Goal: Task Accomplishment & Management: Manage account settings

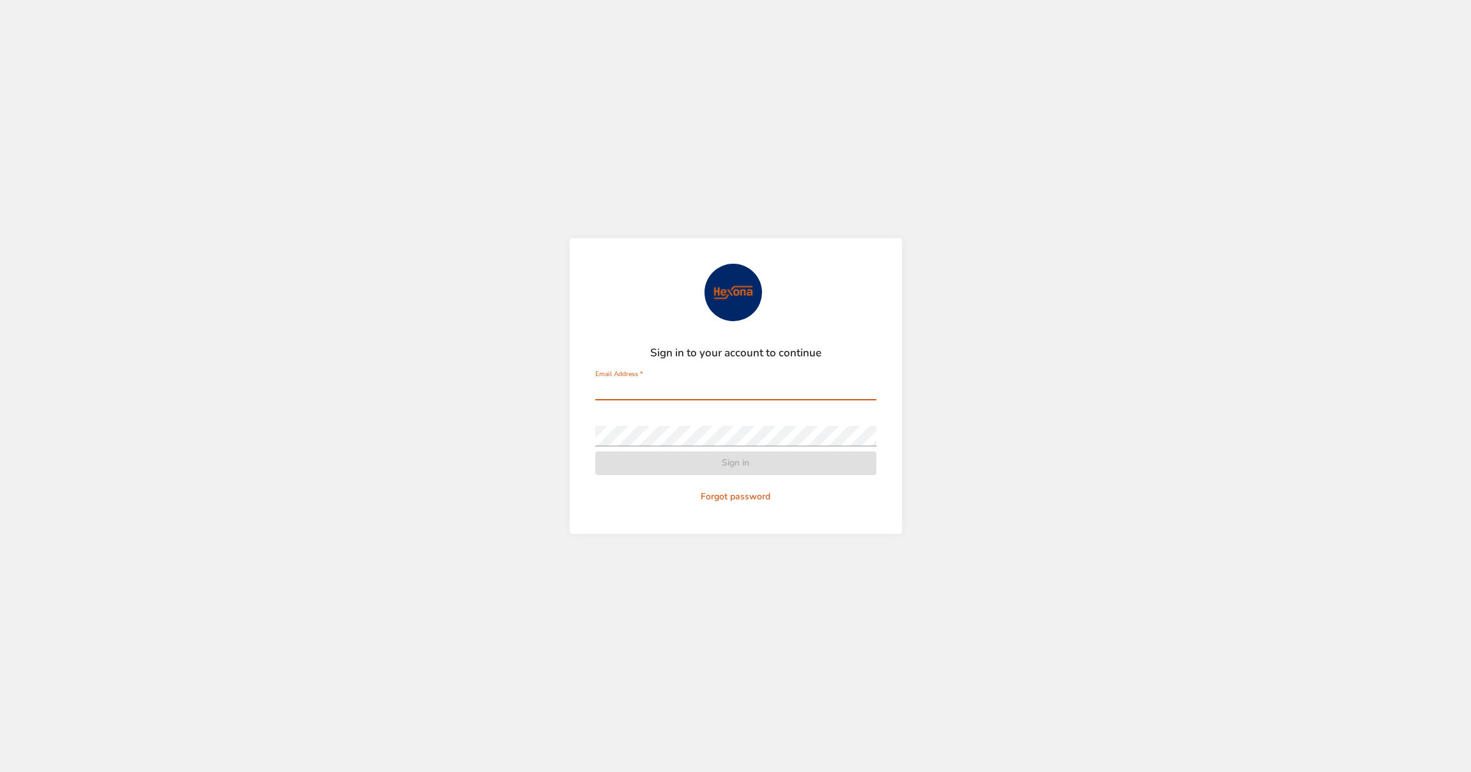
click at [722, 390] on input "Email Address   *" at bounding box center [735, 390] width 281 height 20
click at [646, 386] on input "Email Address   *" at bounding box center [735, 390] width 281 height 20
paste input "**********"
type input "**********"
click at [703, 459] on span "Sign in" at bounding box center [735, 463] width 261 height 16
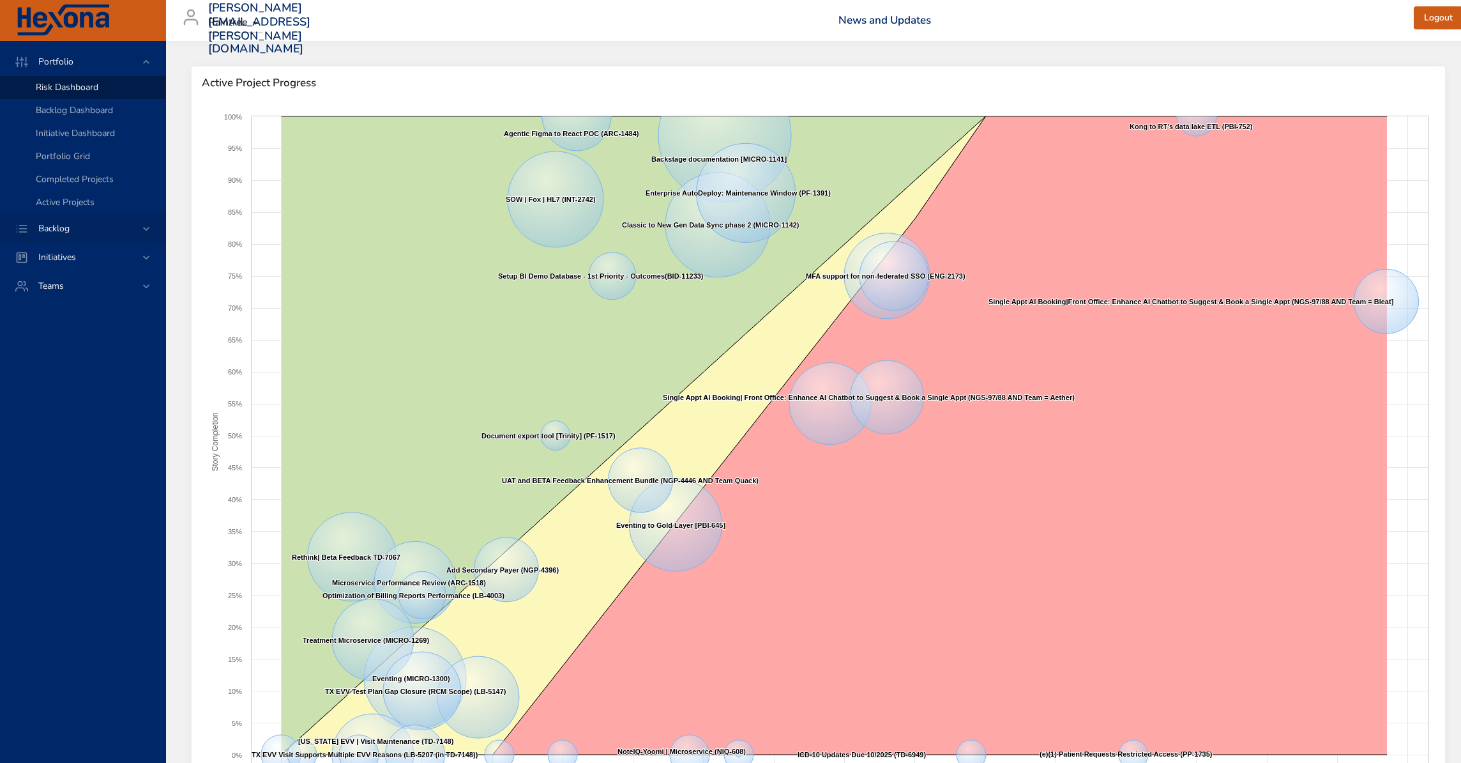
click at [65, 234] on div "Backlog" at bounding box center [84, 228] width 112 height 13
click at [248, 7] on h3 "[PERSON_NAME][EMAIL_ADDRESS][PERSON_NAME][DOMAIN_NAME]" at bounding box center [259, 28] width 103 height 55
click at [247, 88] on span "Active Project Progress" at bounding box center [818, 83] width 1233 height 13
click at [75, 112] on span "Backlog Details" at bounding box center [66, 116] width 61 height 12
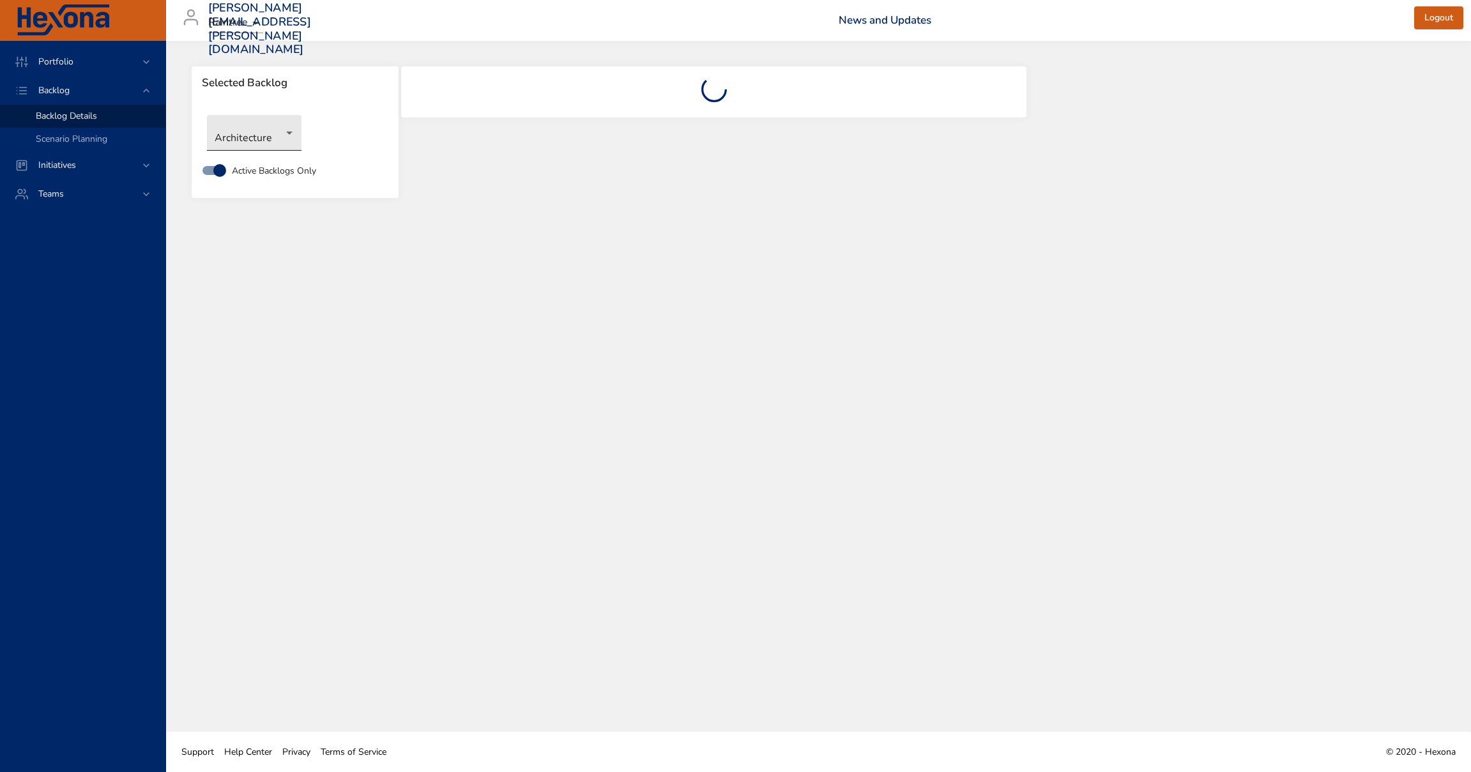
click at [273, 133] on body "Portfolio Backlog Backlog Details Scenario Planning Initiatives Teams [PERSON_N…" at bounding box center [735, 386] width 1471 height 772
click at [295, 303] on li "New Gen Platform" at bounding box center [272, 301] width 131 height 21
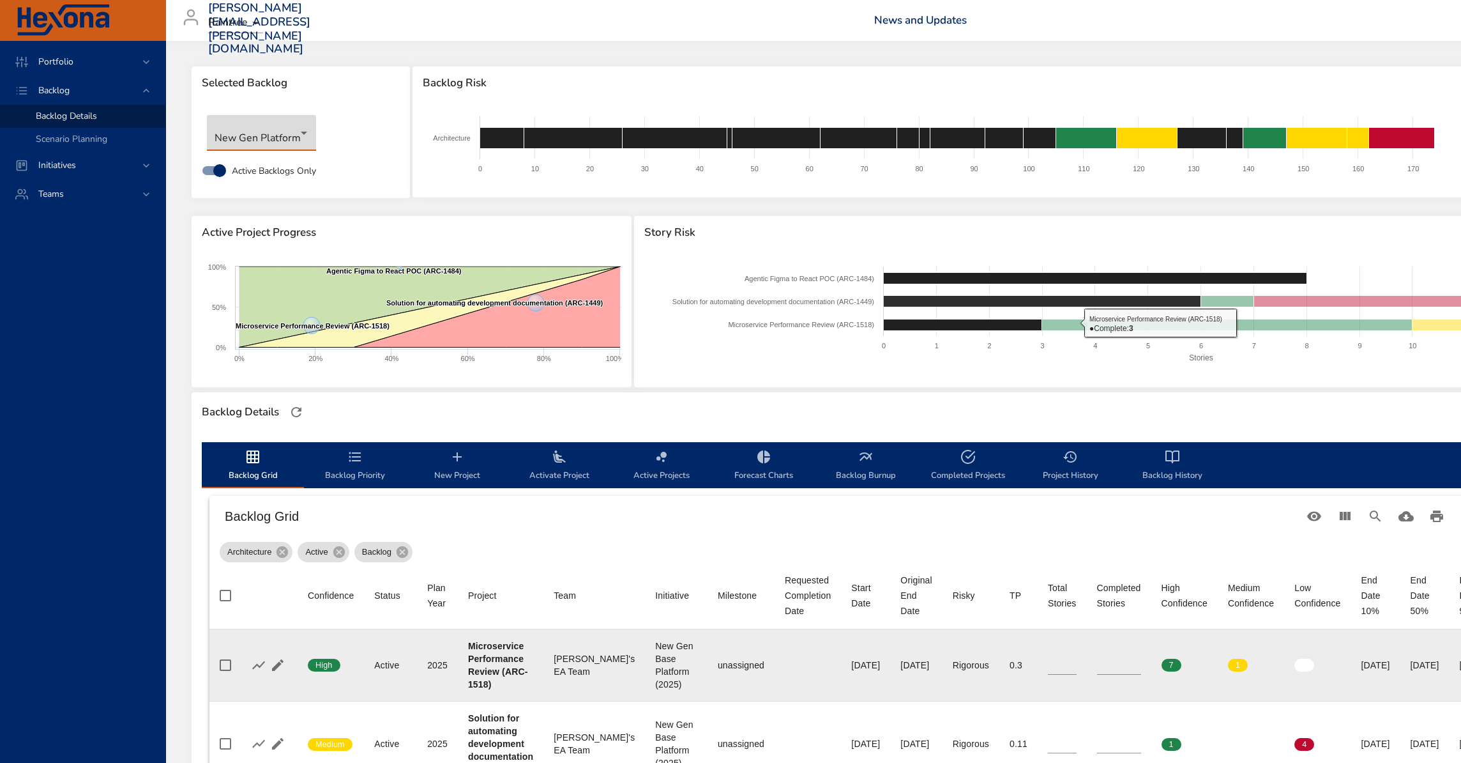
scroll to position [311, 0]
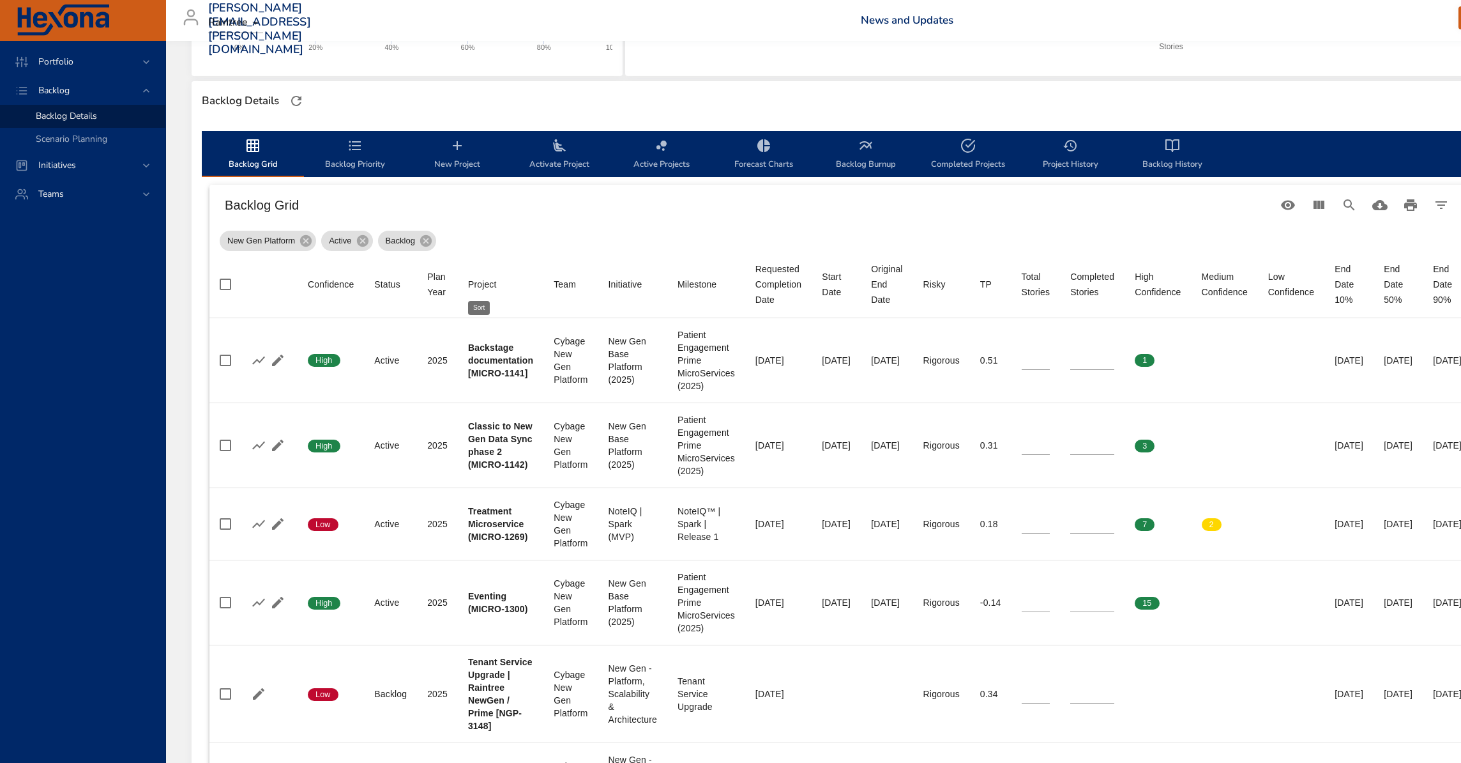
type input "**"
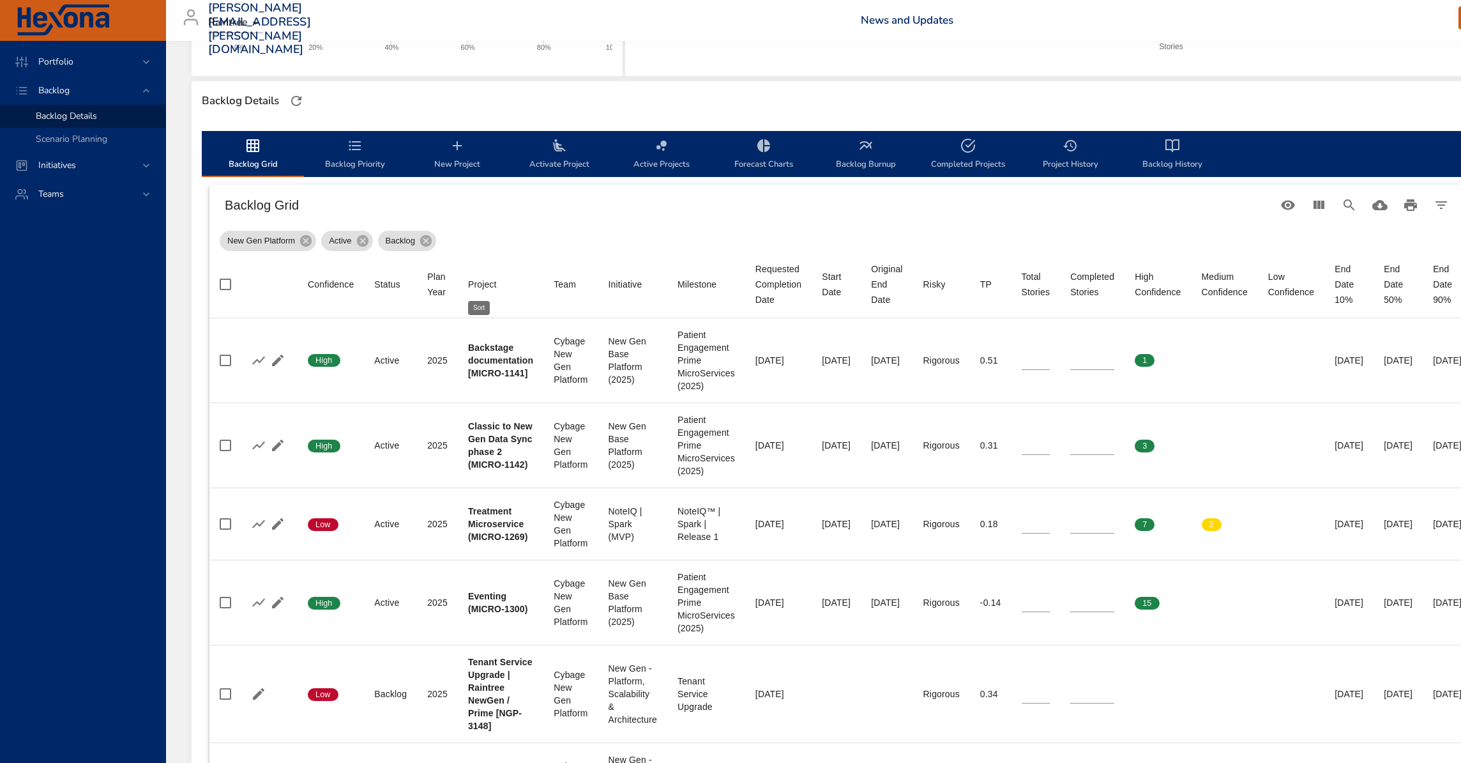
type input "*"
type input "**"
type input "*"
type input "**"
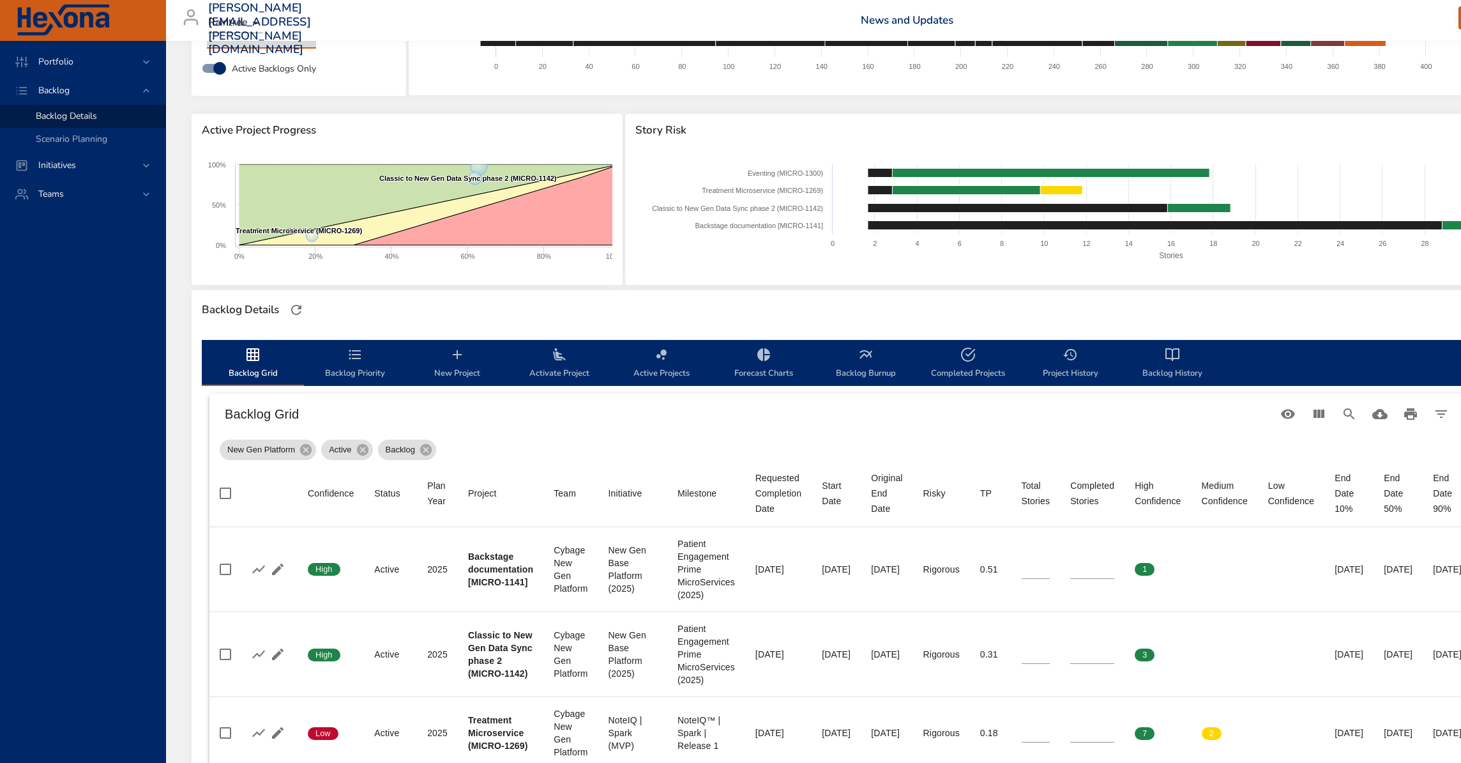
scroll to position [0, 0]
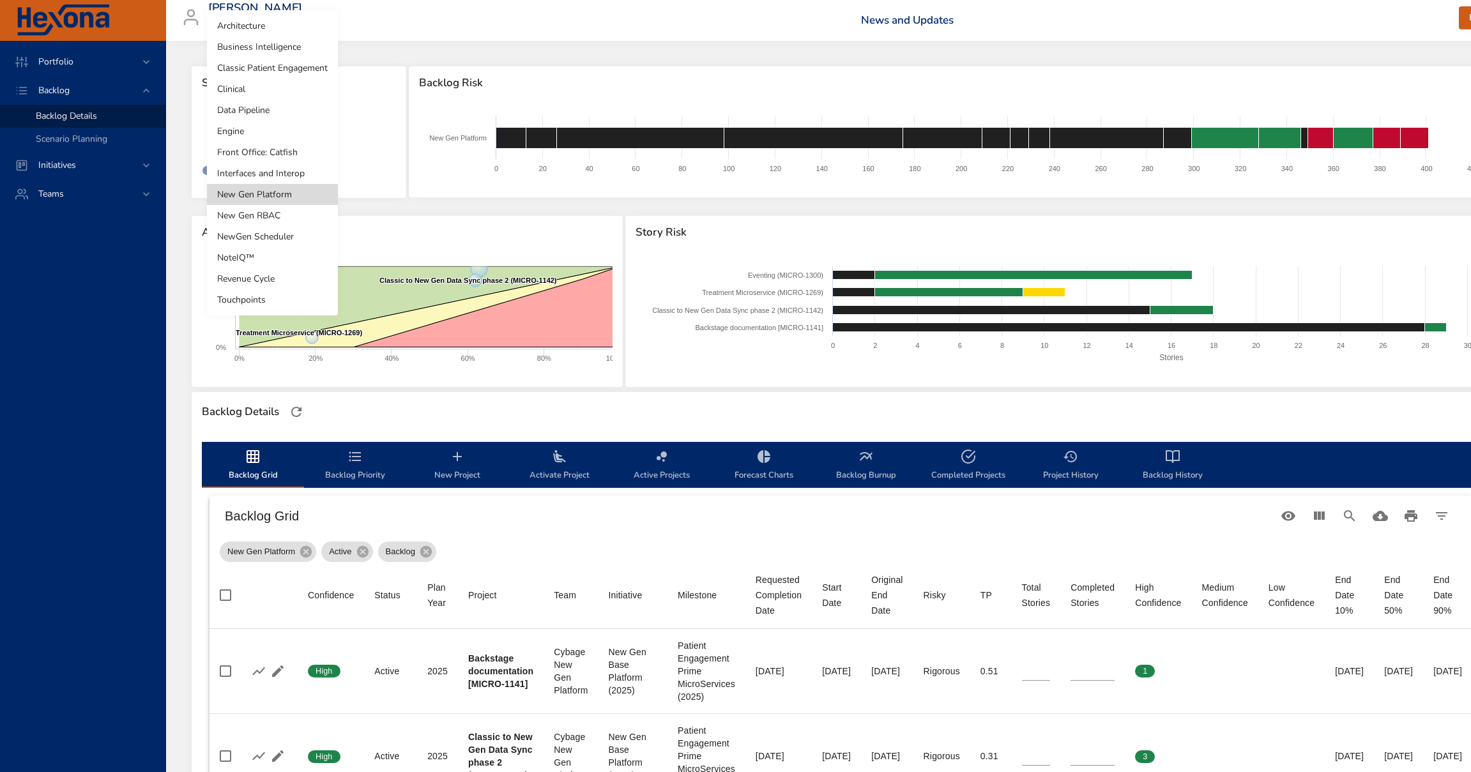
click at [278, 135] on body "Portfolio Backlog Backlog Details Scenario Planning Initiatives Teams [PERSON_N…" at bounding box center [735, 386] width 1471 height 772
click at [282, 220] on li "New Gen RBAC" at bounding box center [272, 215] width 131 height 21
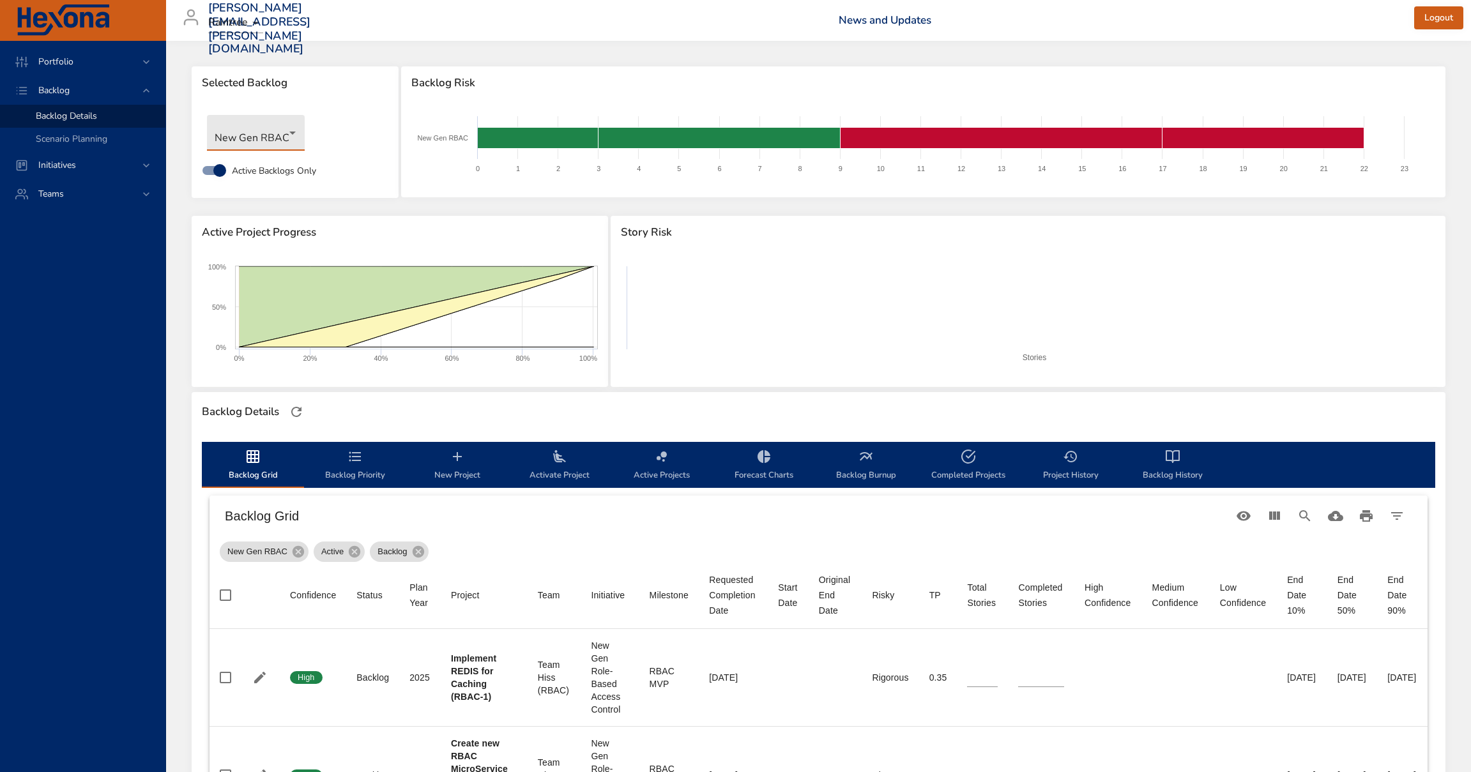
click at [293, 142] on body "Portfolio Backlog Backlog Details Scenario Planning Initiatives Teams [PERSON_N…" at bounding box center [735, 386] width 1471 height 772
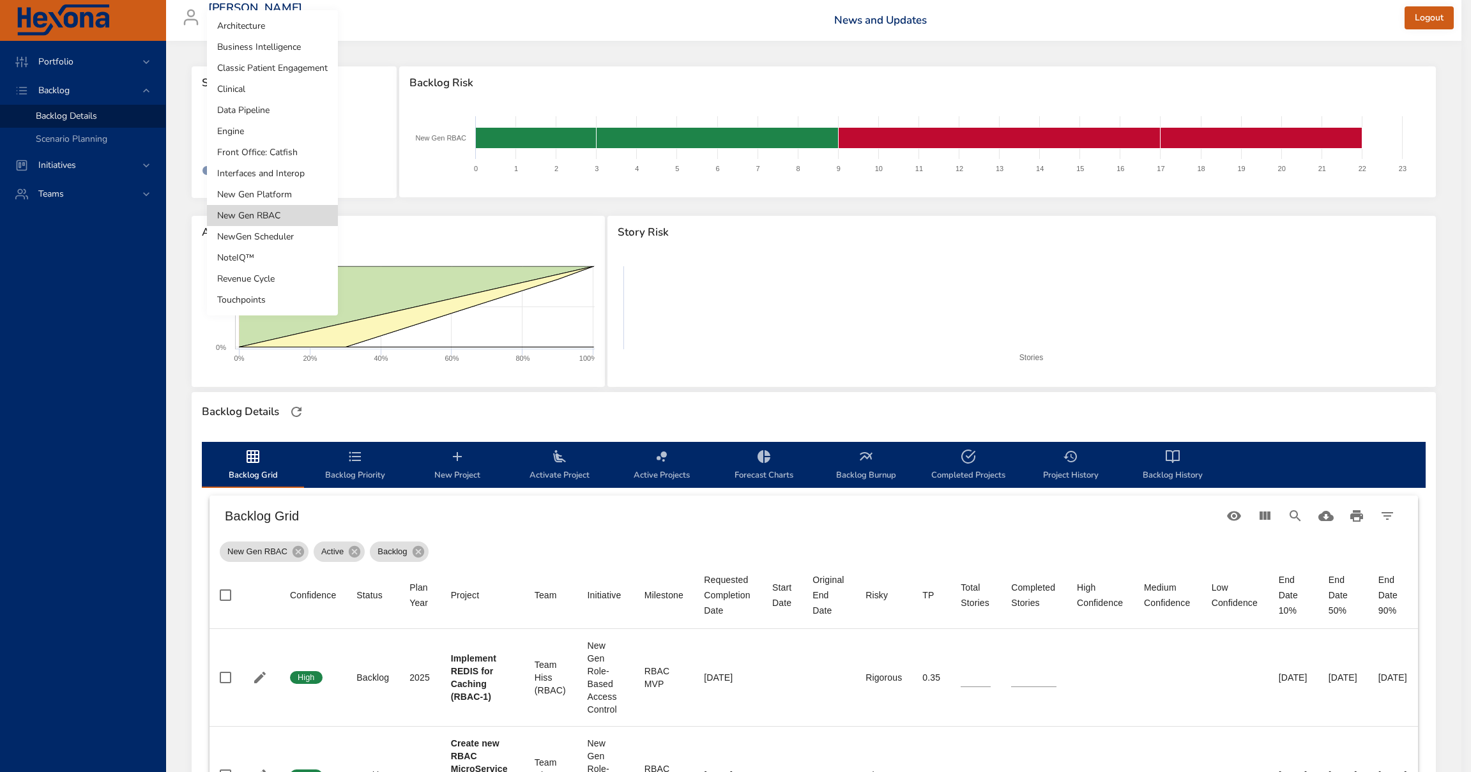
click at [283, 202] on li "New Gen Platform" at bounding box center [272, 194] width 131 height 21
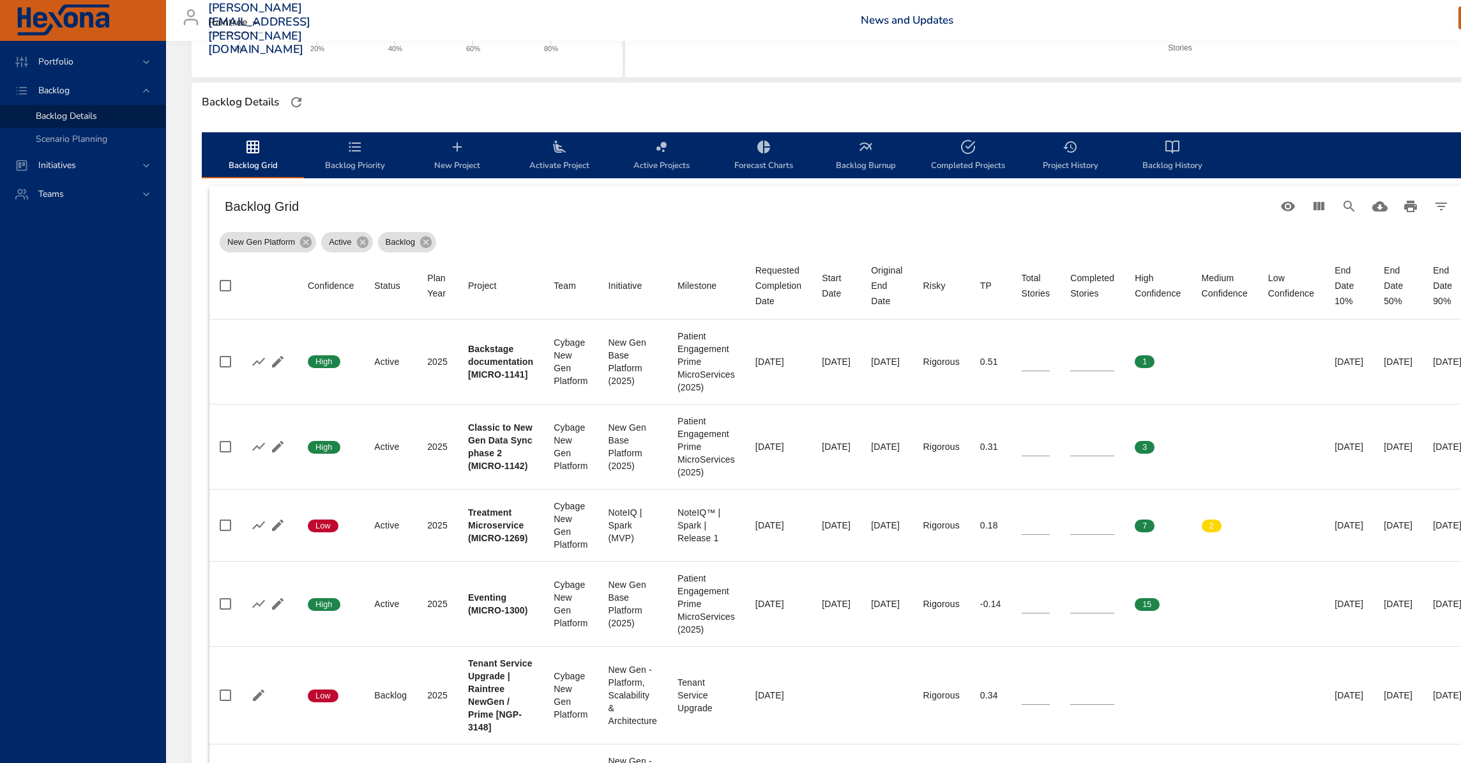
scroll to position [318, 0]
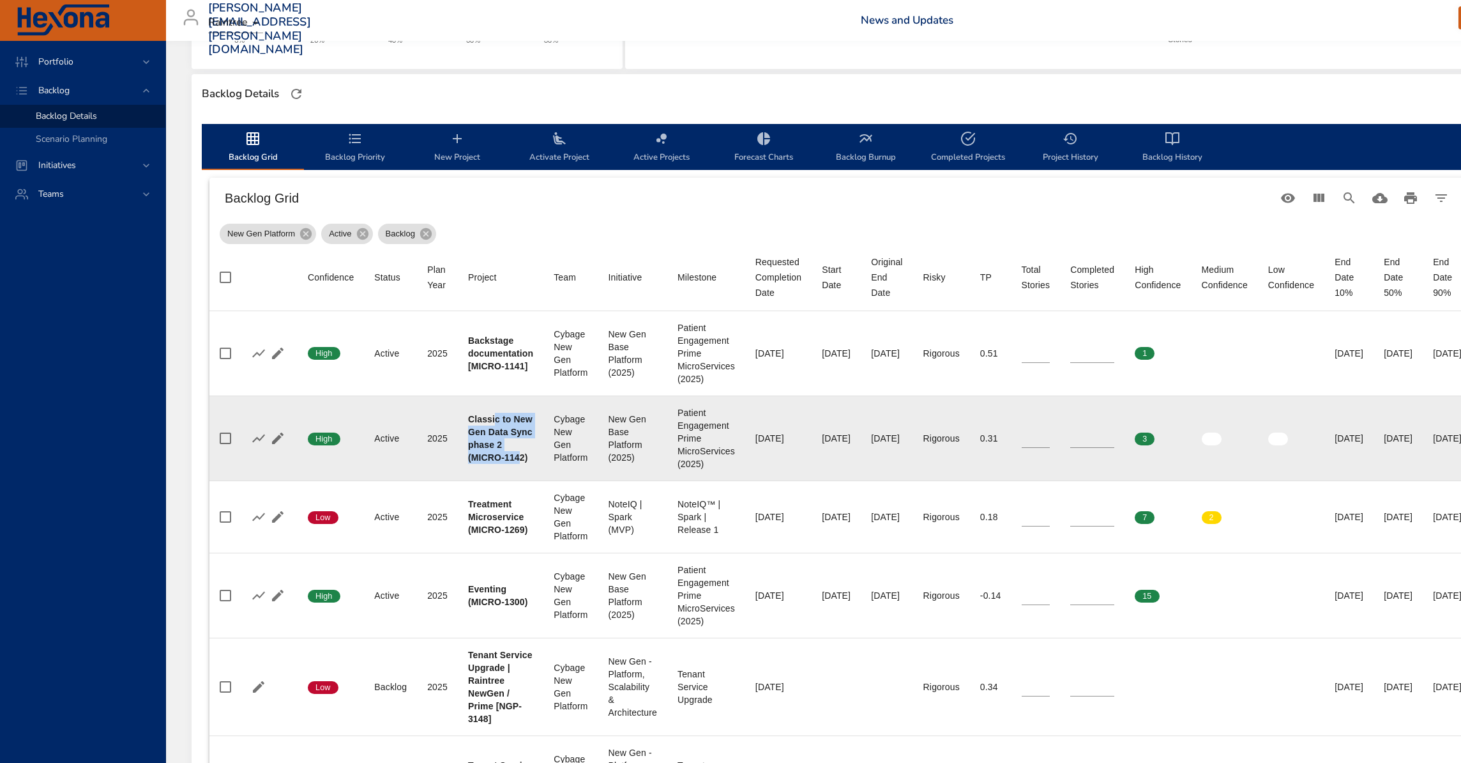
drag, startPoint x: 495, startPoint y: 419, endPoint x: 520, endPoint y: 459, distance: 46.8
click at [520, 459] on b "Classic to New Gen Data Sync phase 2 (MICRO-1142)" at bounding box center [500, 438] width 65 height 49
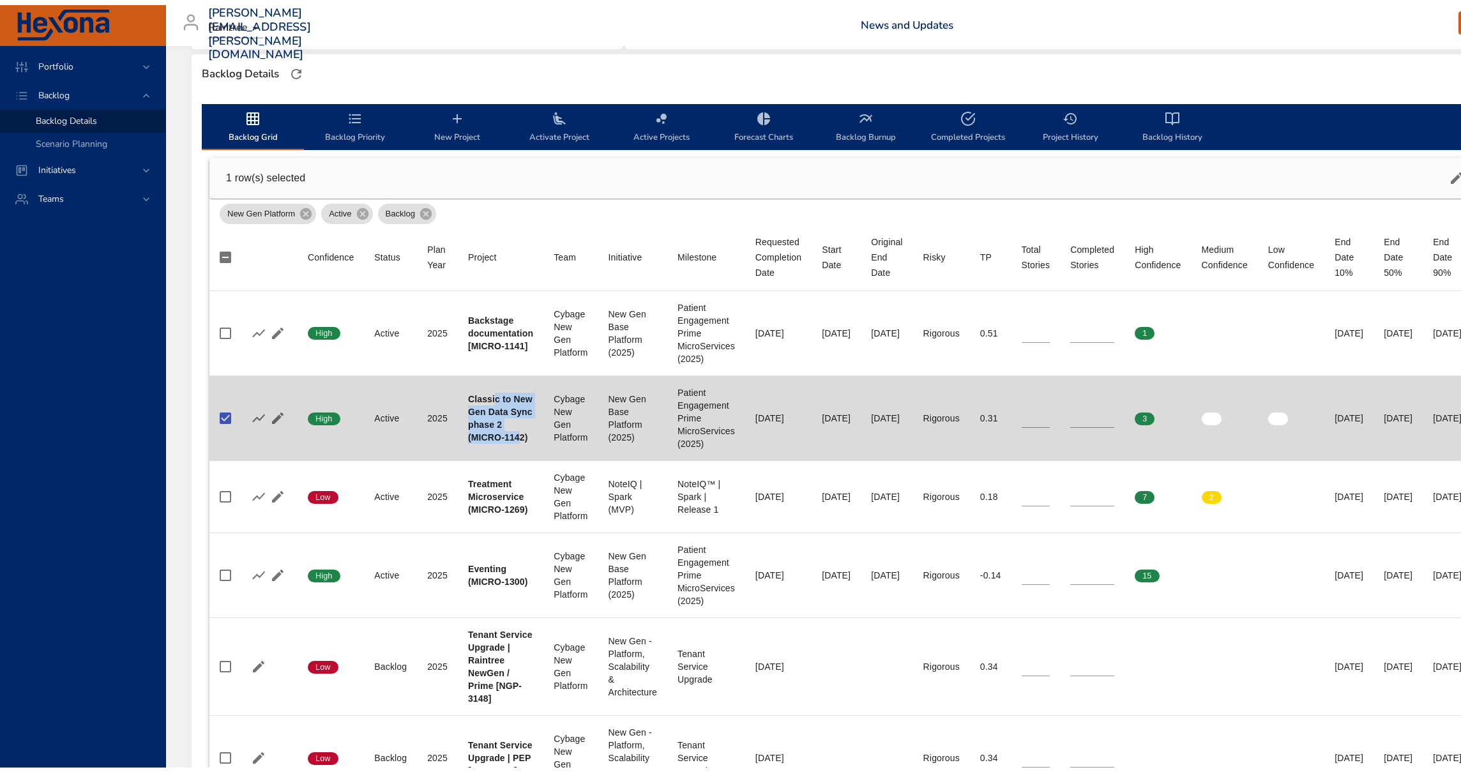
scroll to position [319, 0]
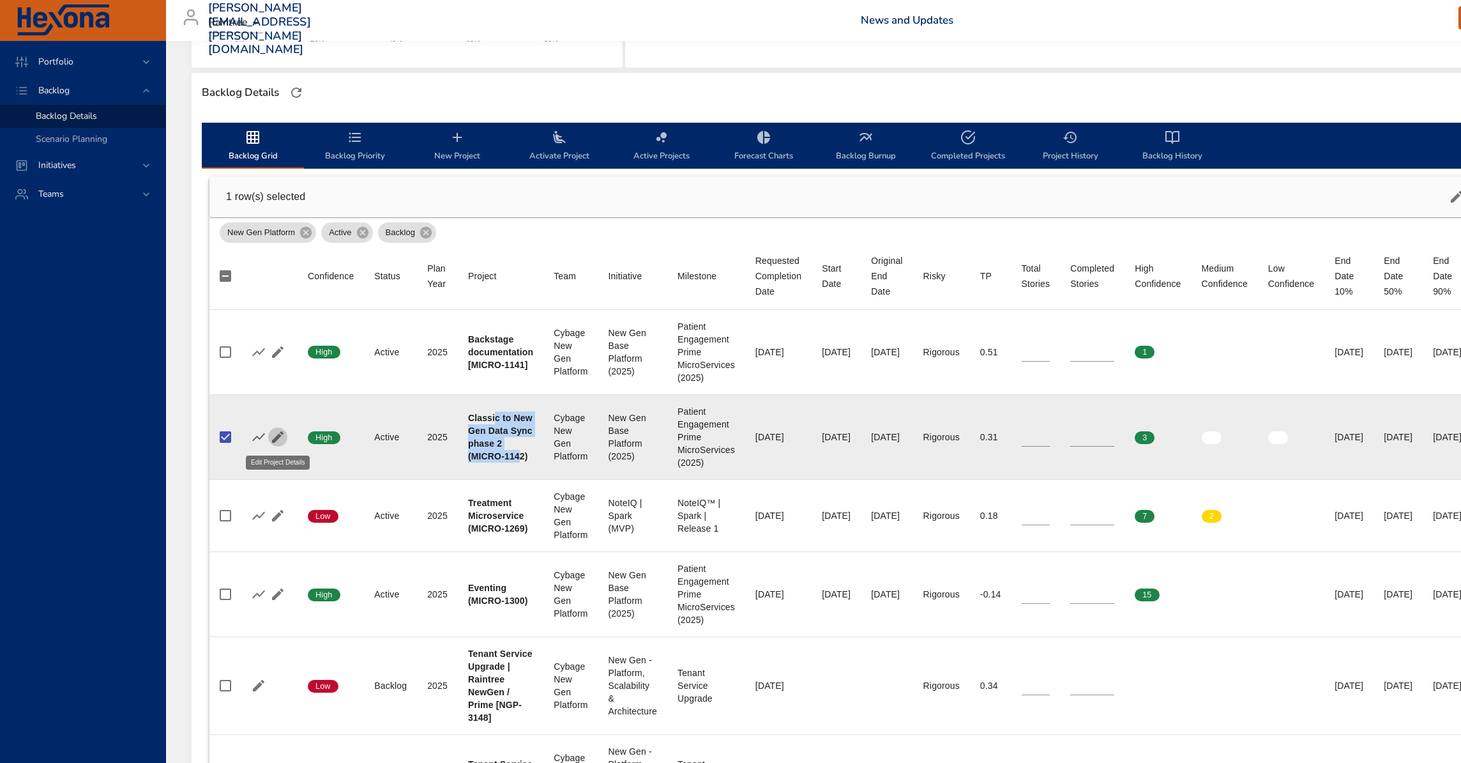
click at [277, 437] on icon "button" at bounding box center [277, 436] width 11 height 11
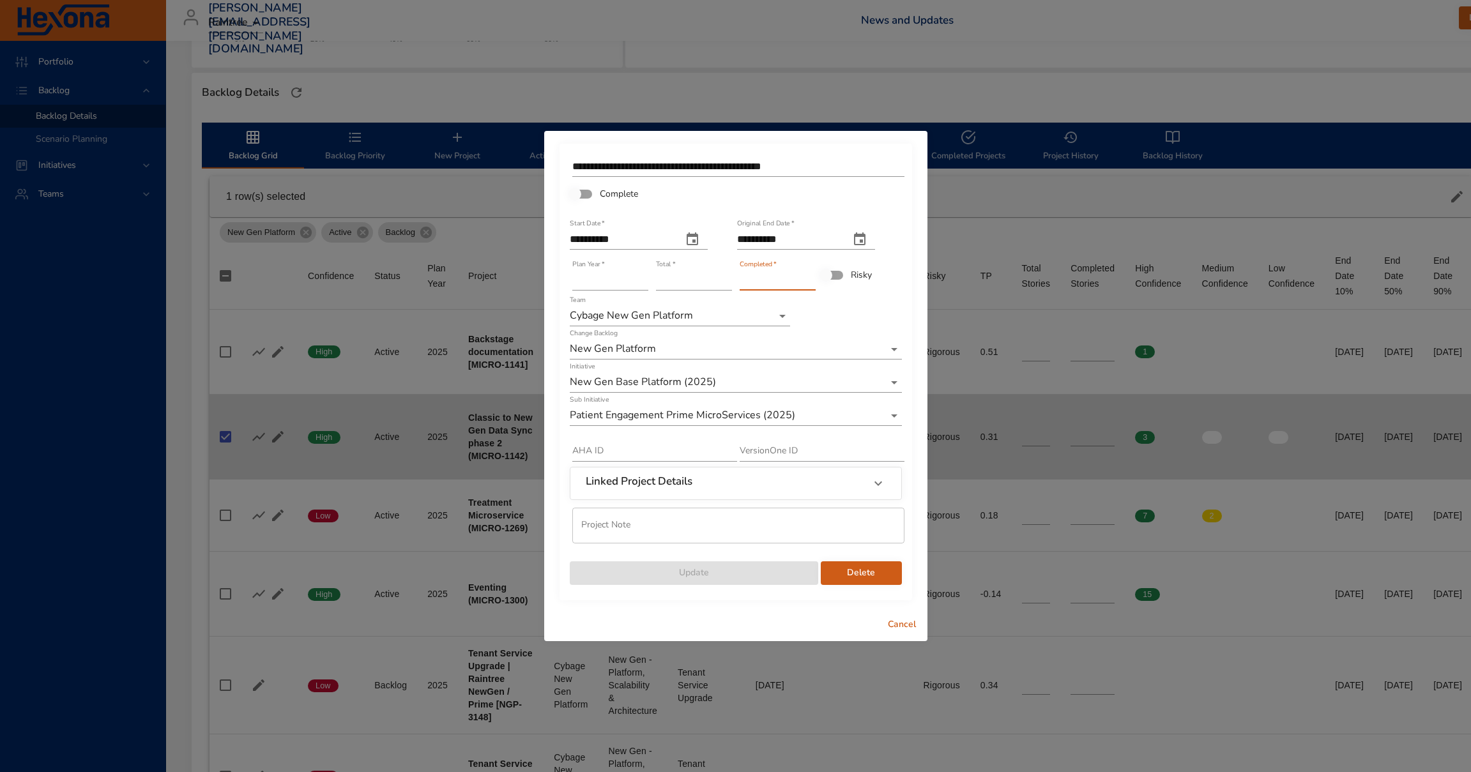
drag, startPoint x: 756, startPoint y: 278, endPoint x: 733, endPoint y: 282, distance: 23.2
click at [733, 282] on div "**********" at bounding box center [735, 370] width 335 height 434
type input "**"
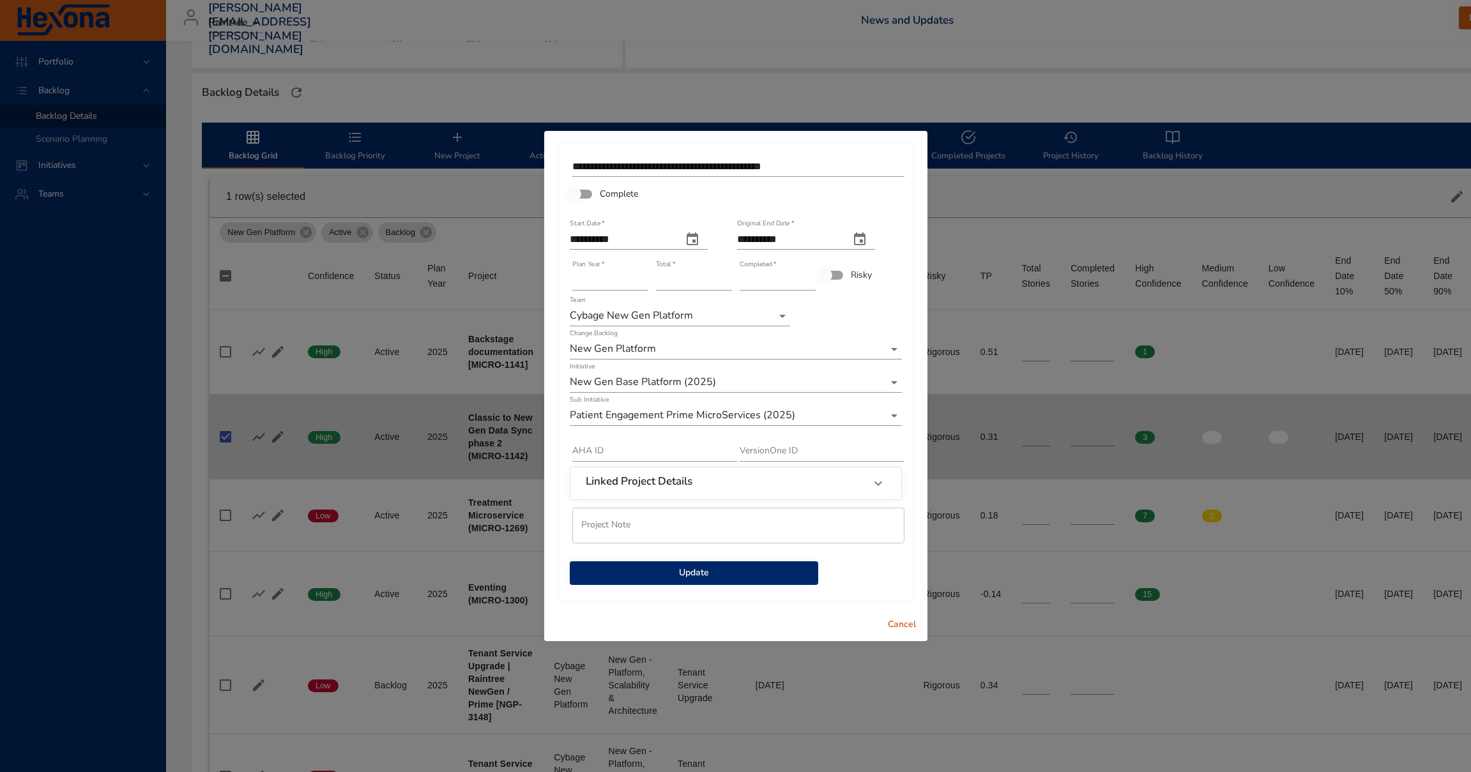
click at [755, 577] on span "Update" at bounding box center [694, 573] width 228 height 16
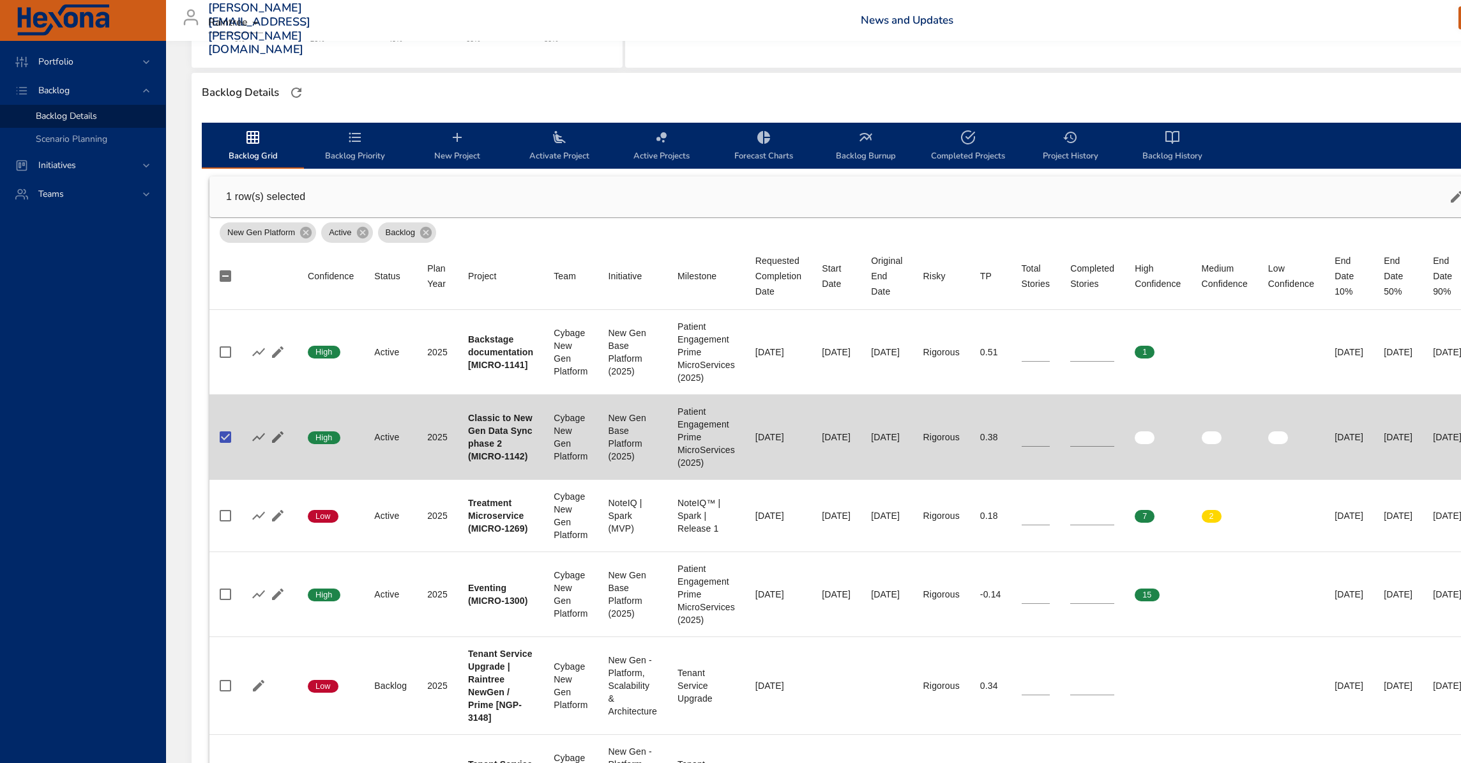
click at [981, 141] on span "Completed Projects" at bounding box center [968, 147] width 87 height 34
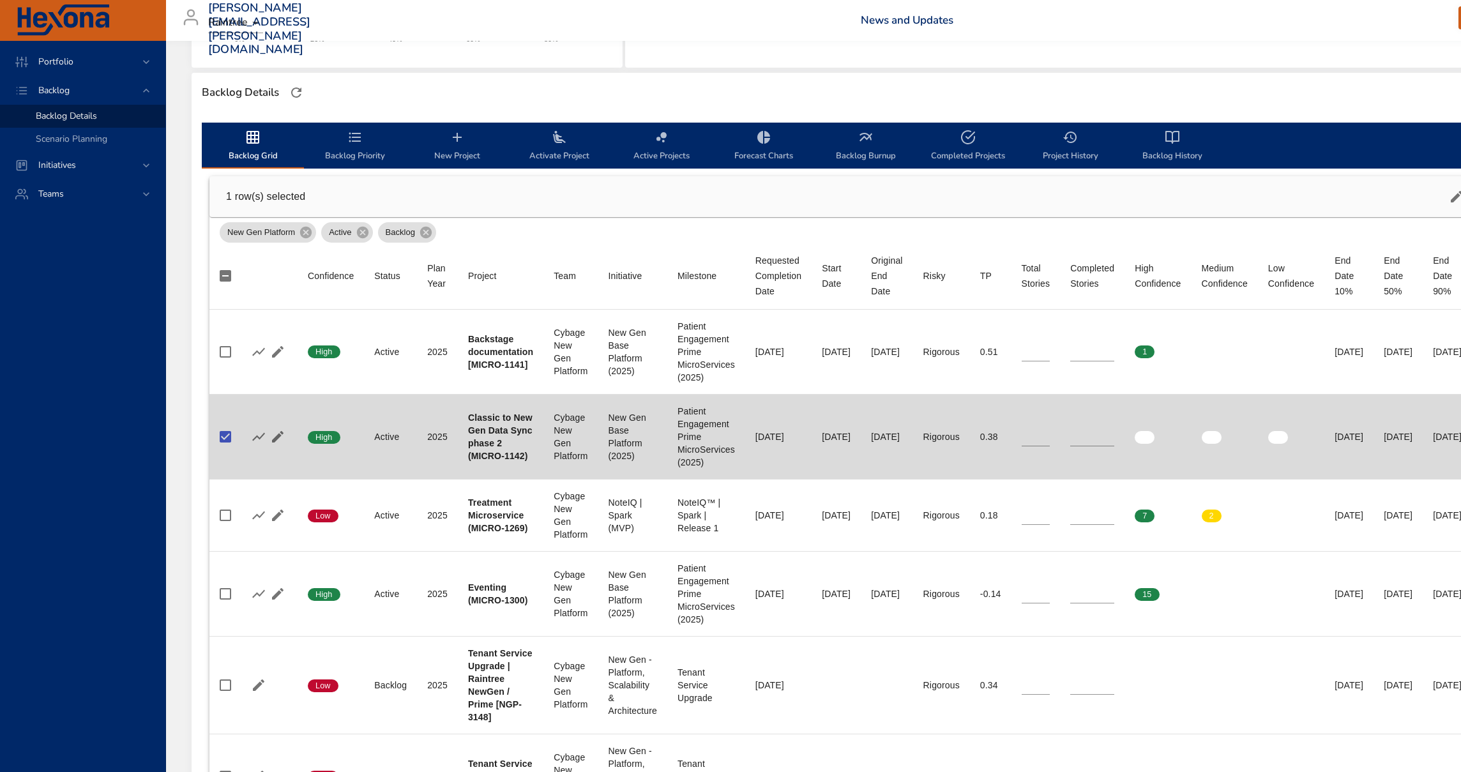
select select "***"
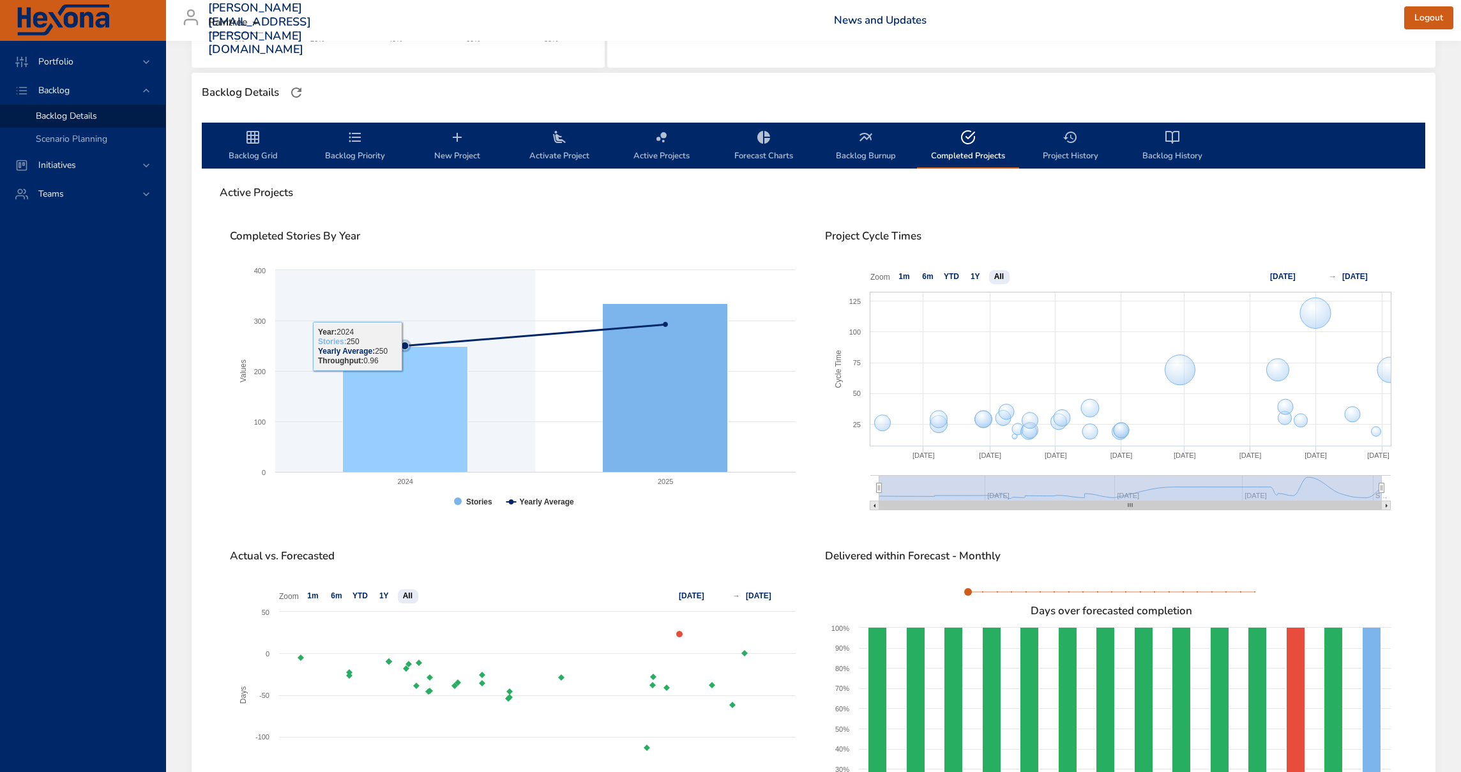
scroll to position [163, 0]
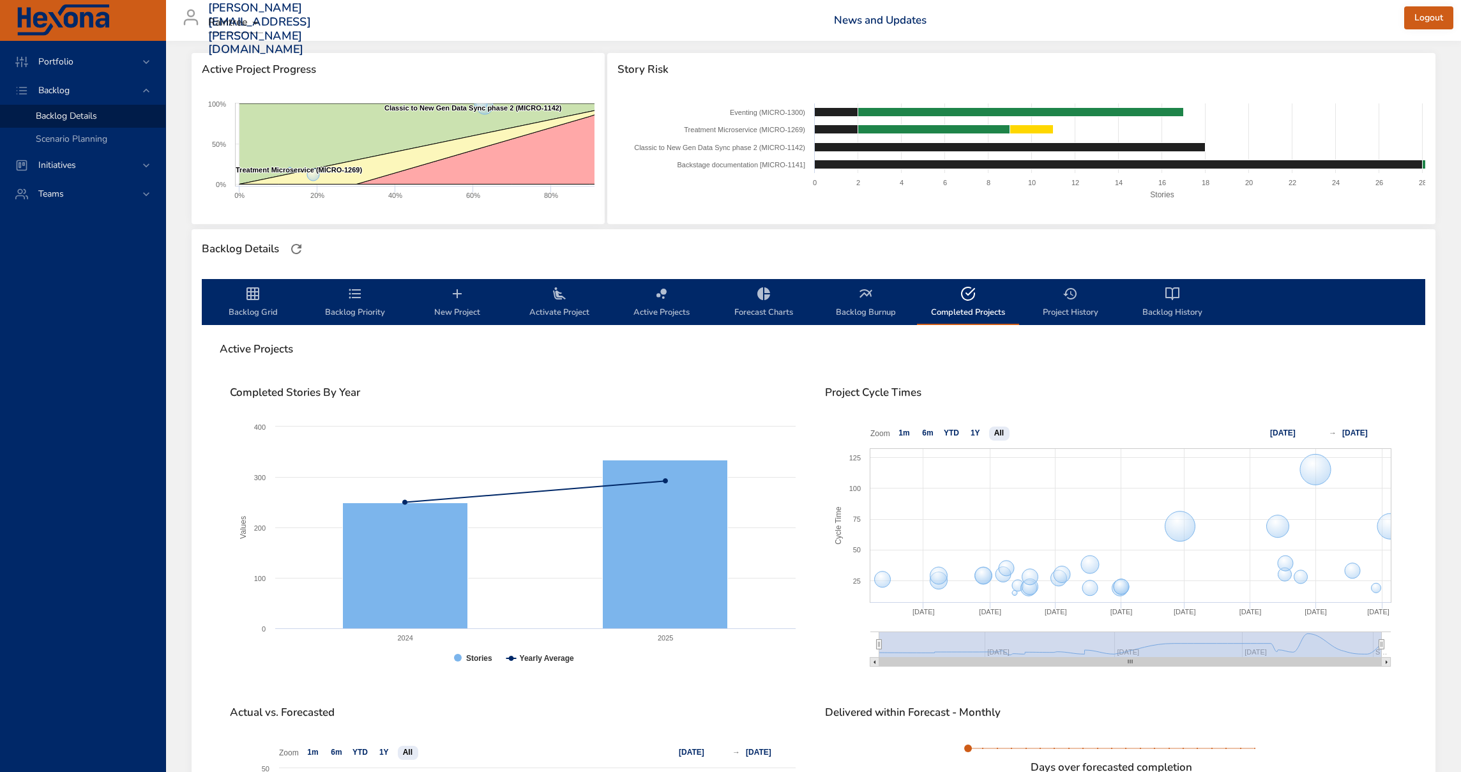
click at [357, 298] on icon "backlog-tab" at bounding box center [355, 294] width 12 height 10
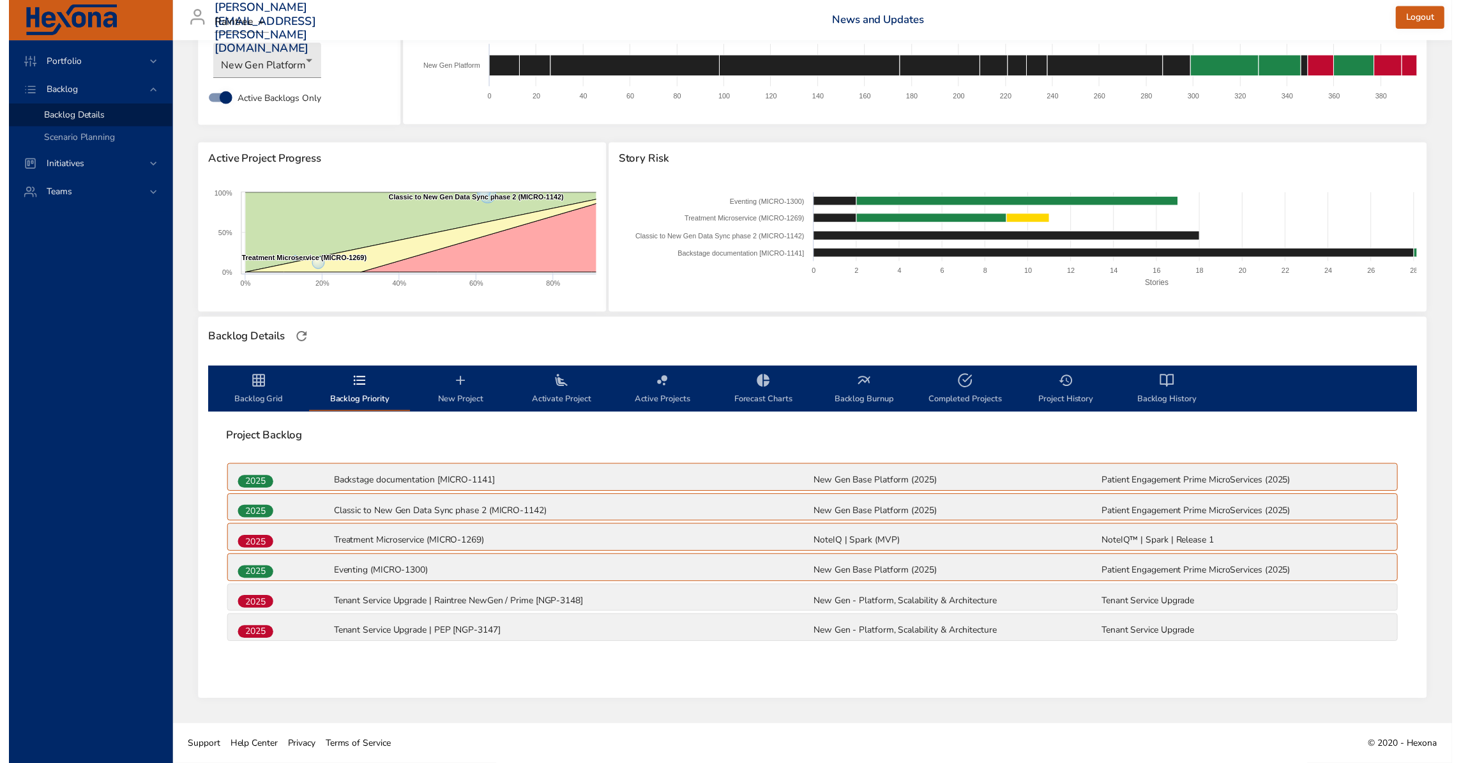
scroll to position [71, 0]
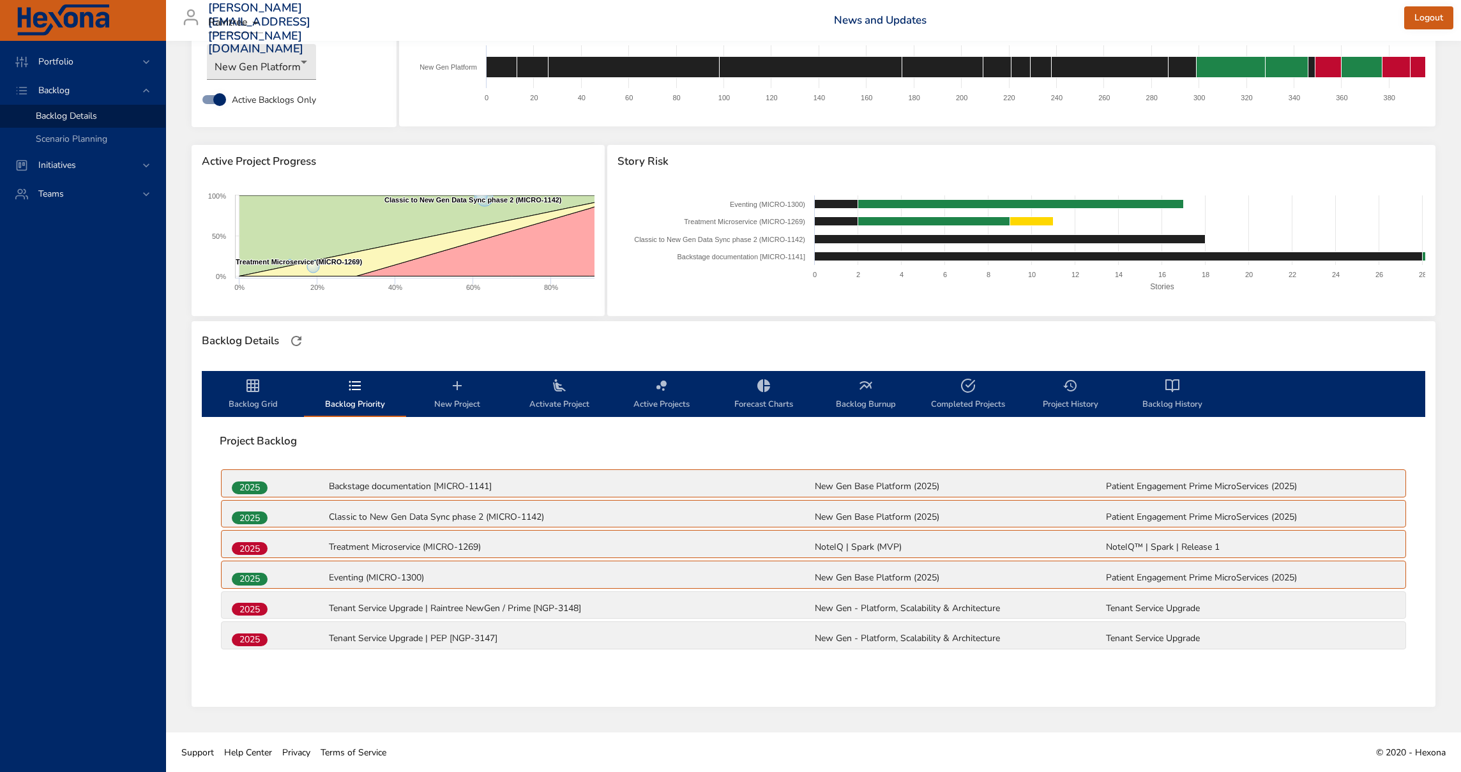
click at [248, 391] on icon "backlog-tab" at bounding box center [253, 385] width 13 height 13
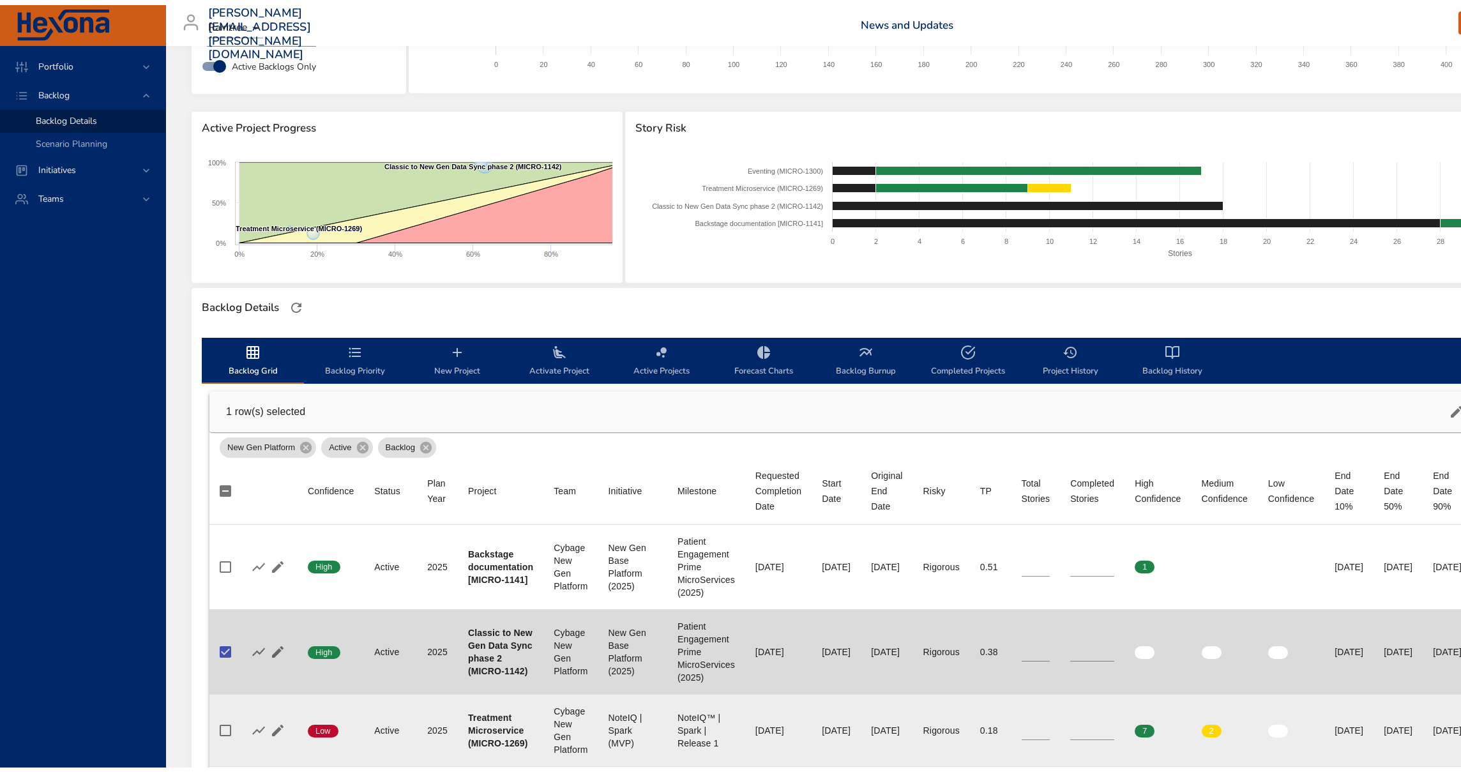
scroll to position [188, 0]
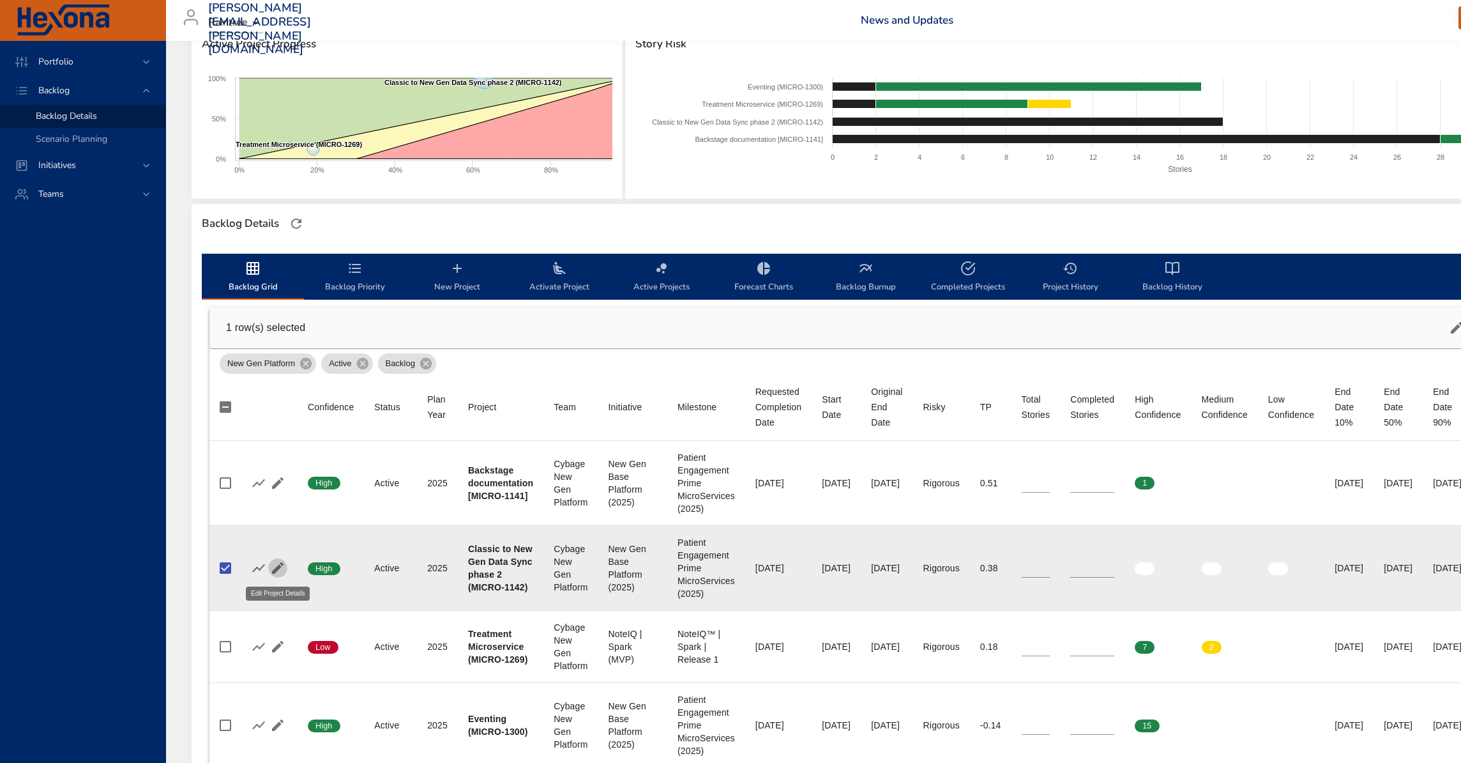
click at [278, 565] on icon "button" at bounding box center [277, 567] width 11 height 11
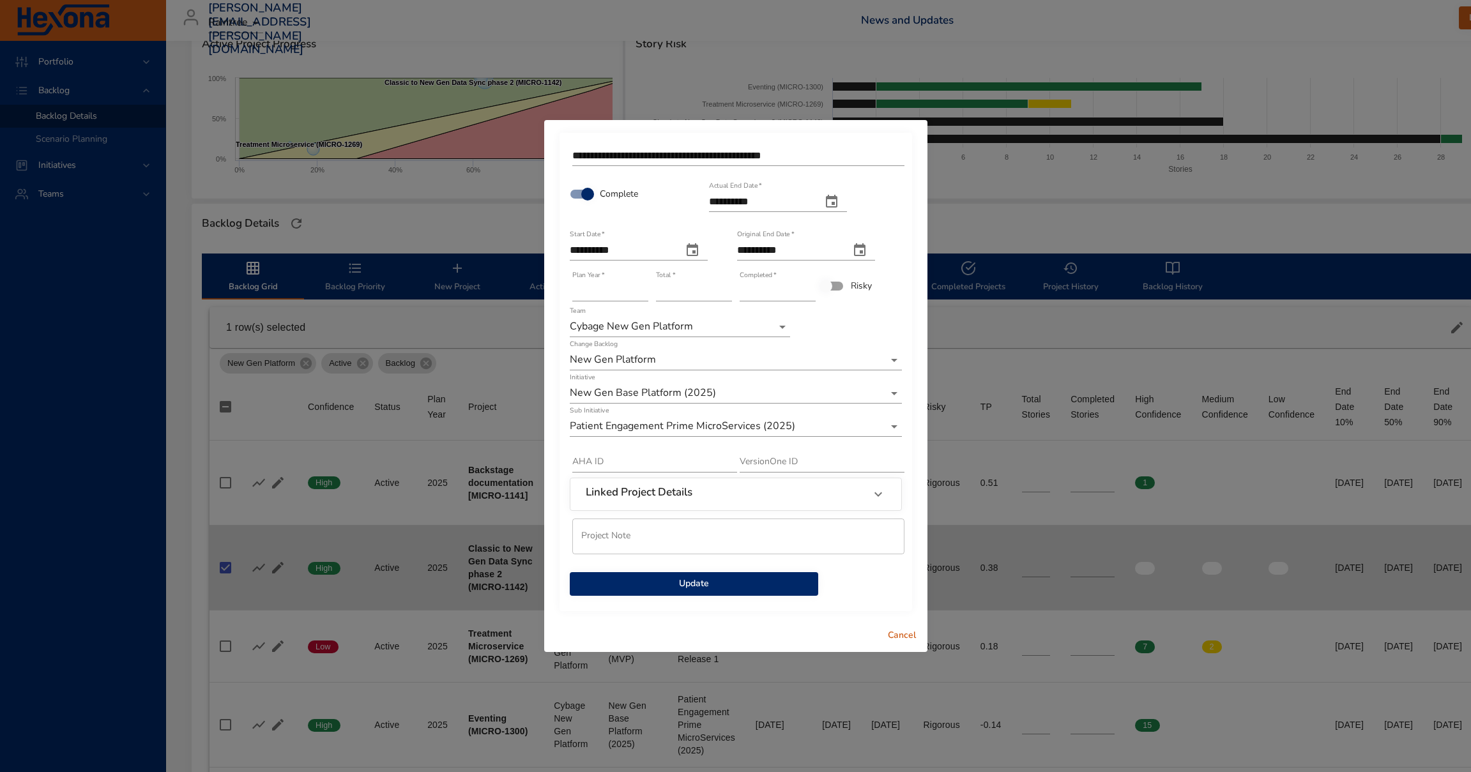
click at [743, 582] on span "Update" at bounding box center [694, 584] width 228 height 16
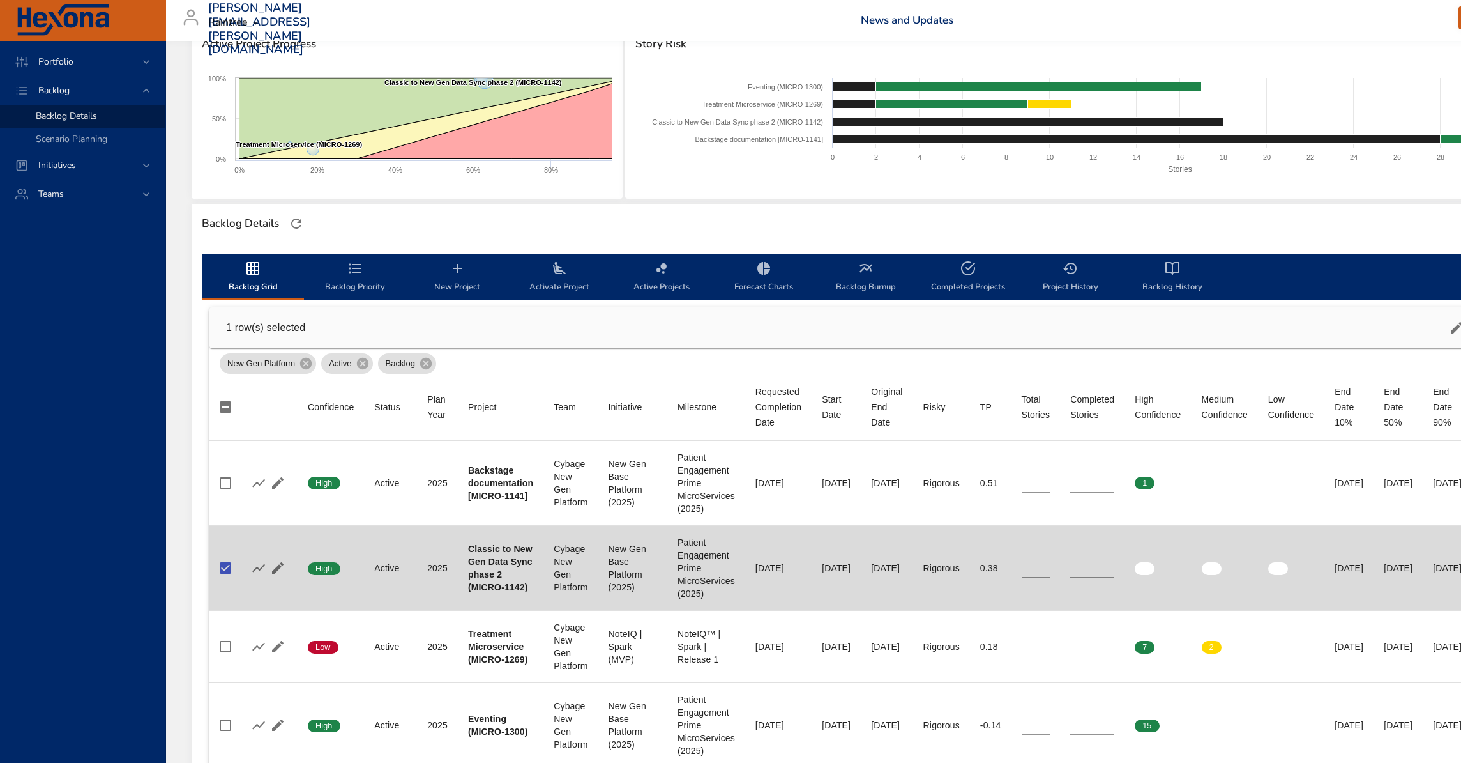
click at [967, 272] on icon "backlog-tab" at bounding box center [968, 268] width 15 height 15
select select "***"
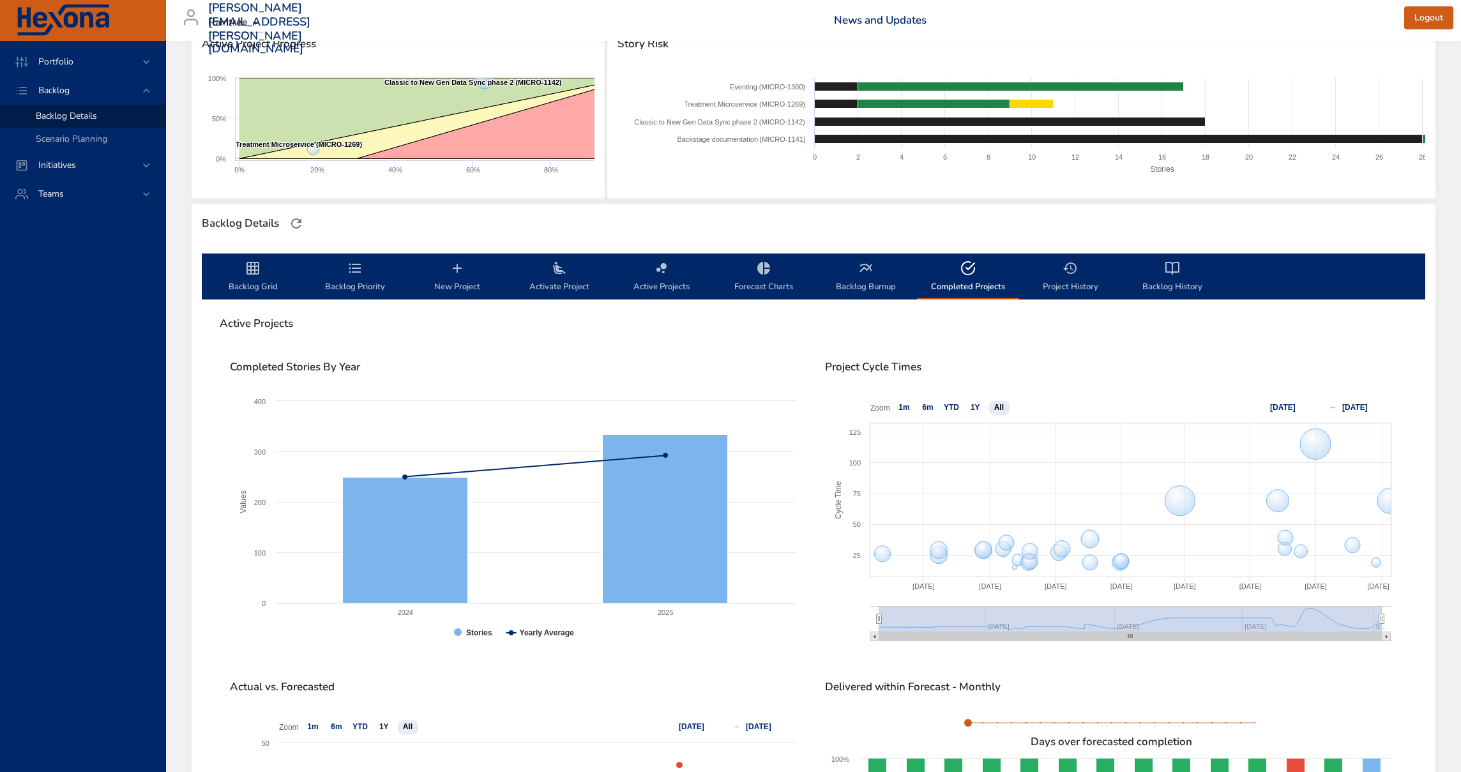
click at [352, 277] on span "Backlog Priority" at bounding box center [355, 278] width 87 height 34
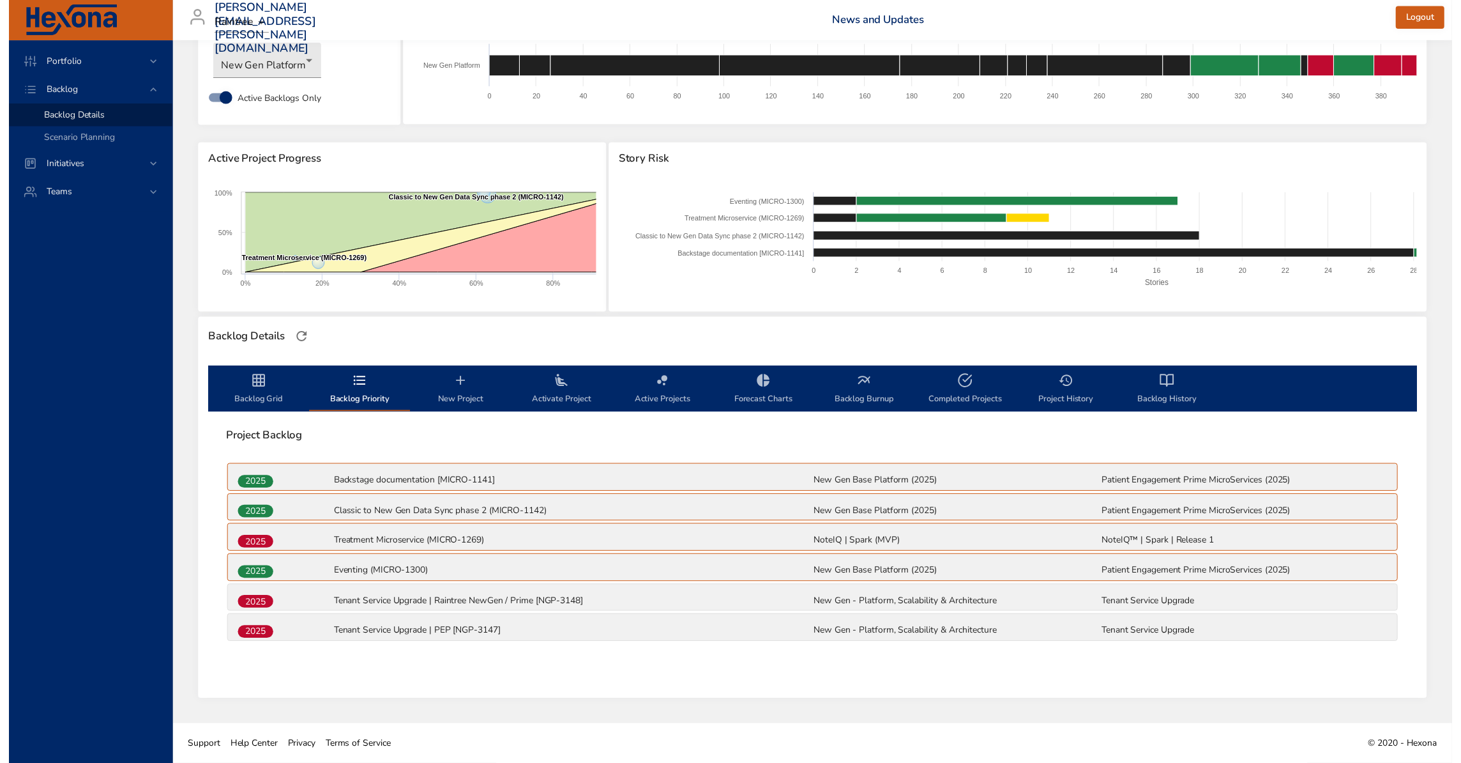
scroll to position [71, 0]
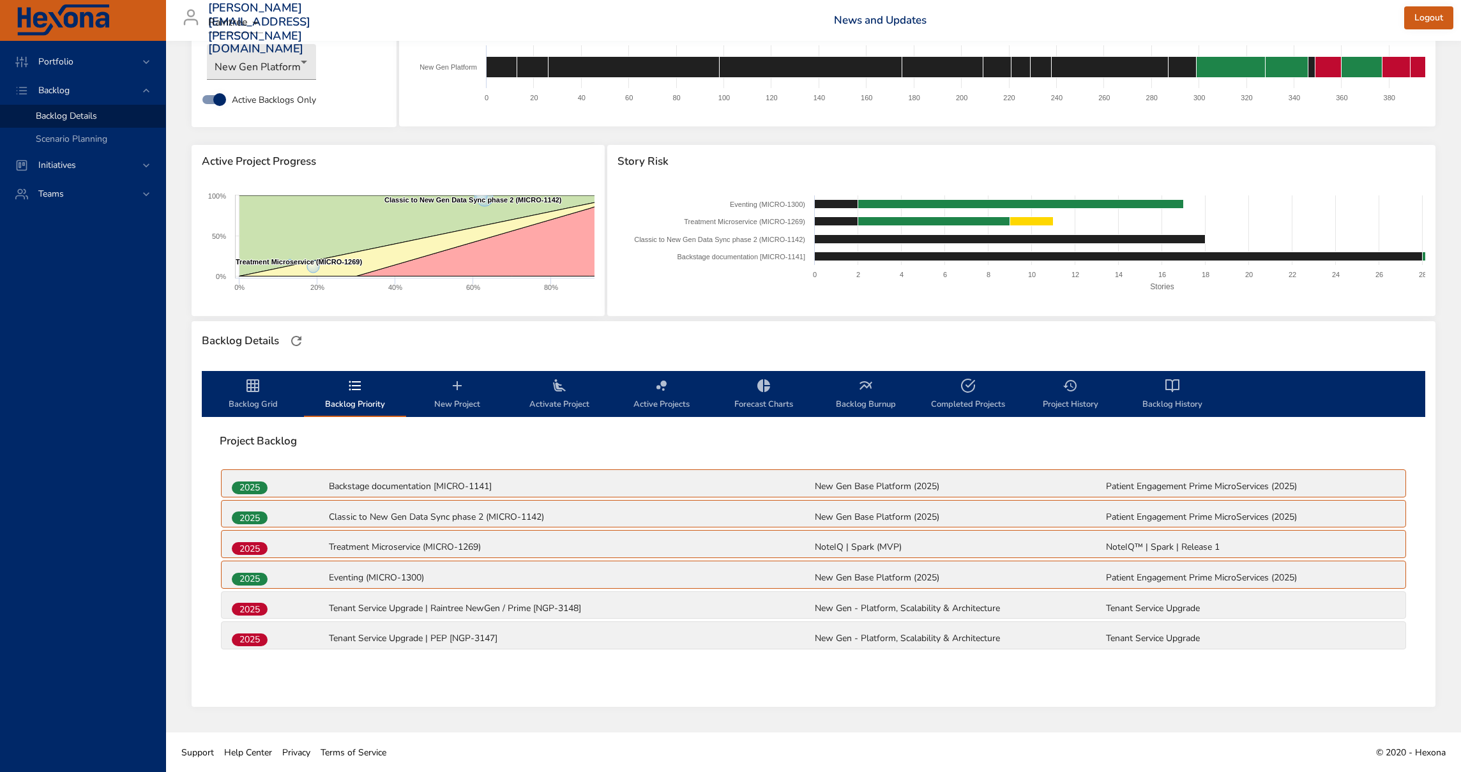
click at [253, 393] on icon "backlog-tab" at bounding box center [252, 385] width 15 height 15
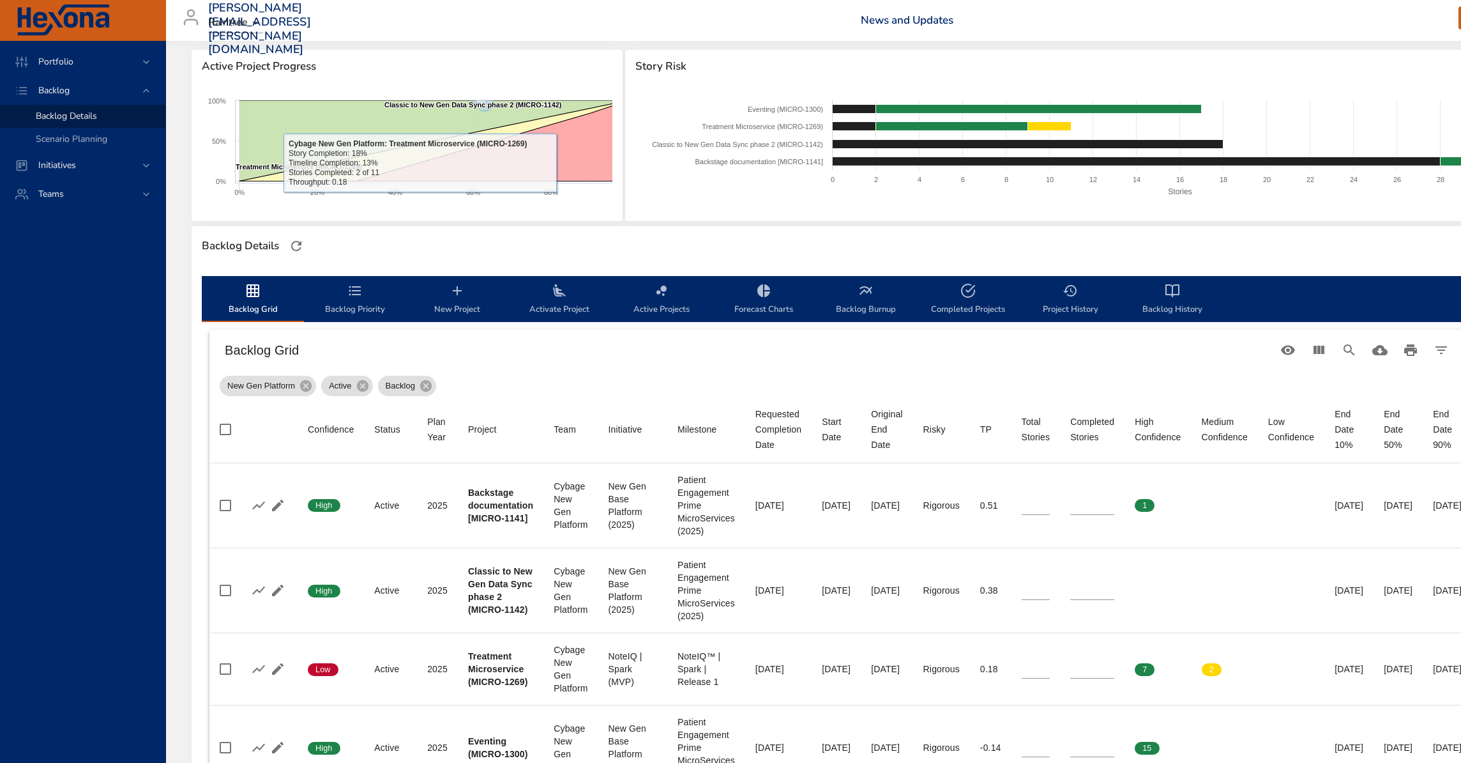
scroll to position [0, 0]
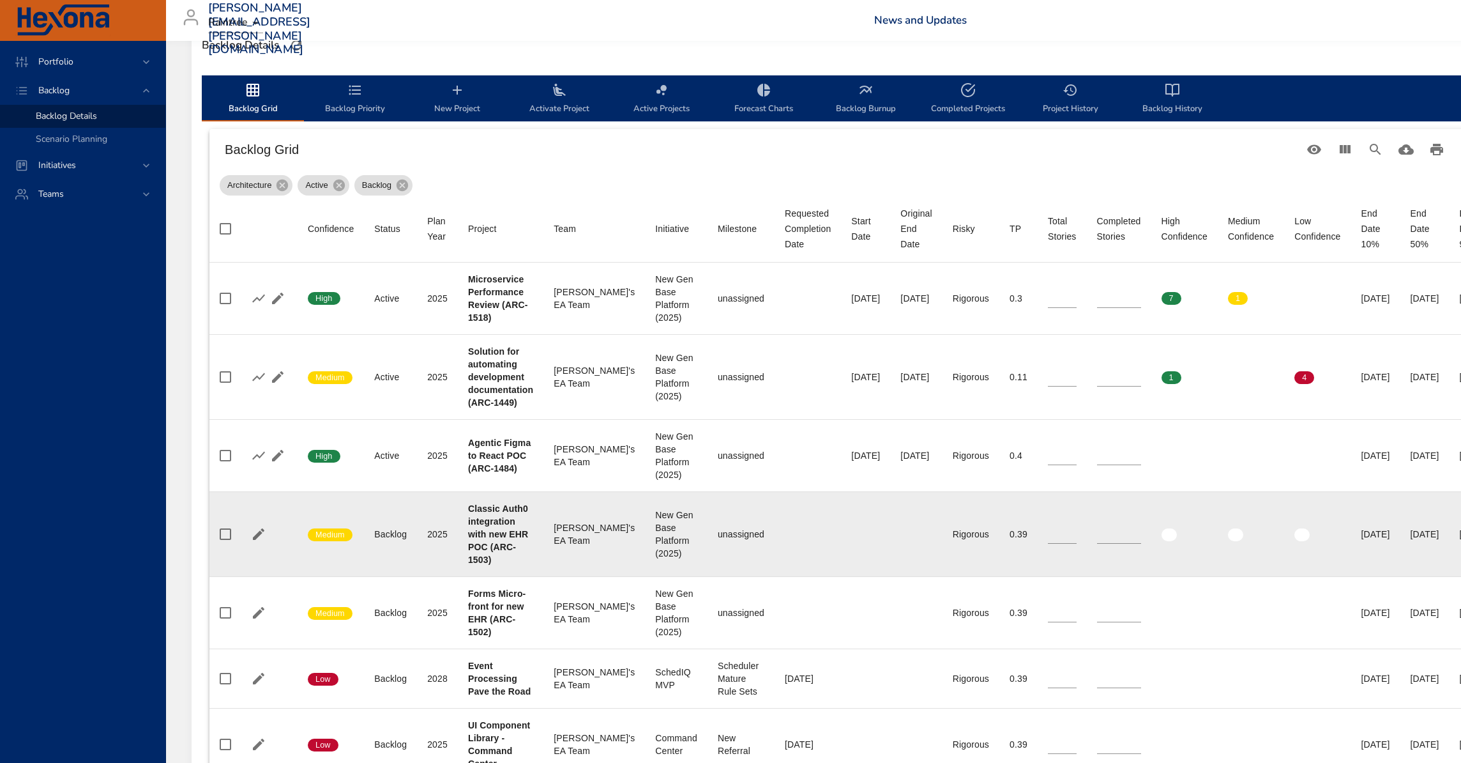
scroll to position [432, 0]
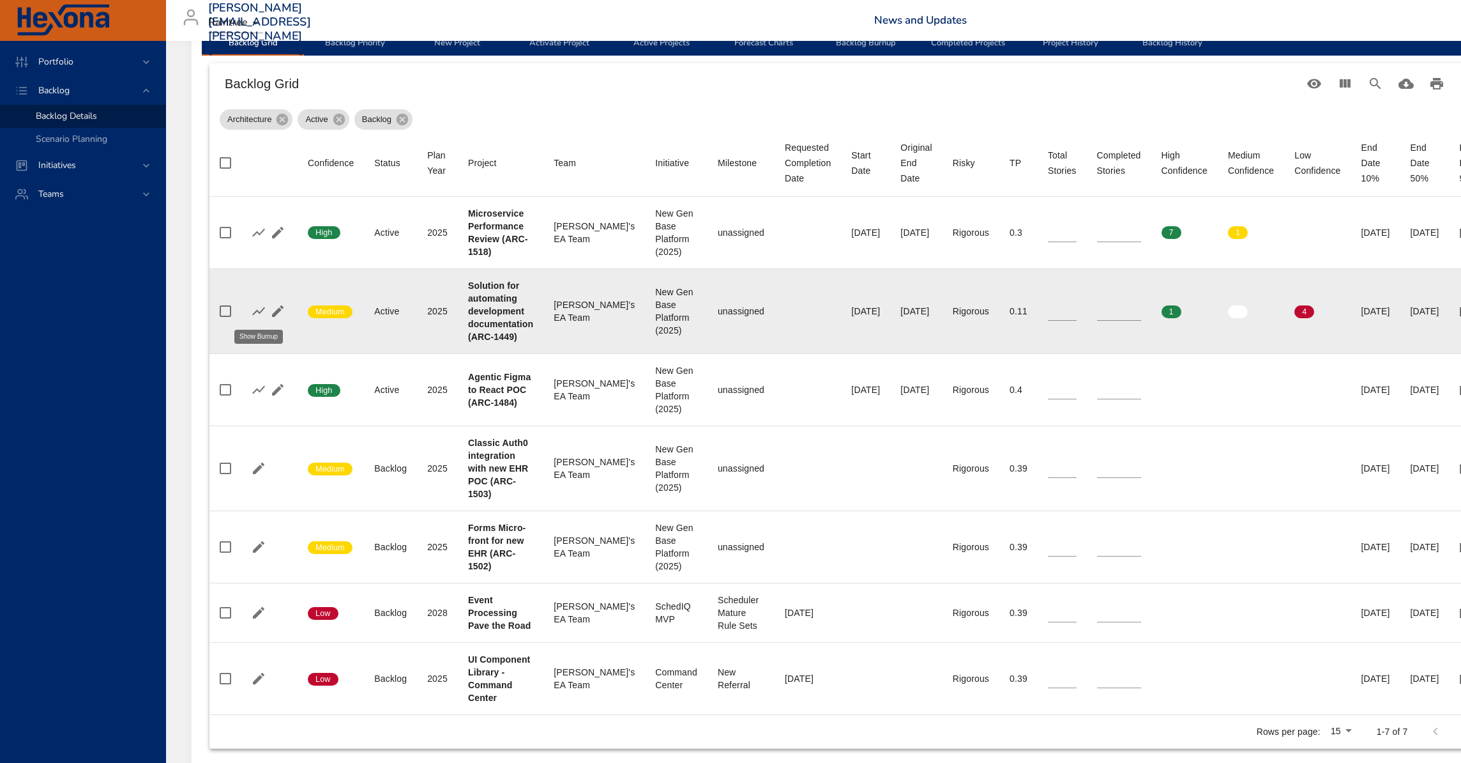
click at [255, 310] on icon "button" at bounding box center [258, 310] width 15 height 15
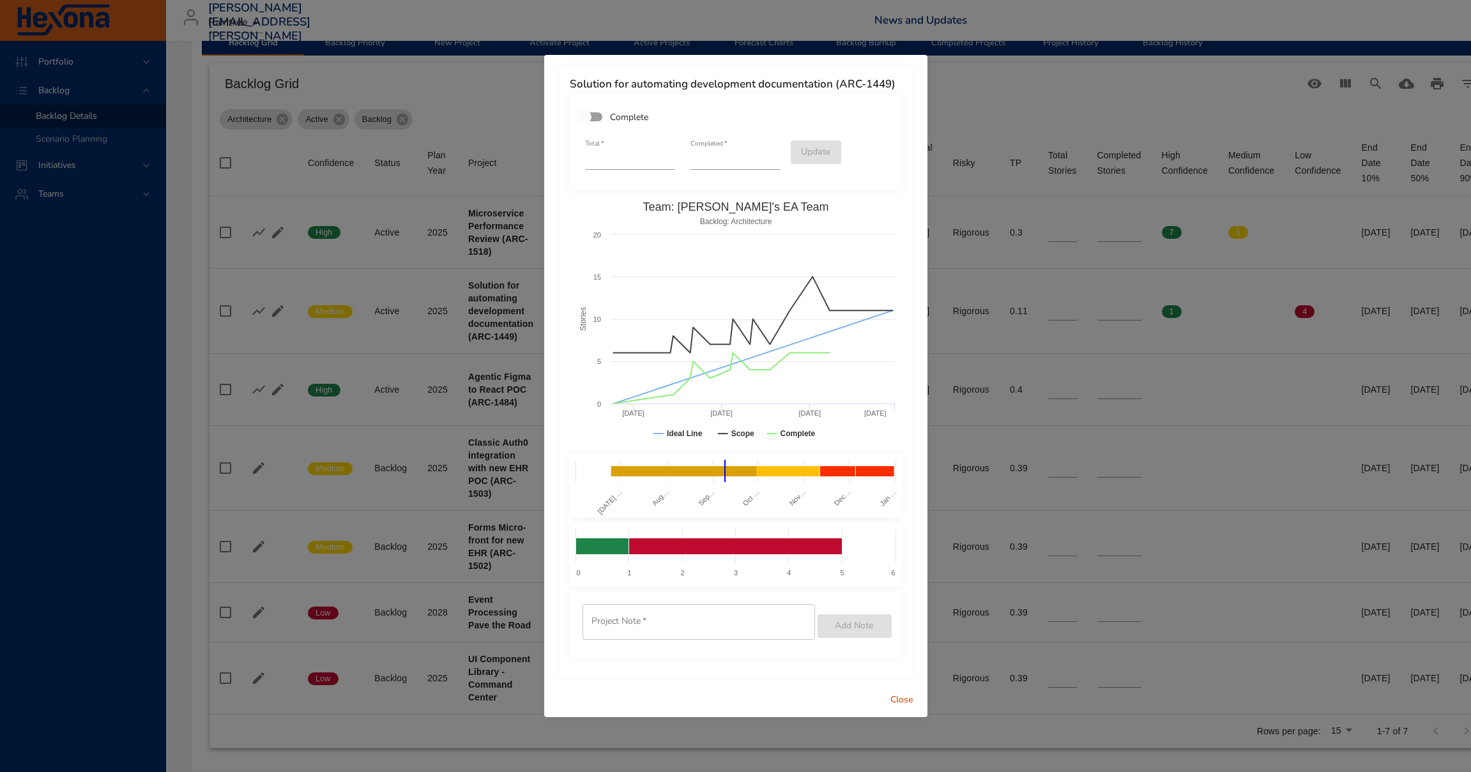
click at [897, 704] on span "Close" at bounding box center [901, 700] width 31 height 16
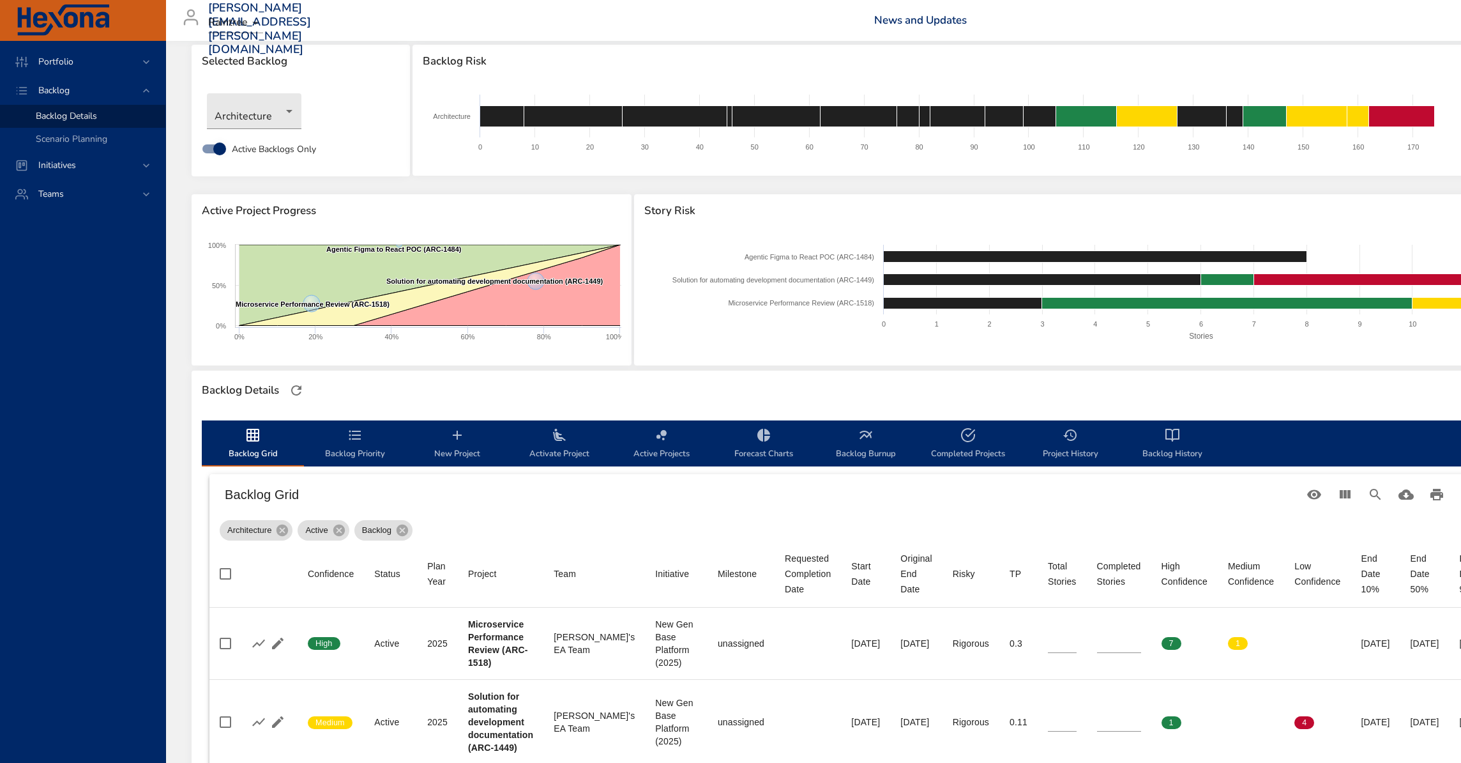
scroll to position [0, 0]
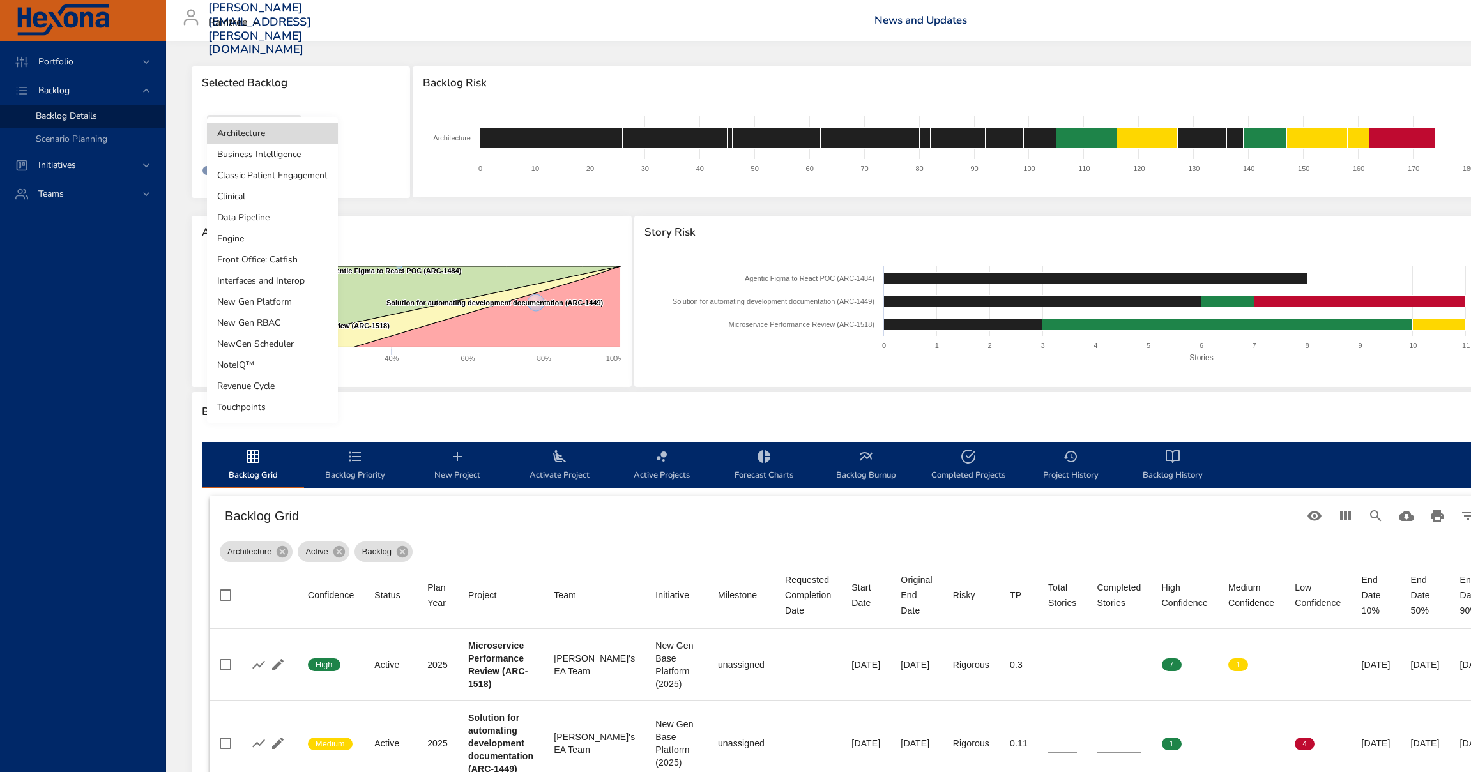
click at [259, 139] on body "Portfolio Backlog Backlog Details Scenario Planning Initiatives Teams [PERSON_N…" at bounding box center [735, 386] width 1471 height 772
click at [292, 304] on li "New Gen Platform" at bounding box center [272, 301] width 131 height 21
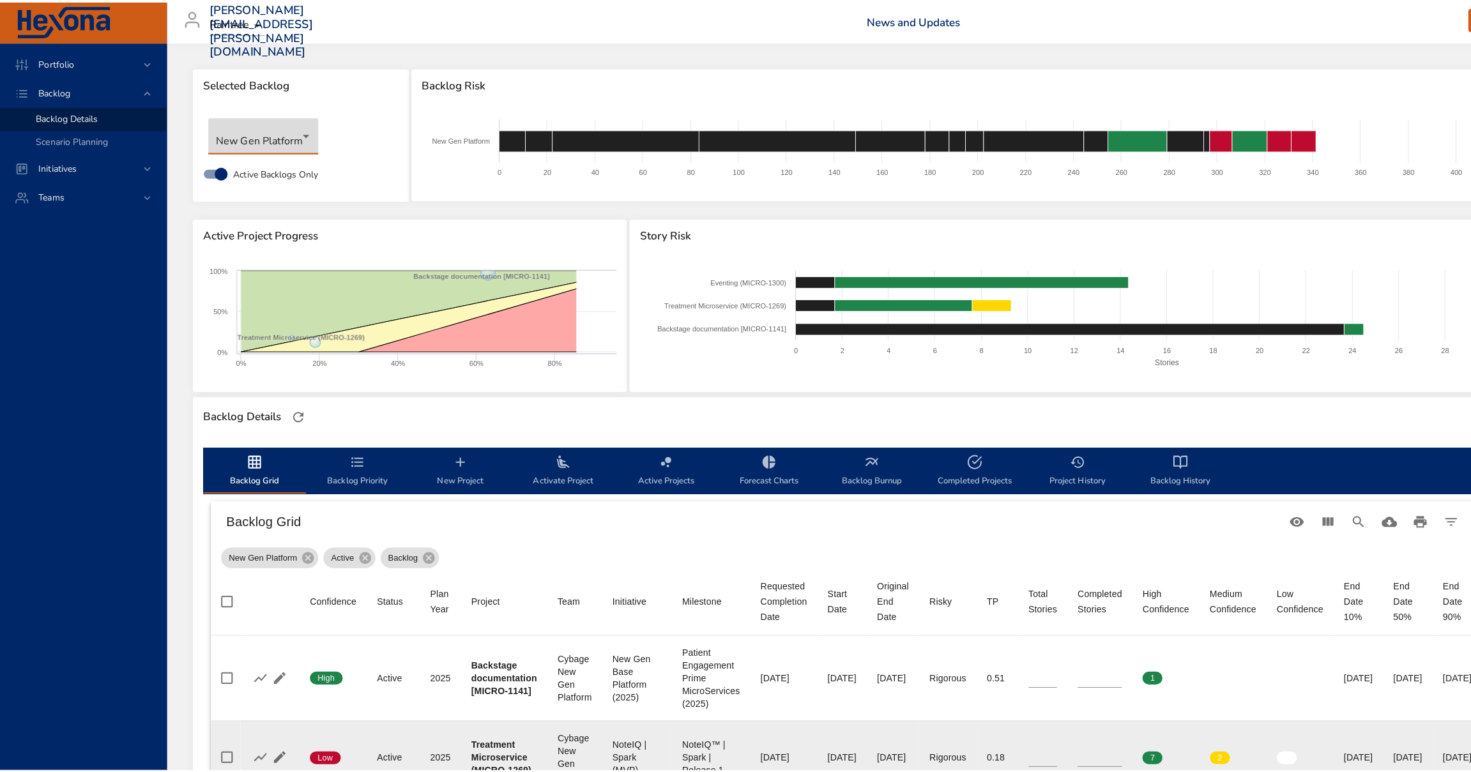
scroll to position [344, 0]
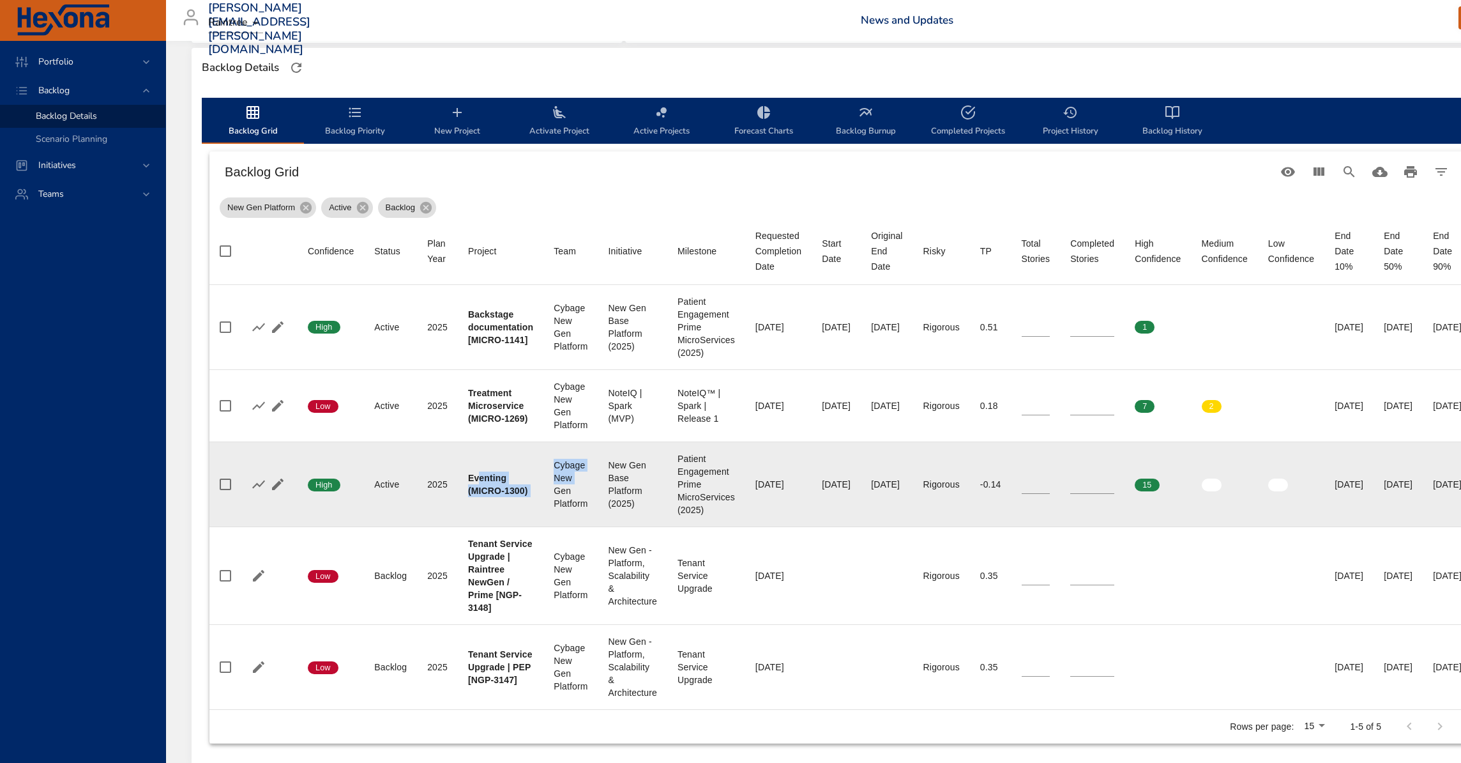
drag, startPoint x: 481, startPoint y: 475, endPoint x: 555, endPoint y: 491, distance: 75.8
click at [555, 491] on tr "Confidence High Status Active Plan Year 2025 Project Eventing (MICRO-1300) Team…" at bounding box center [840, 483] width 1263 height 85
click at [259, 487] on icon "button" at bounding box center [258, 483] width 15 height 15
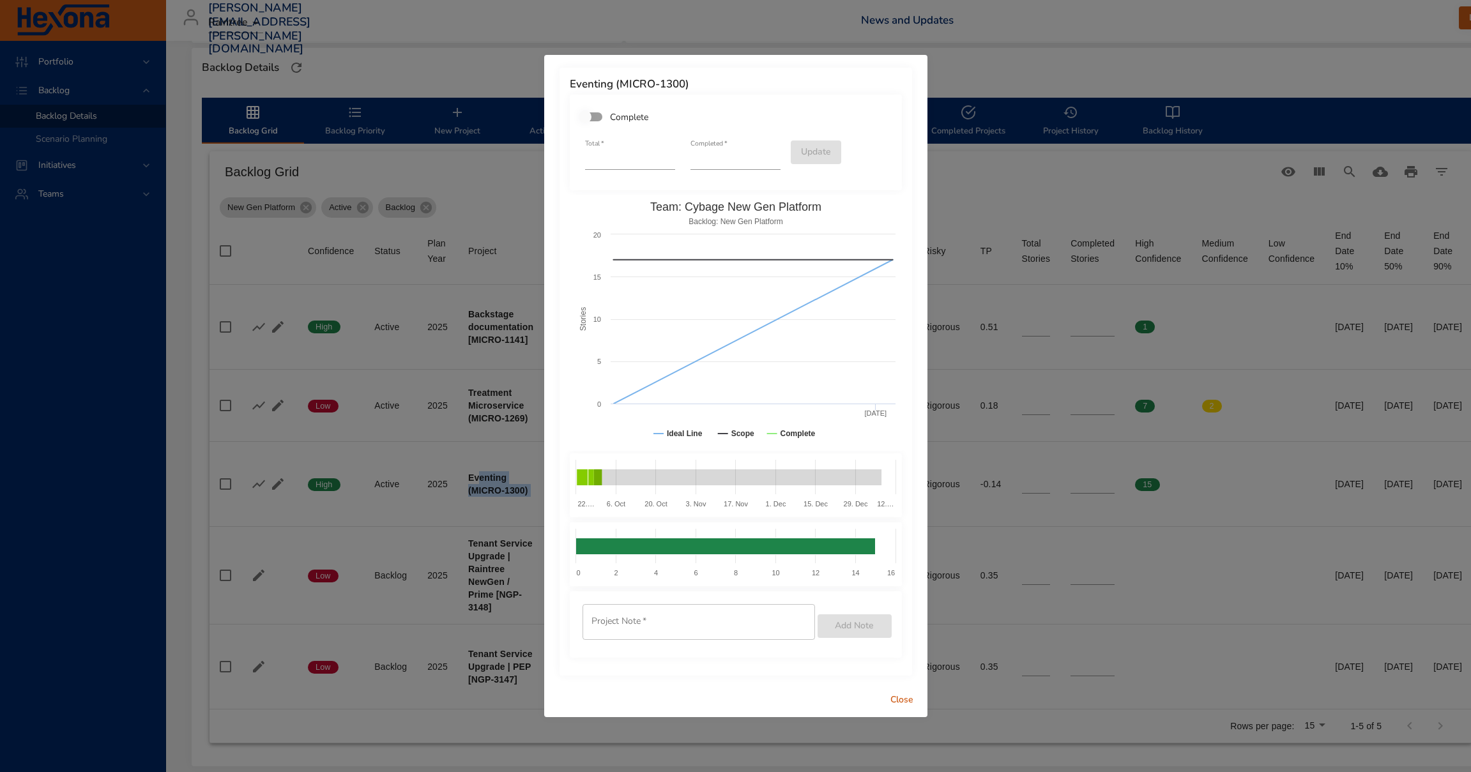
click at [899, 697] on span "Close" at bounding box center [901, 700] width 31 height 16
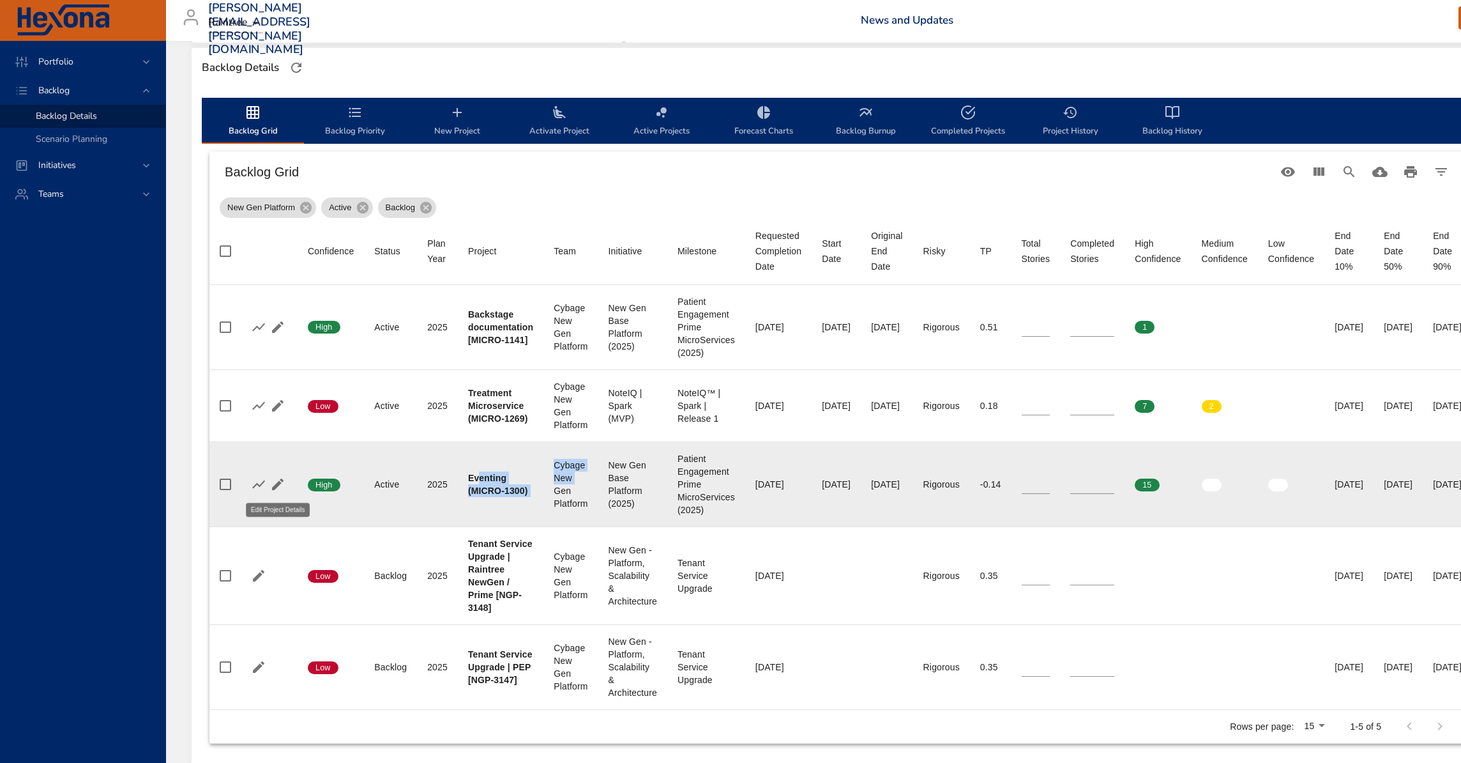
click at [280, 485] on icon "button" at bounding box center [277, 483] width 15 height 15
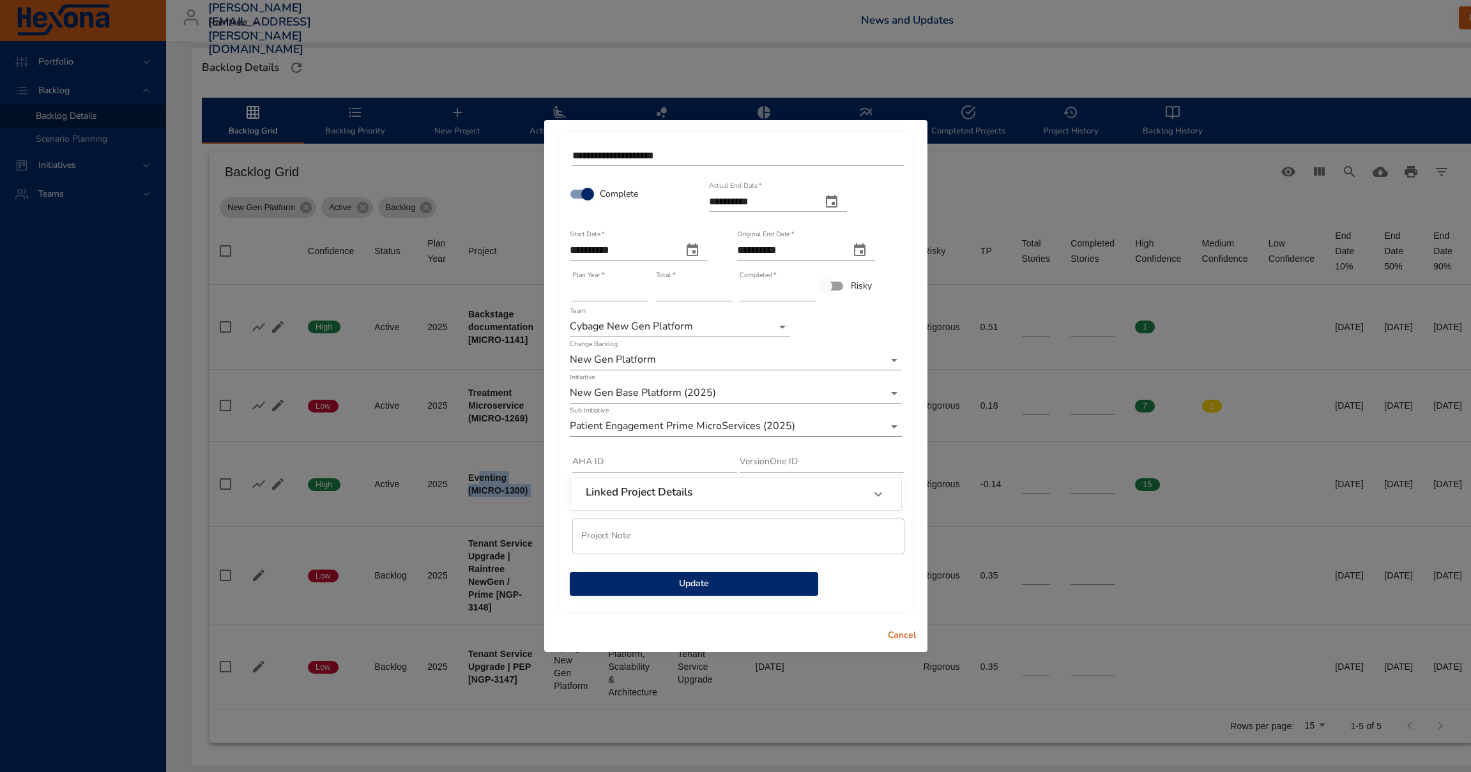
click at [744, 582] on span "Update" at bounding box center [694, 584] width 228 height 16
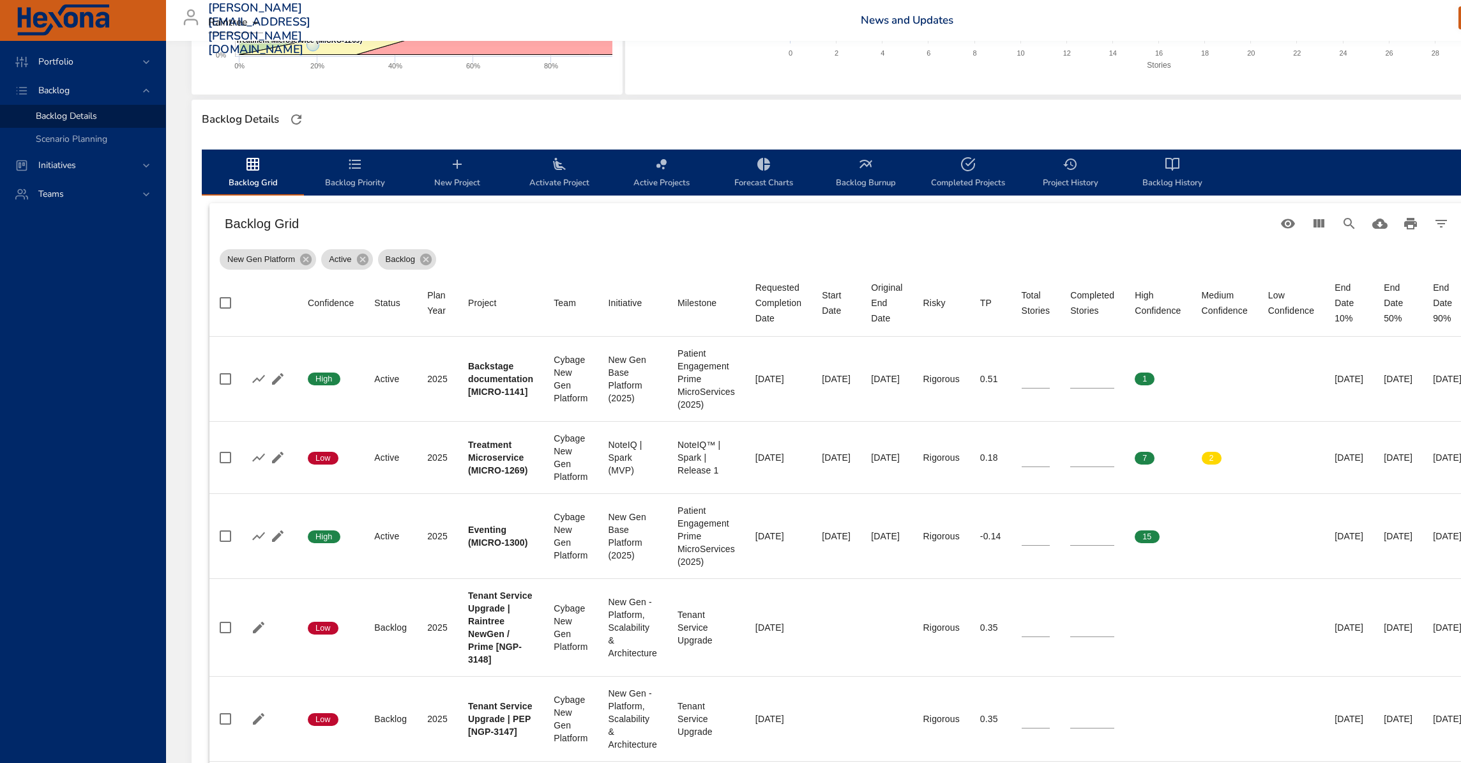
scroll to position [0, 0]
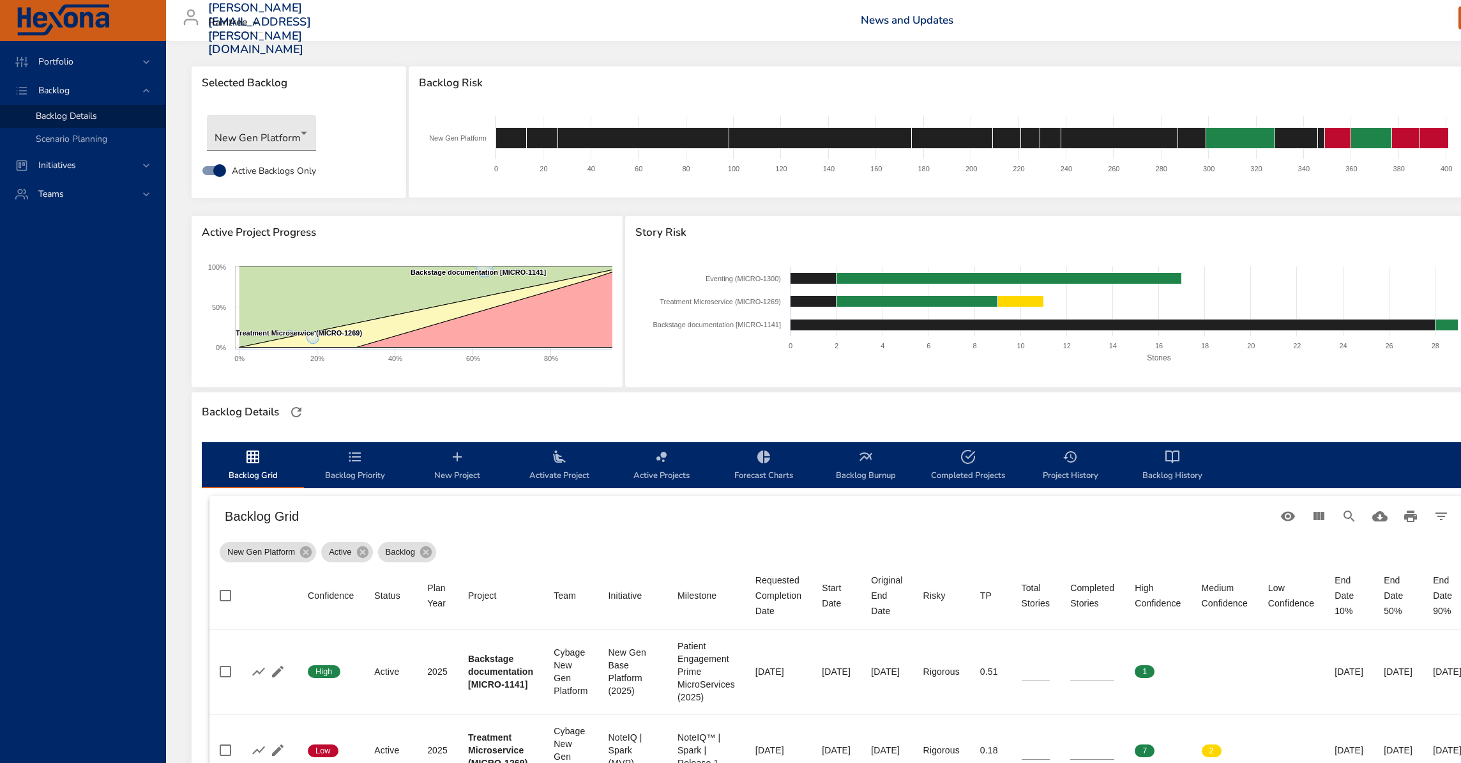
click at [357, 461] on icon "backlog-tab" at bounding box center [354, 456] width 15 height 15
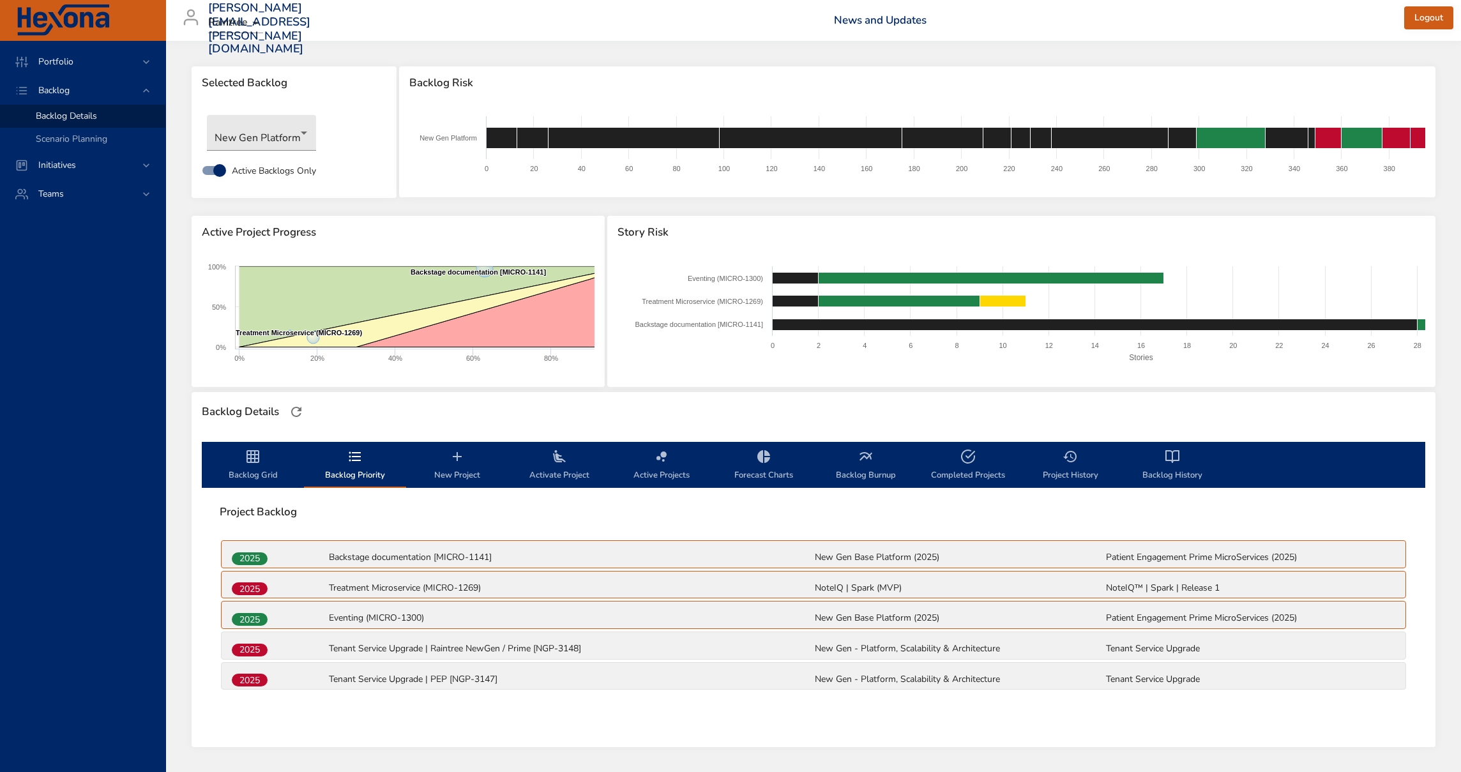
click at [264, 467] on span "Backlog Grid" at bounding box center [252, 466] width 87 height 34
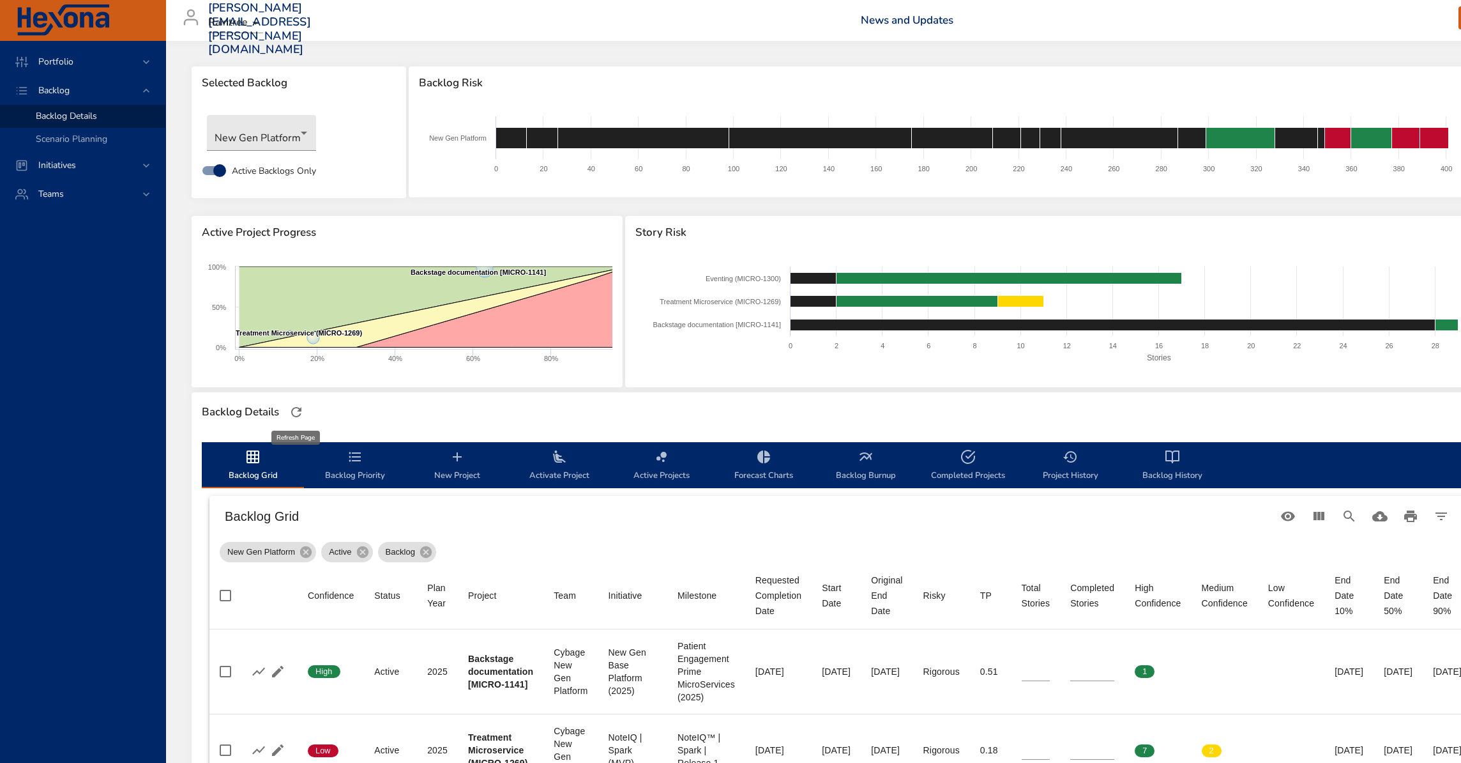
click at [292, 413] on icon "button" at bounding box center [296, 412] width 10 height 10
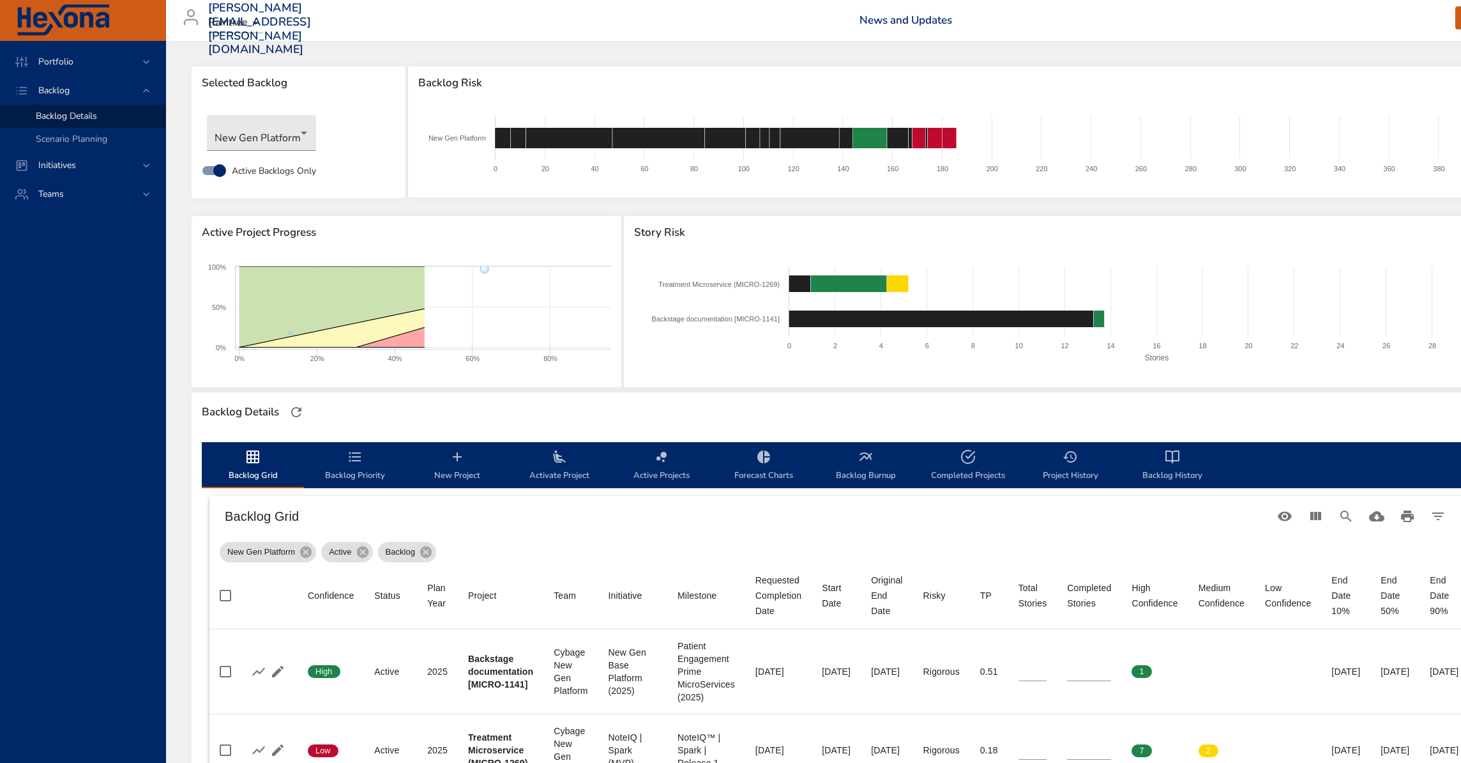
scroll to position [329, 0]
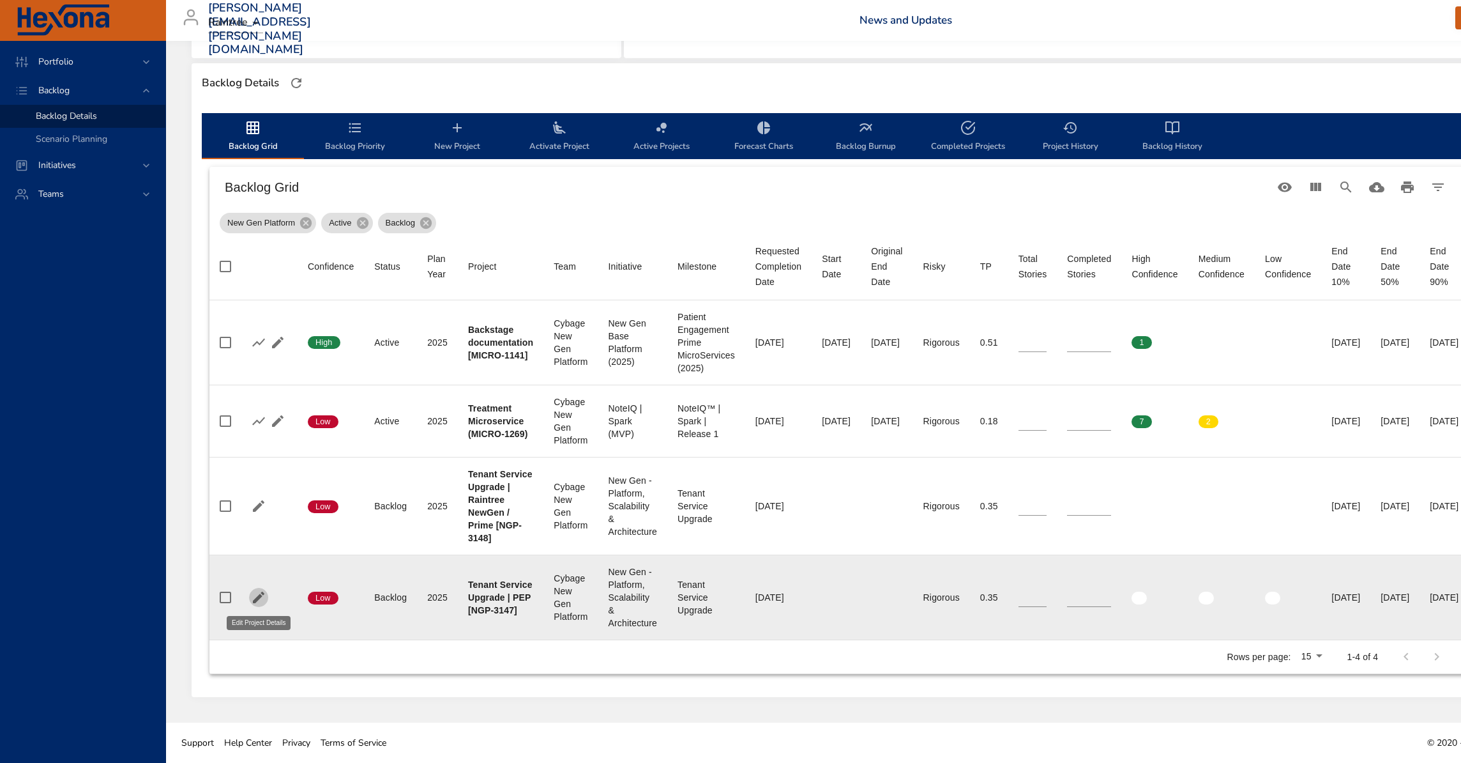
click at [258, 602] on icon "button" at bounding box center [258, 596] width 15 height 15
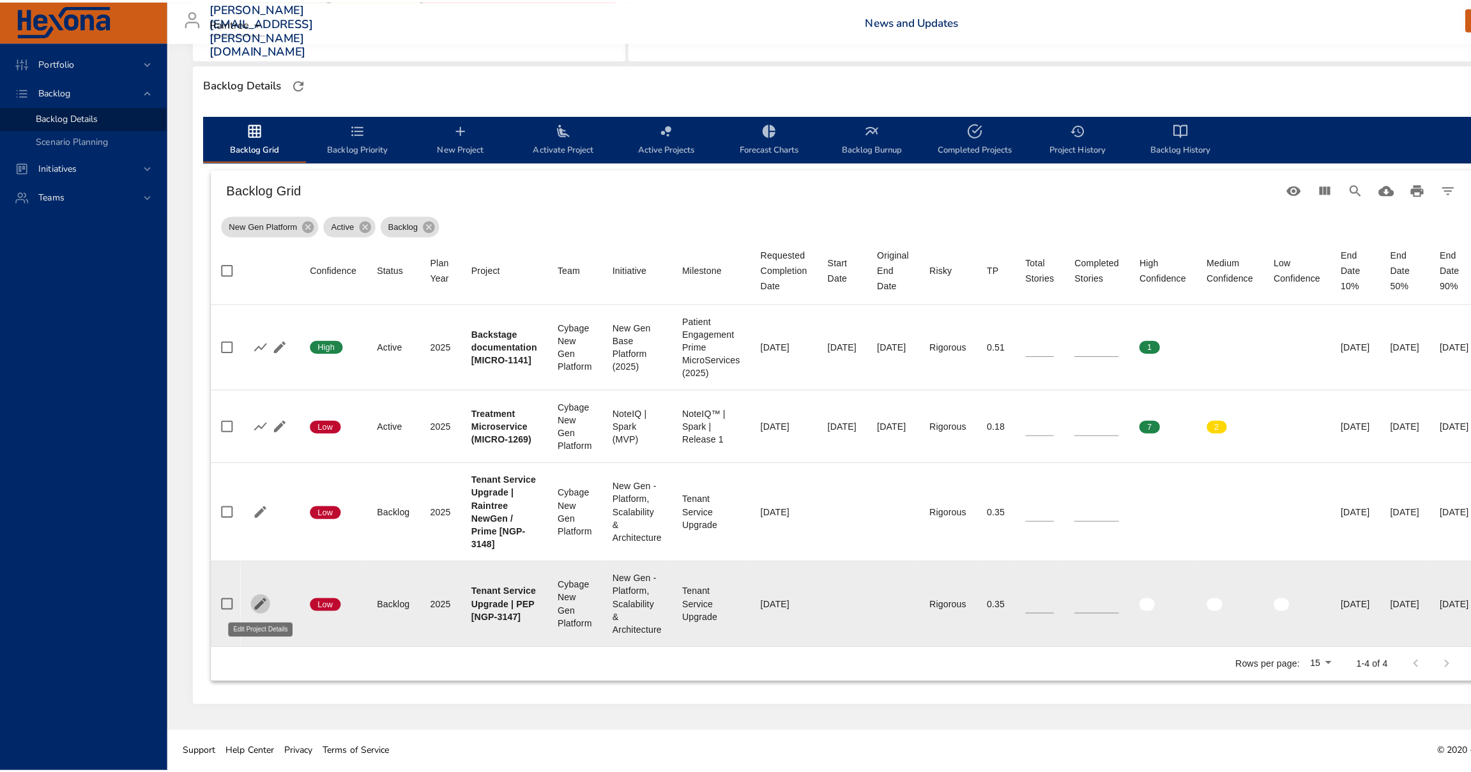
scroll to position [319, 0]
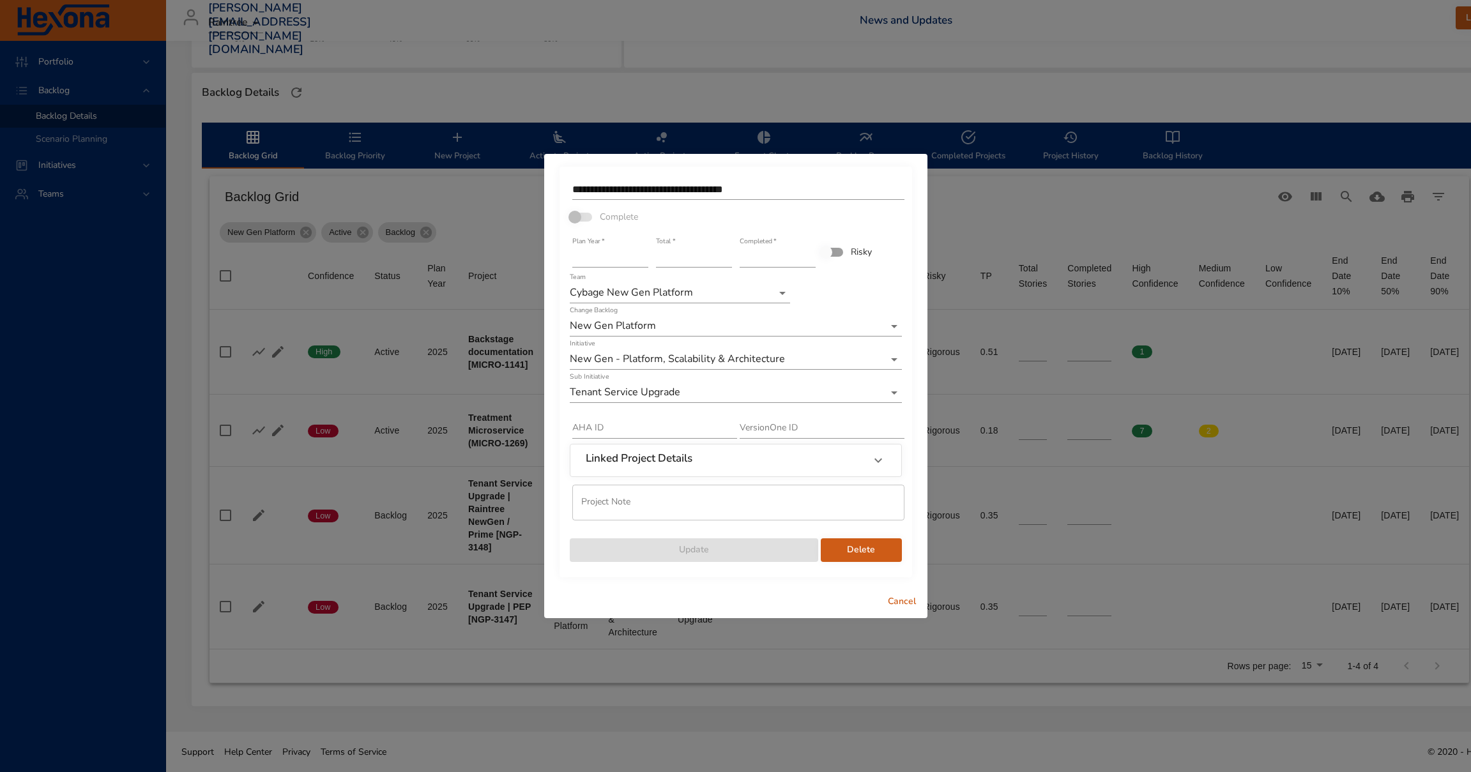
click at [886, 552] on span "Delete" at bounding box center [861, 550] width 61 height 16
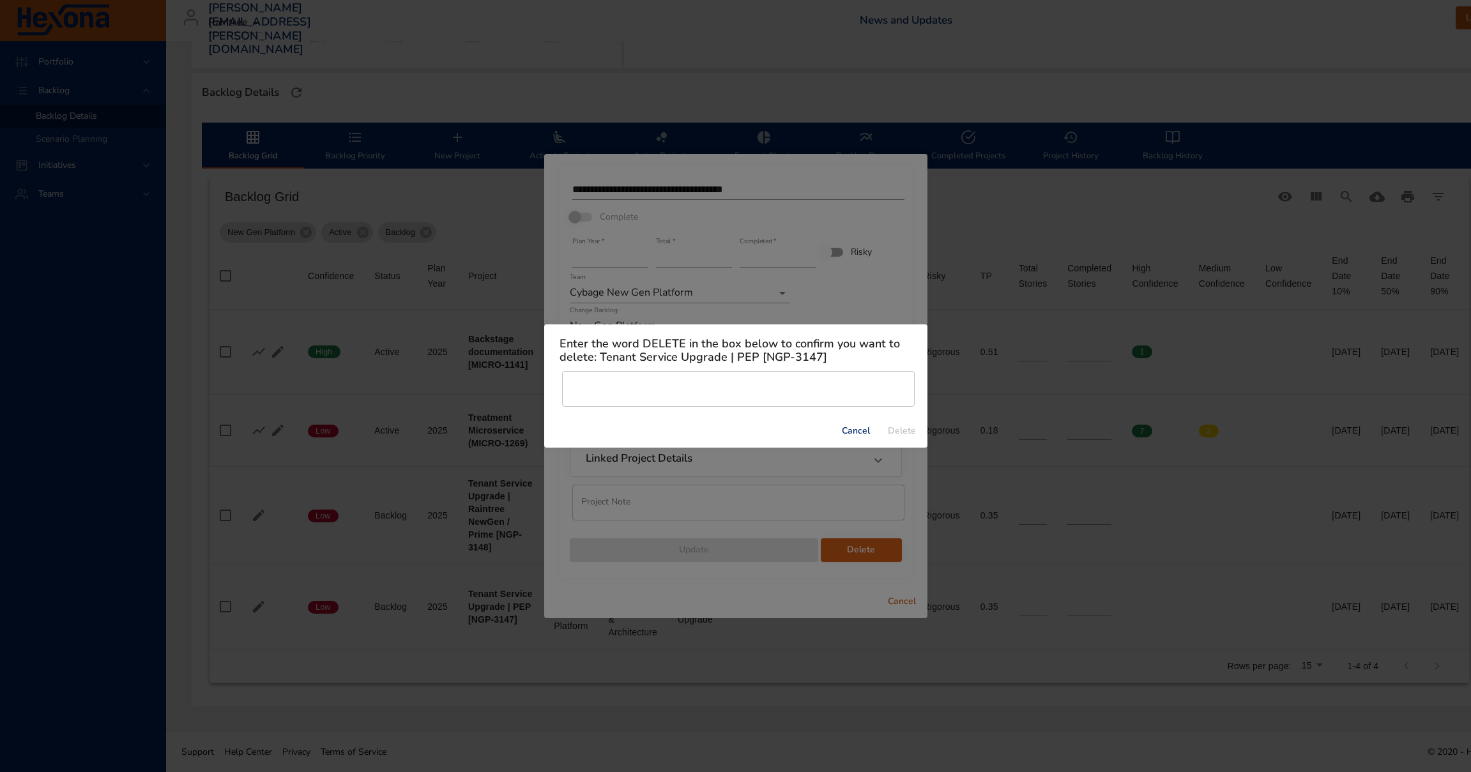
click at [662, 346] on h5 "Enter the word DELETE in the box below to confirm you want to delete: Tenant Se…" at bounding box center [735, 350] width 353 height 27
copy h5 "DELETE"
click at [592, 386] on input "text" at bounding box center [738, 389] width 353 height 36
paste input "******"
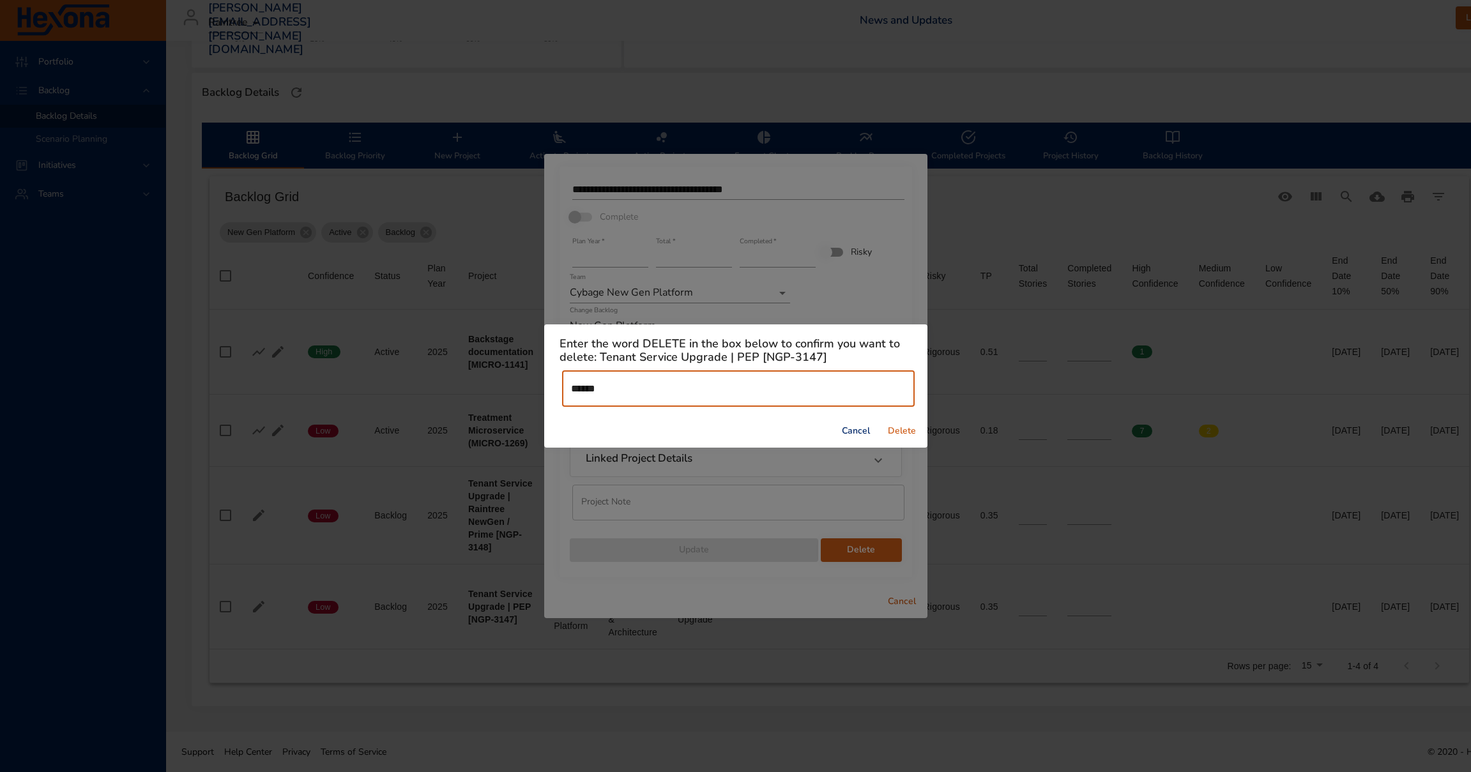
type input "******"
click at [904, 428] on span "Delete" at bounding box center [901, 431] width 31 height 16
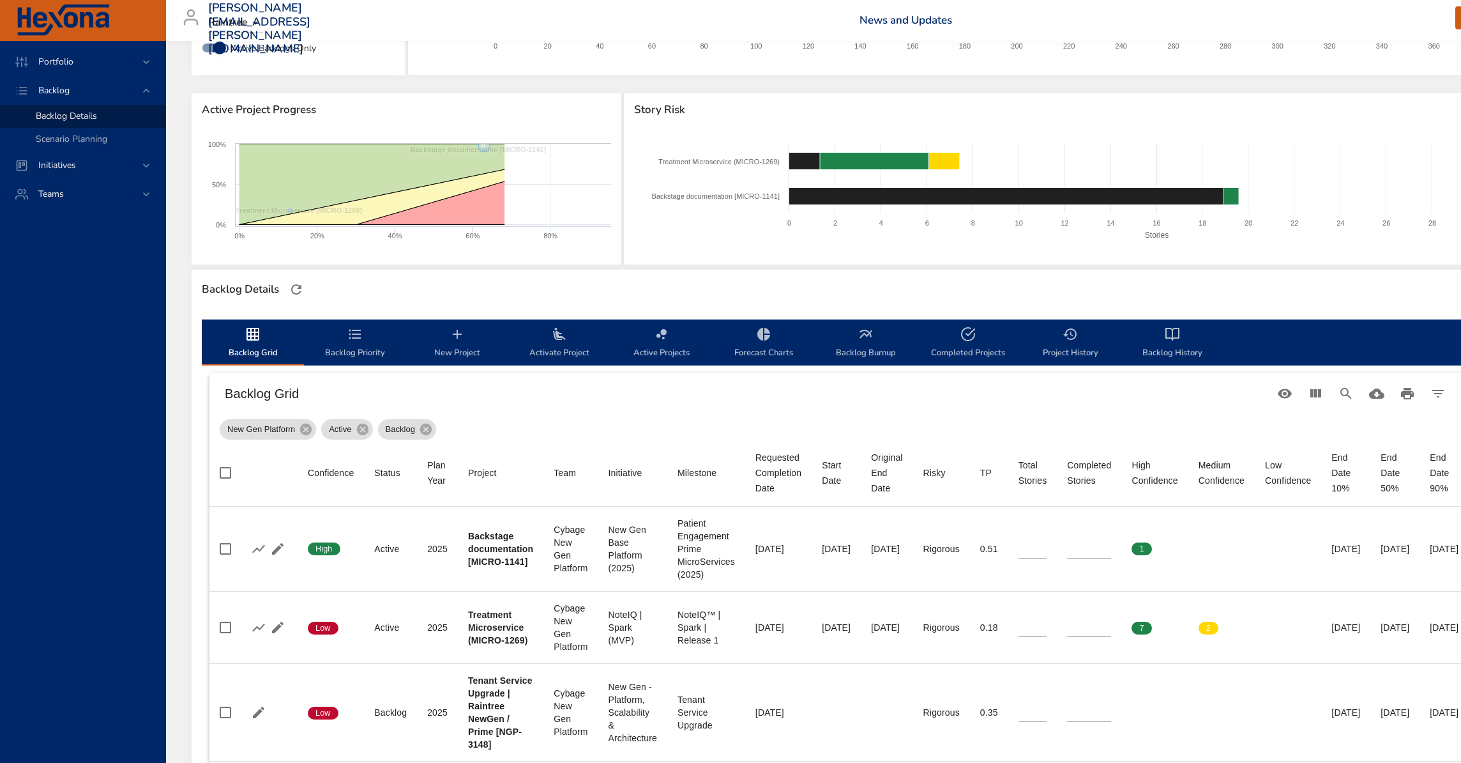
scroll to position [244, 0]
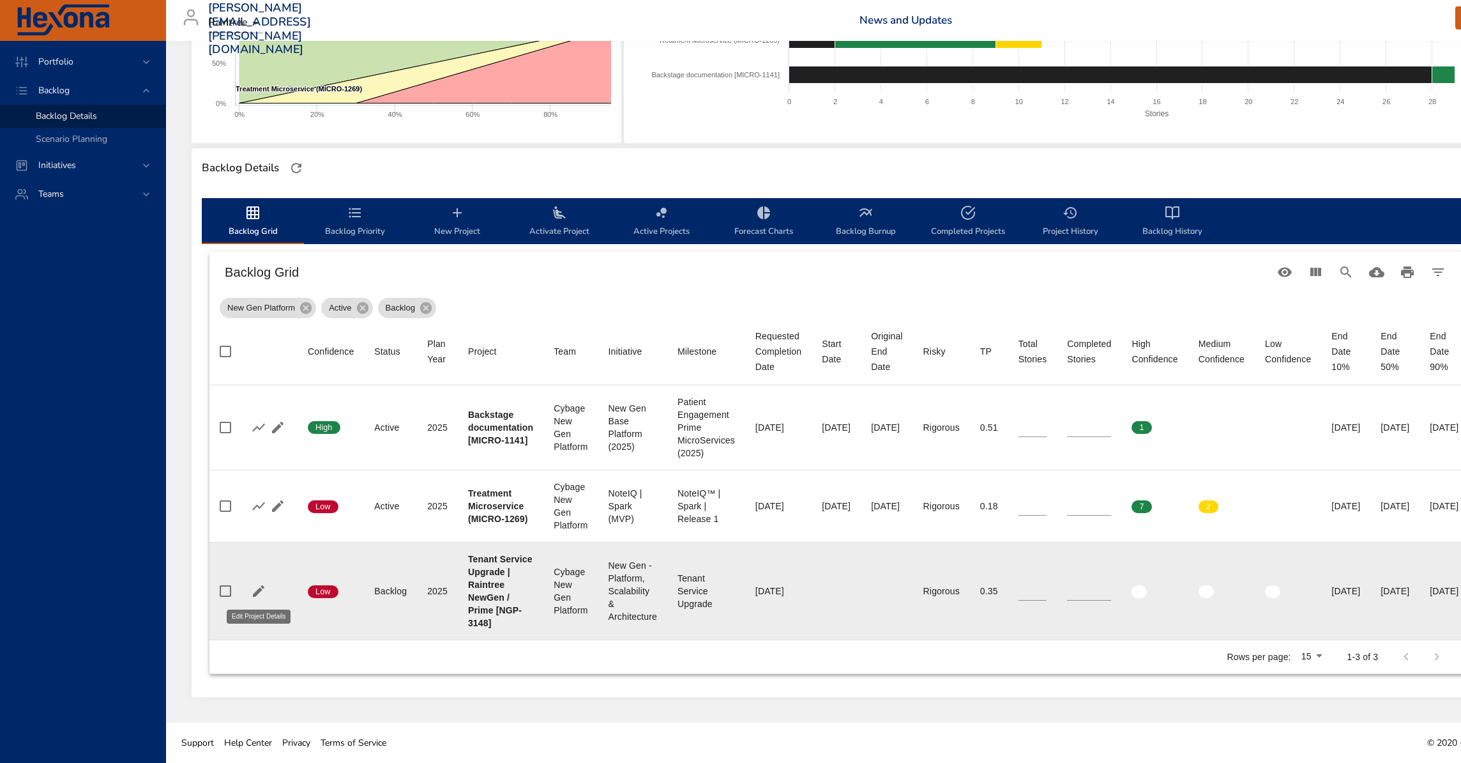
click at [255, 593] on icon "button" at bounding box center [258, 590] width 11 height 11
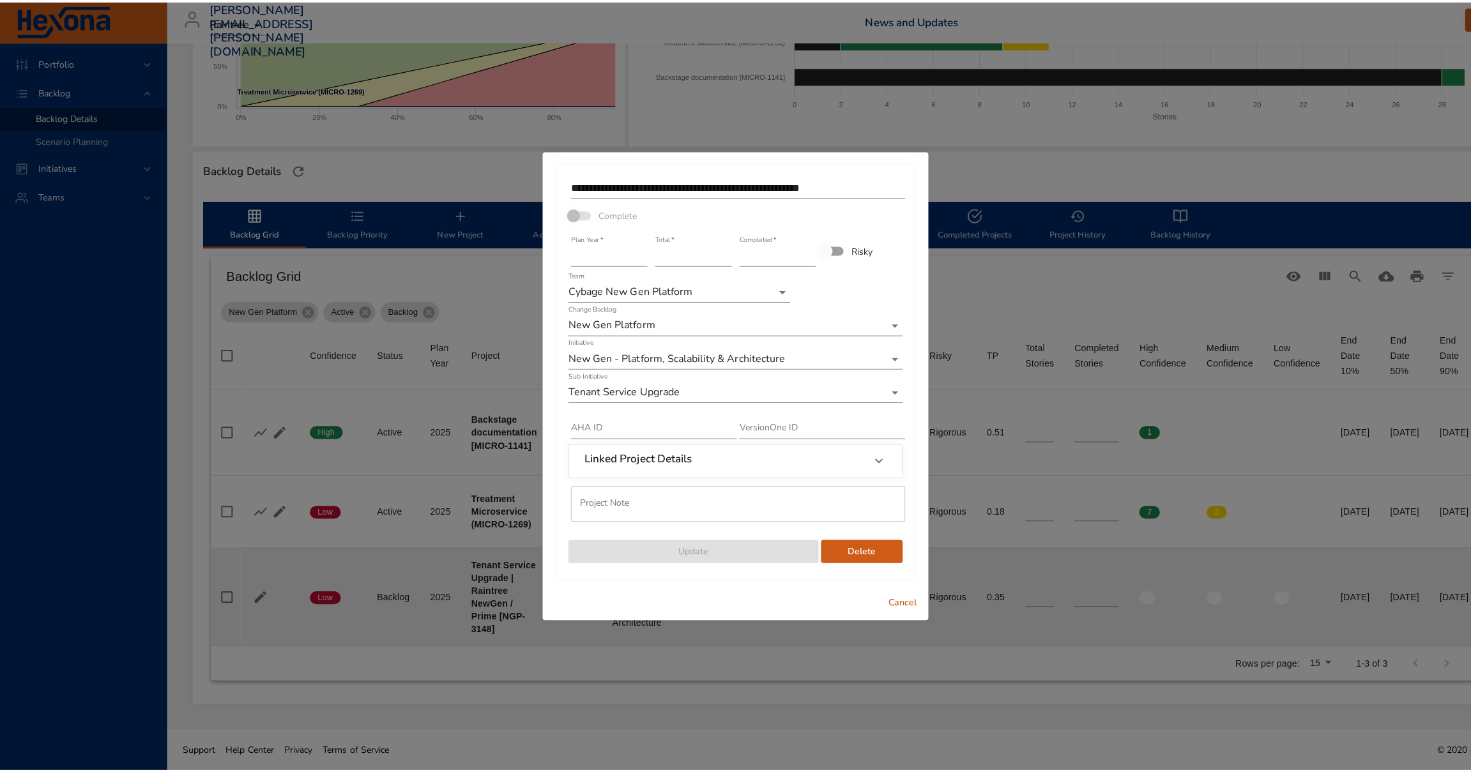
scroll to position [234, 0]
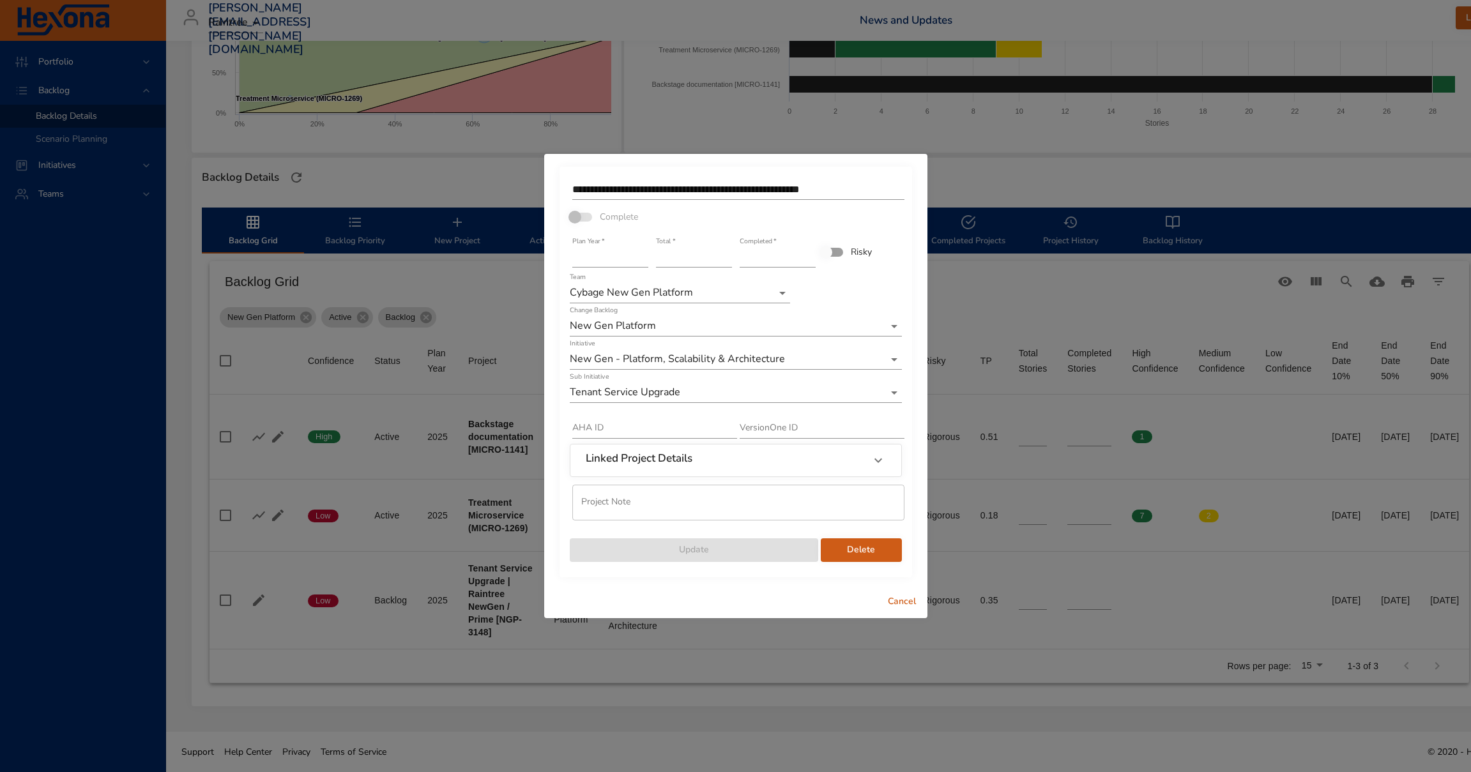
click at [850, 549] on span "Delete" at bounding box center [861, 550] width 61 height 16
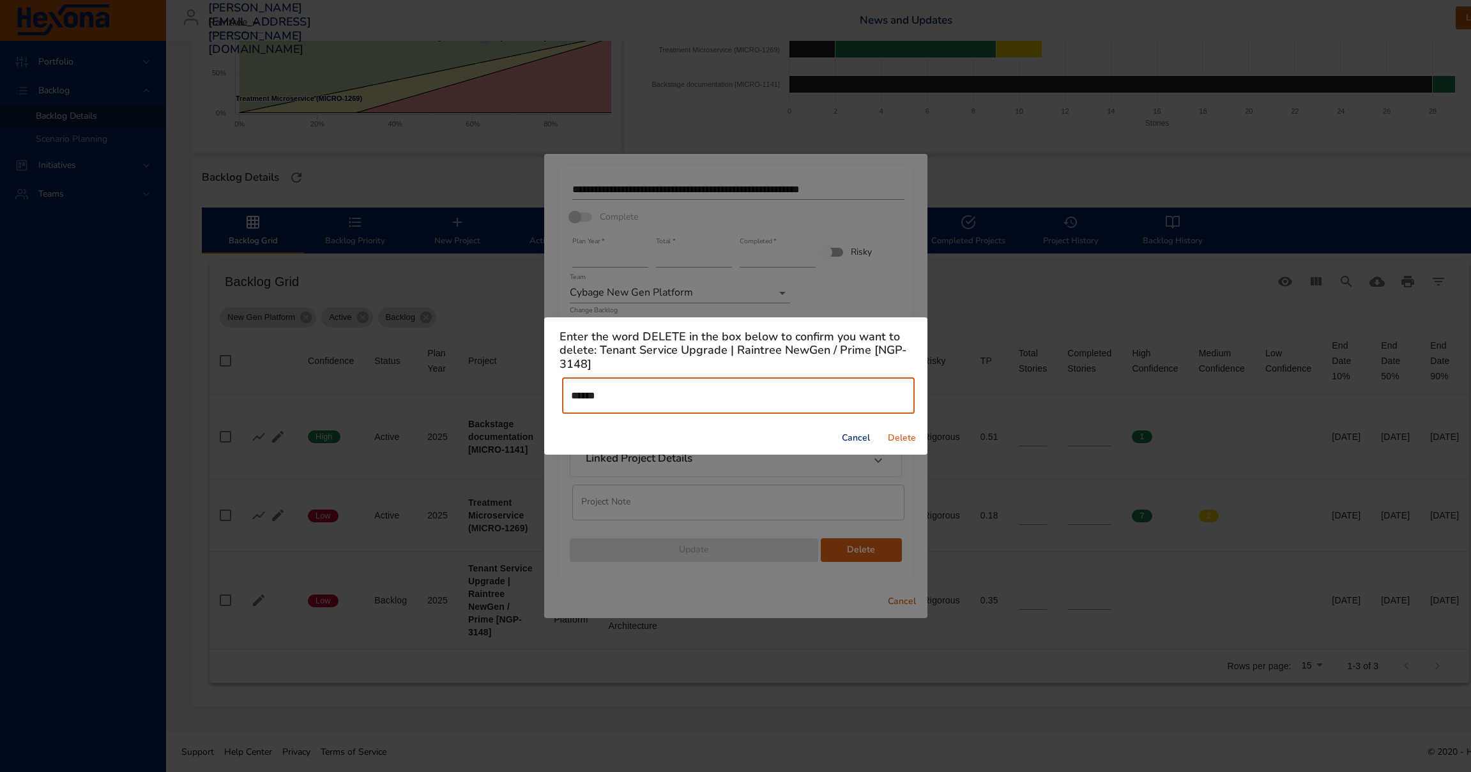
type input "******"
click at [923, 436] on div "Cancel Delete" at bounding box center [735, 439] width 383 height 34
click at [888, 437] on span "Delete" at bounding box center [901, 438] width 31 height 16
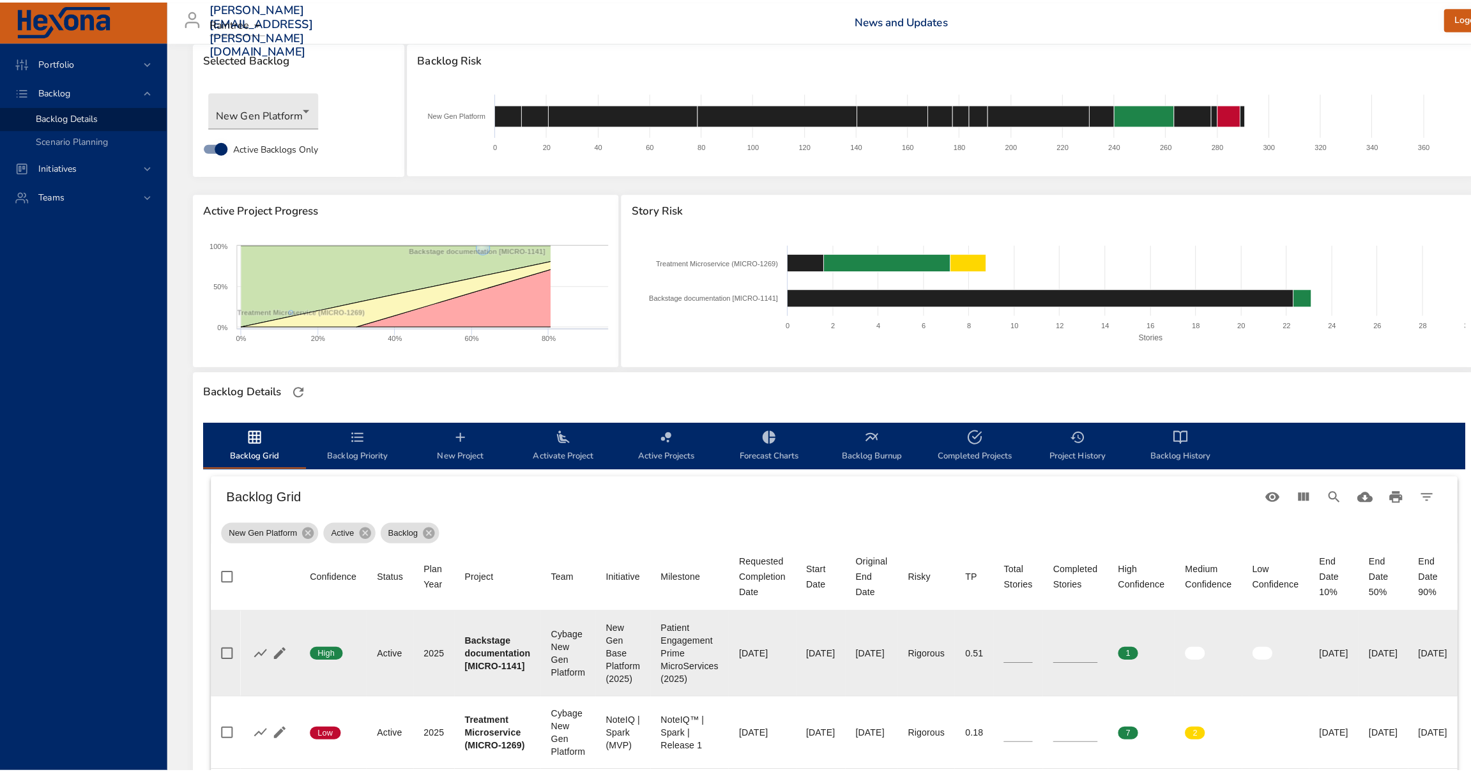
scroll to position [146, 0]
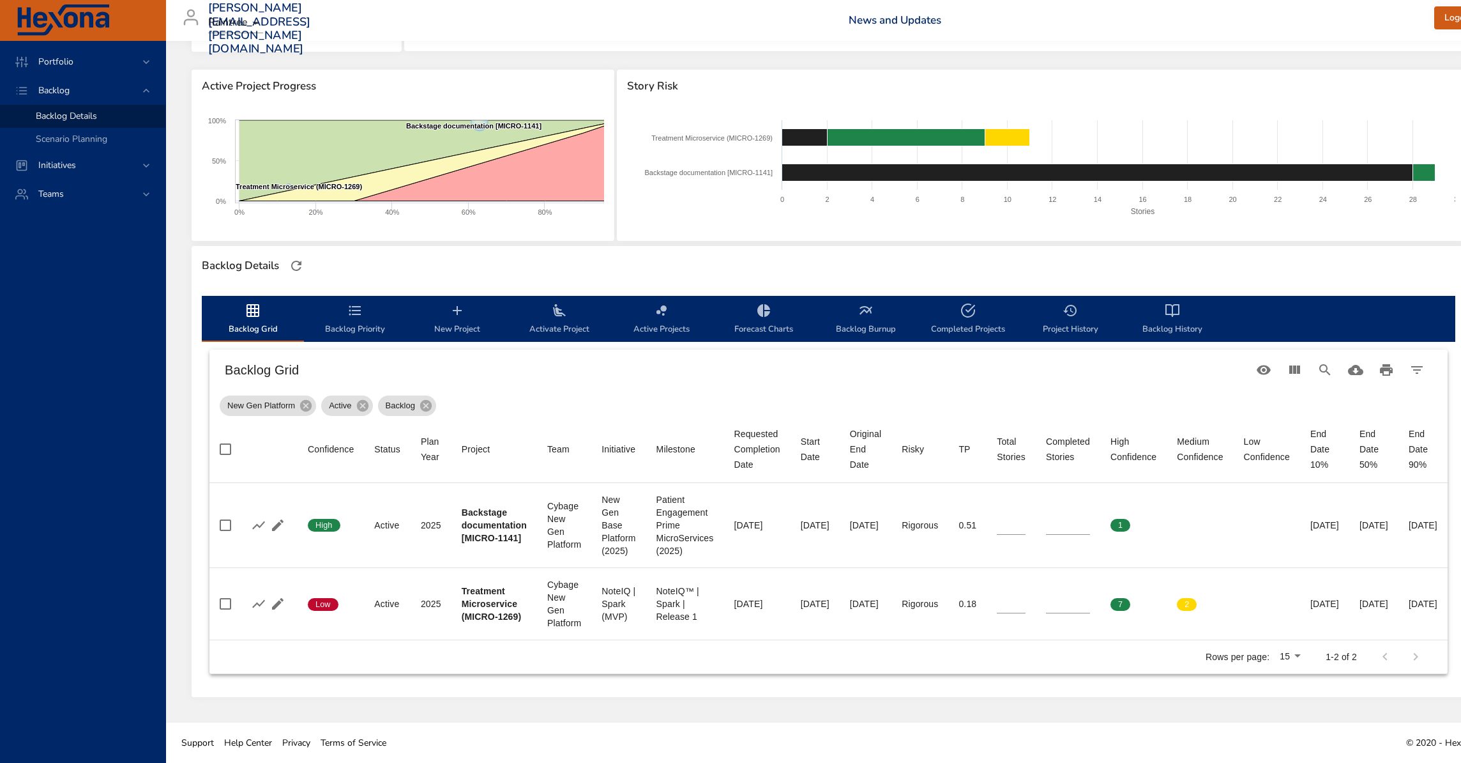
click at [469, 316] on span "New Project" at bounding box center [457, 320] width 87 height 34
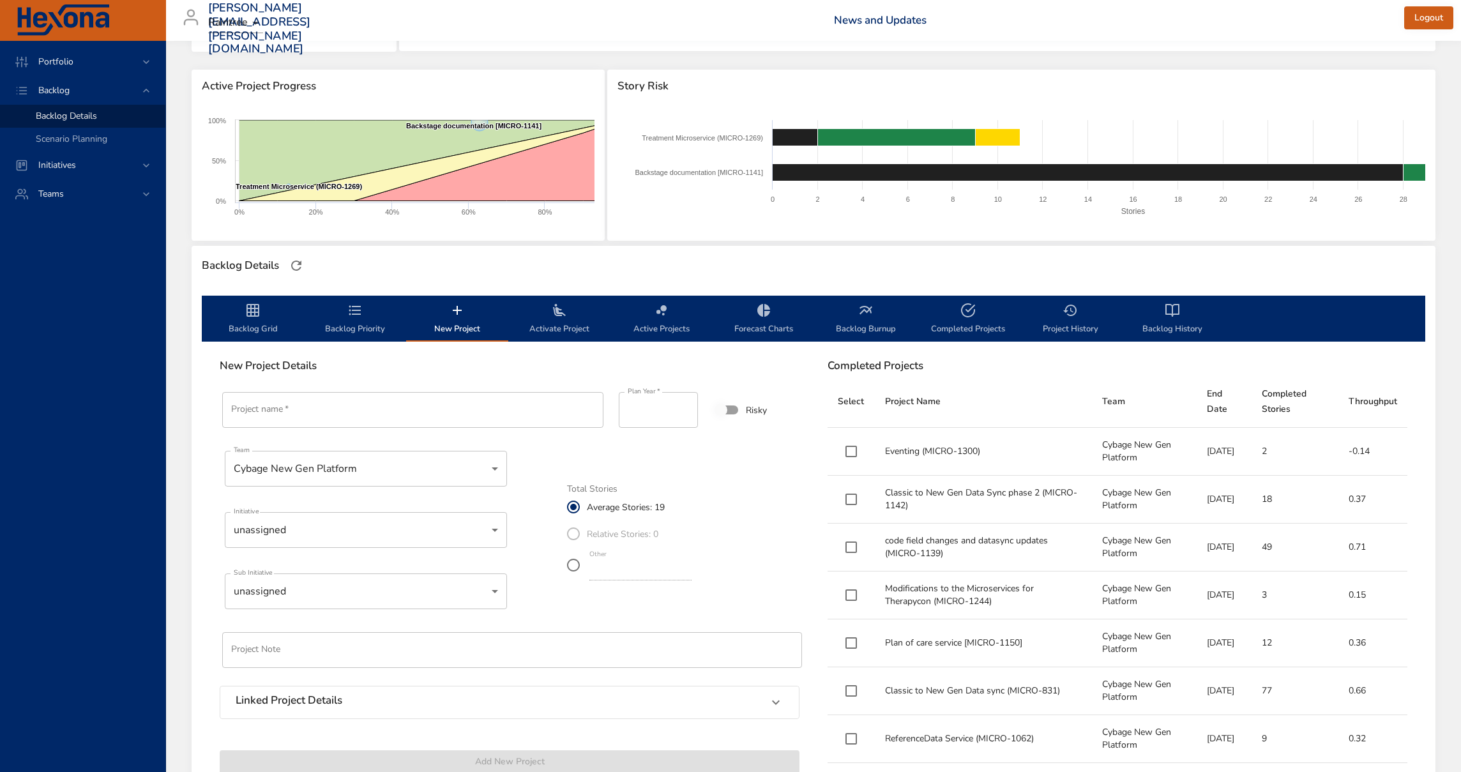
click at [324, 407] on input "Project name   *" at bounding box center [412, 410] width 381 height 36
paste input "**********"
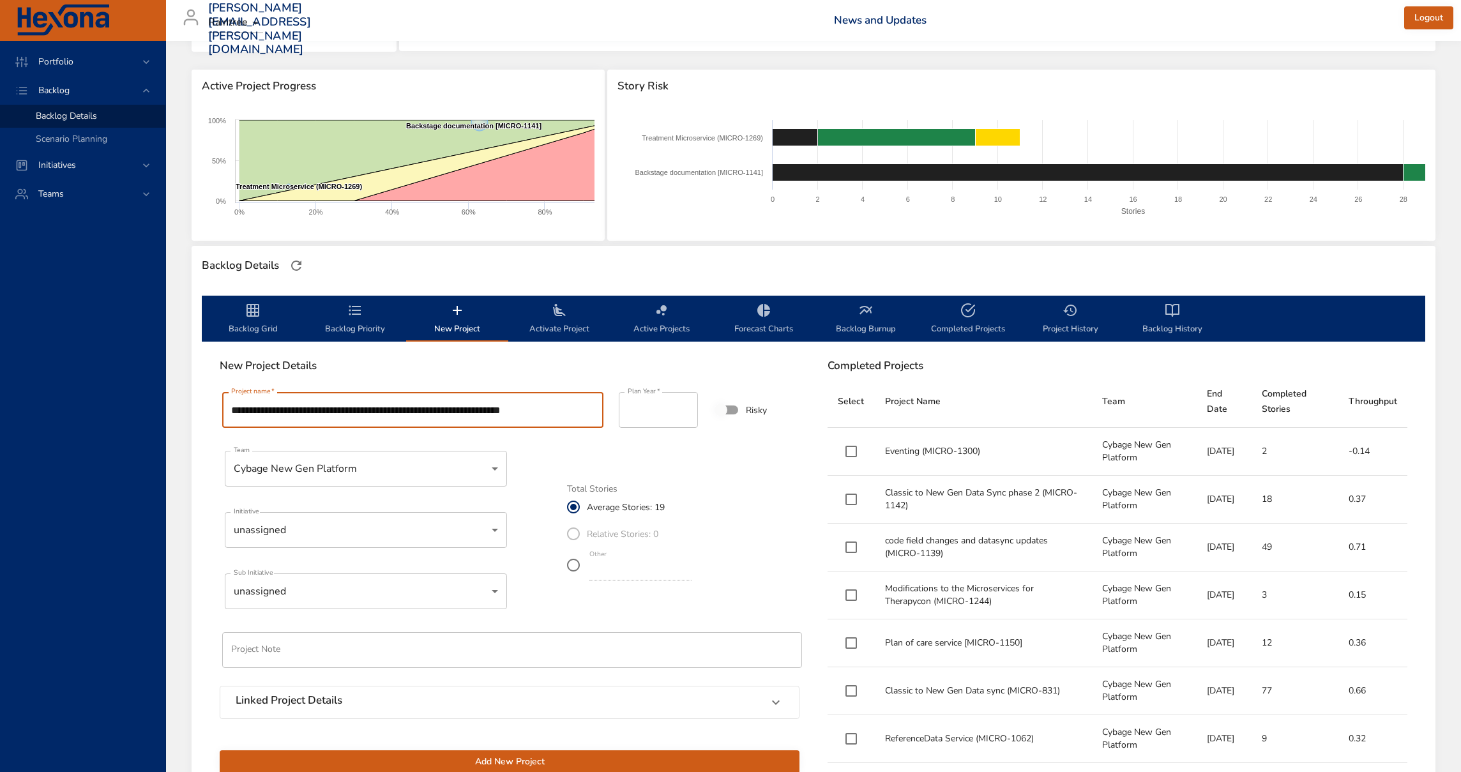
type input "**********"
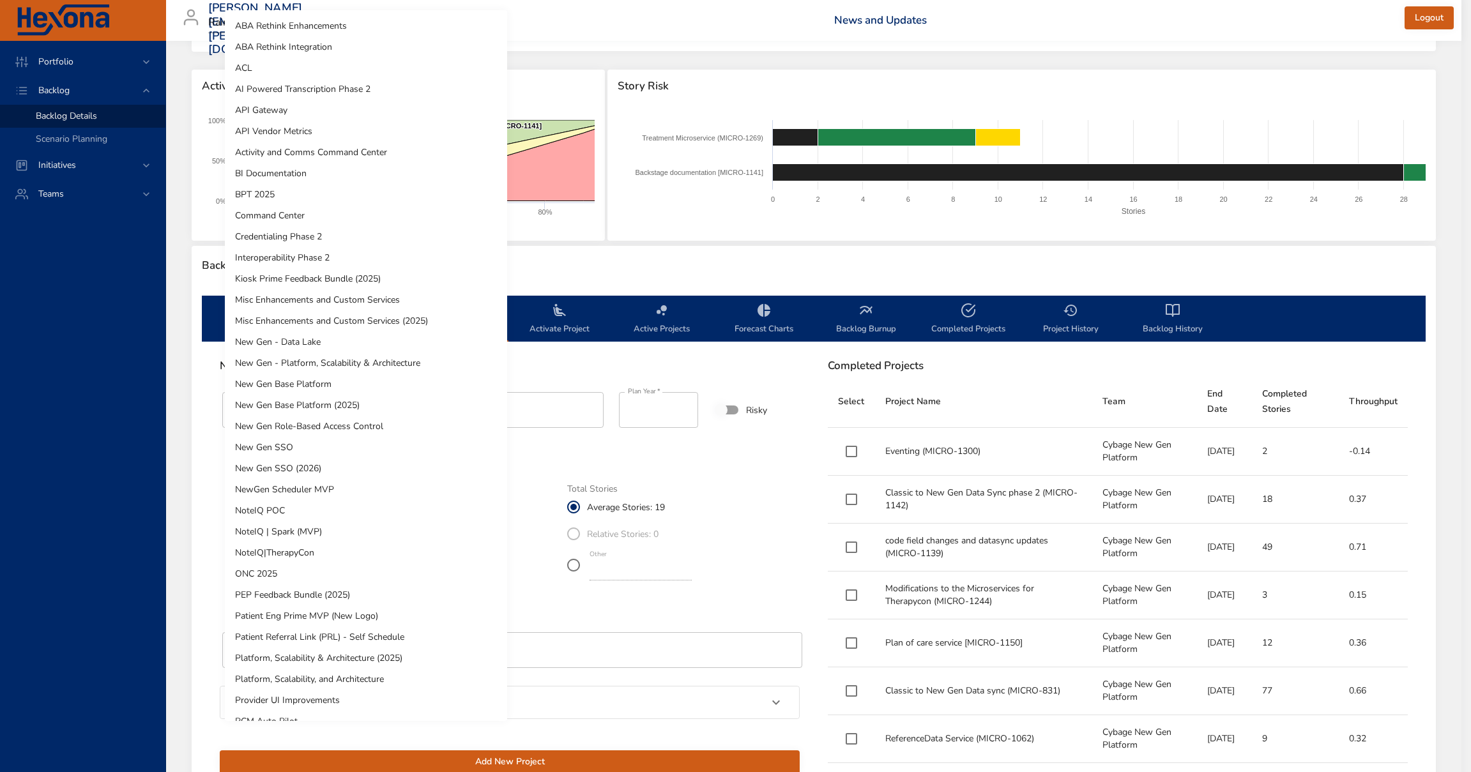
click at [389, 524] on body "Portfolio Backlog Backlog Details Scenario Planning Initiatives Teams darren.mc…" at bounding box center [735, 240] width 1471 height 772
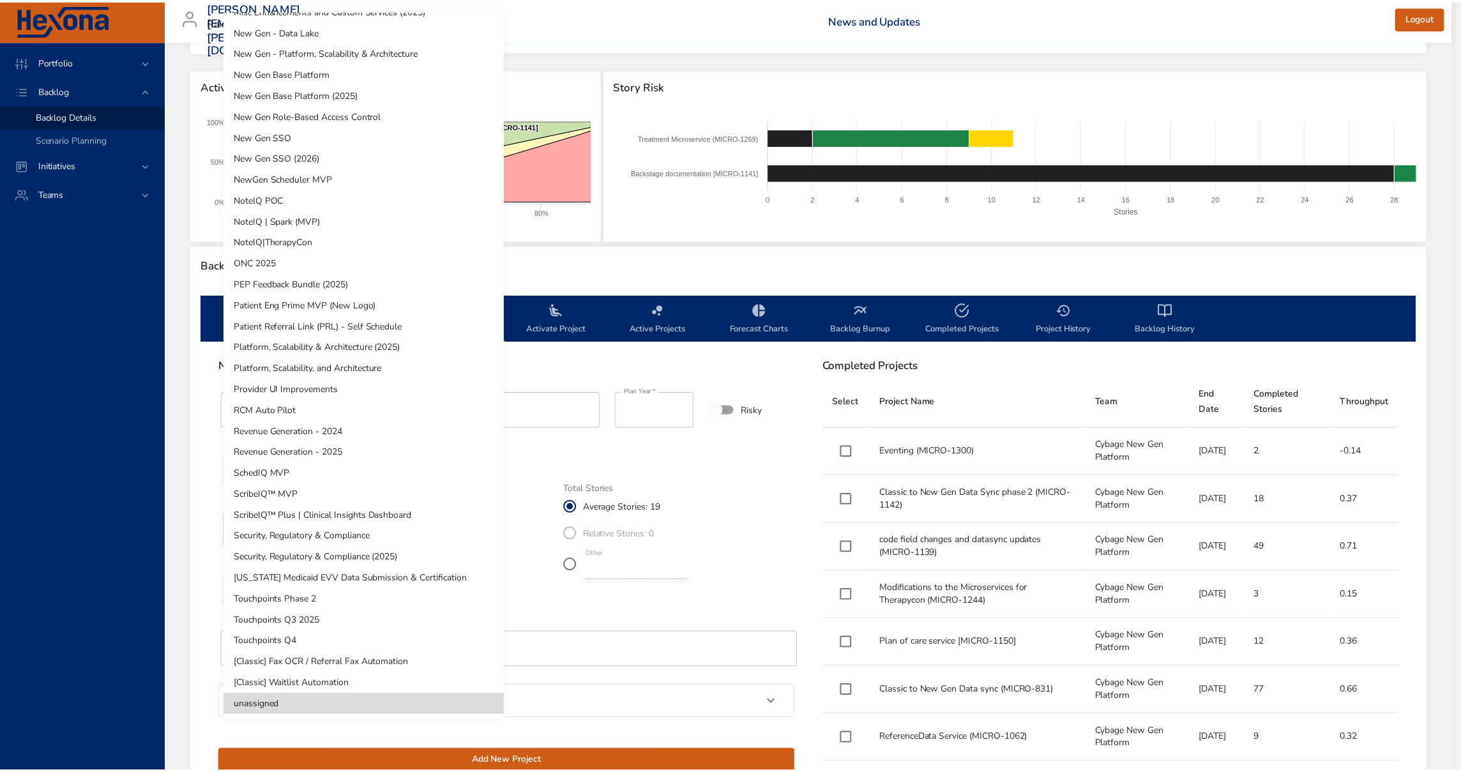
scroll to position [0, 0]
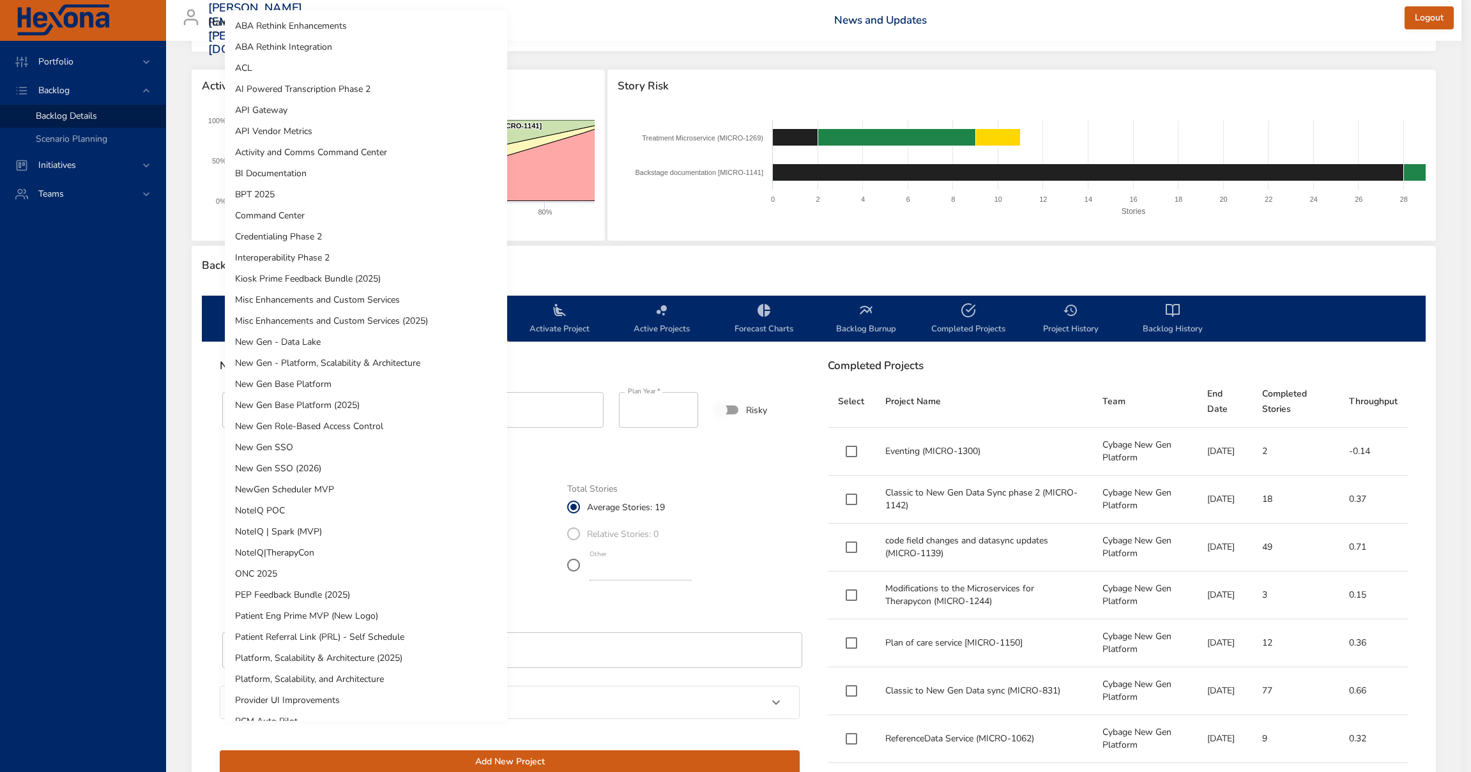
click at [426, 398] on li "New Gen Base Platform (2025)" at bounding box center [366, 405] width 282 height 21
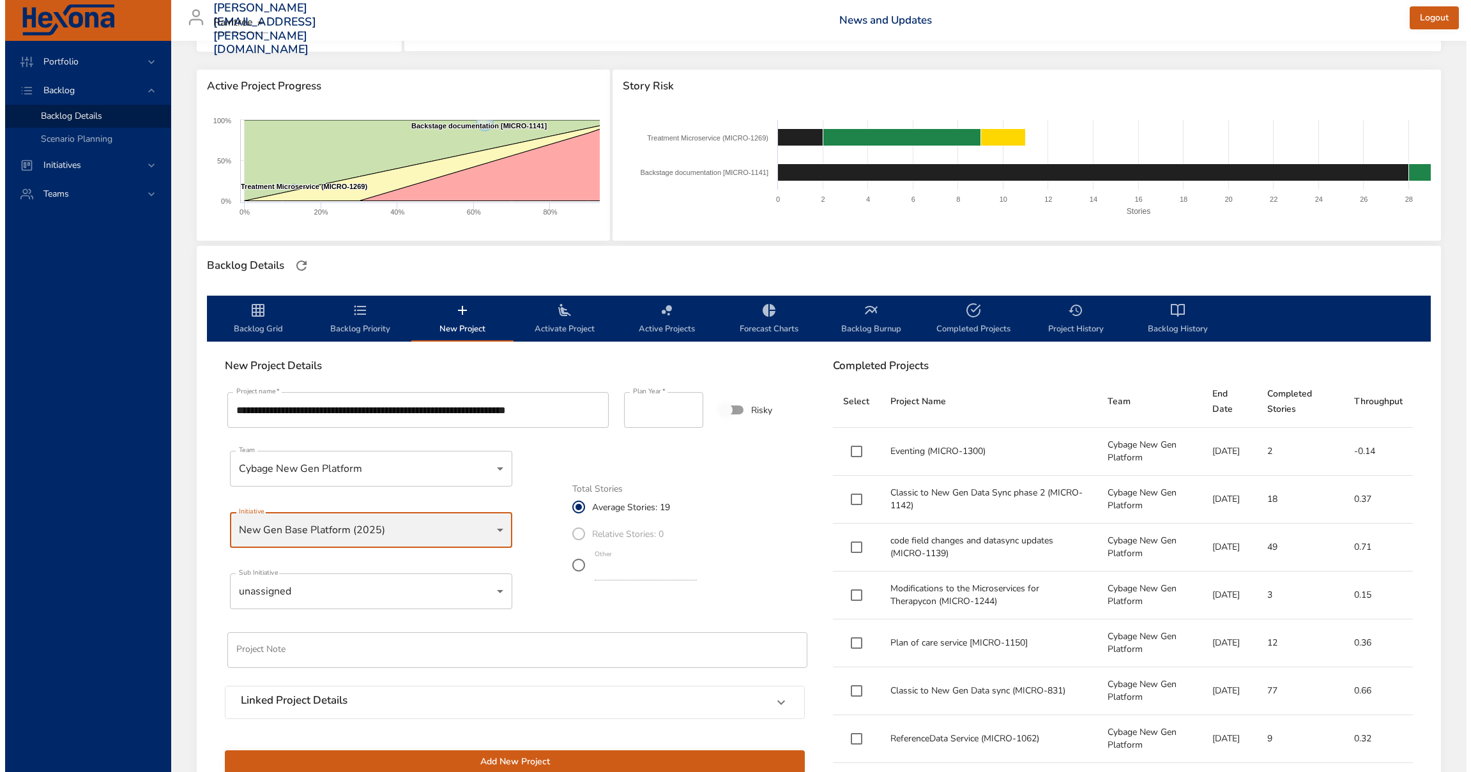
scroll to position [293, 0]
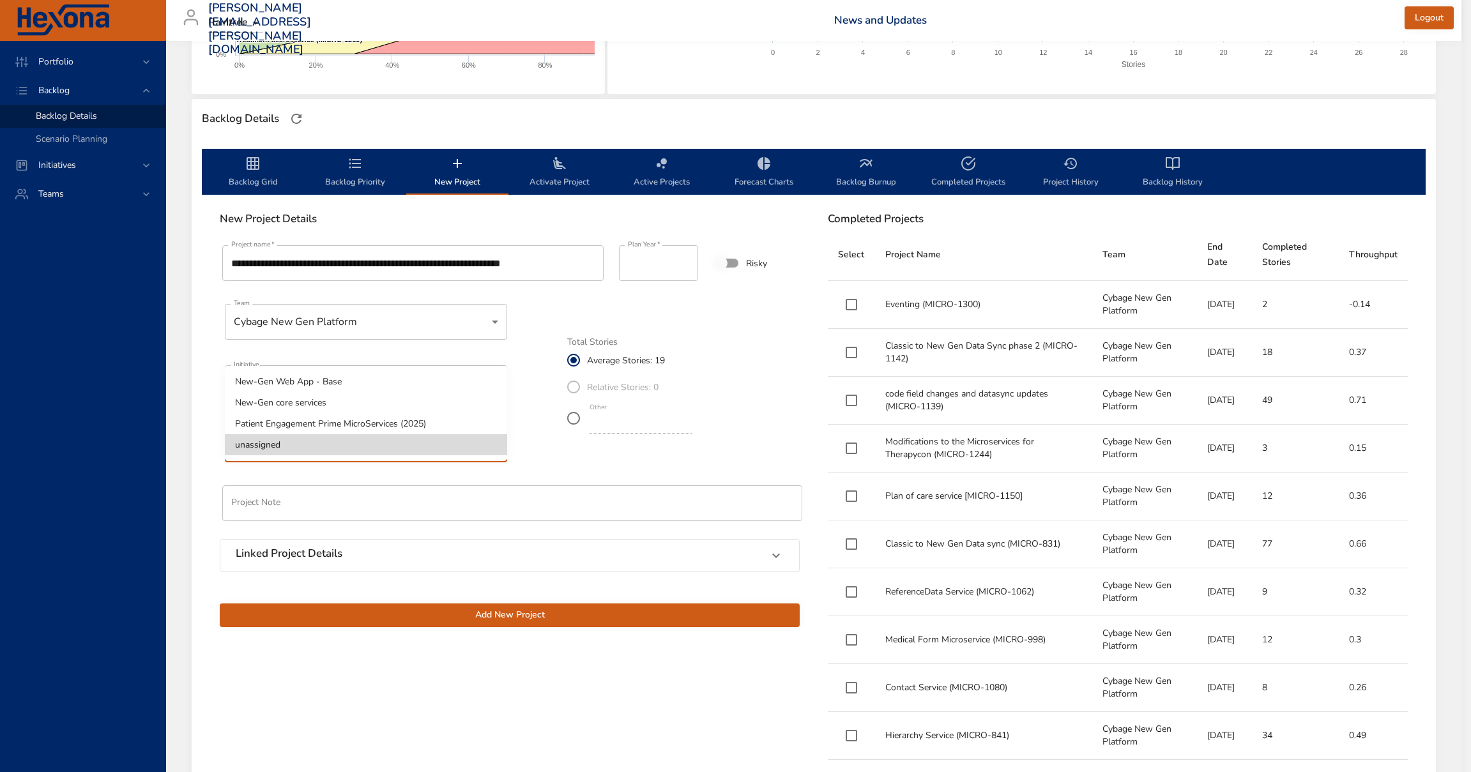
click at [361, 444] on body "Portfolio Backlog Backlog Details Scenario Planning Initiatives Teams darren.mc…" at bounding box center [735, 93] width 1471 height 772
click at [350, 452] on li "unassigned" at bounding box center [366, 444] width 282 height 21
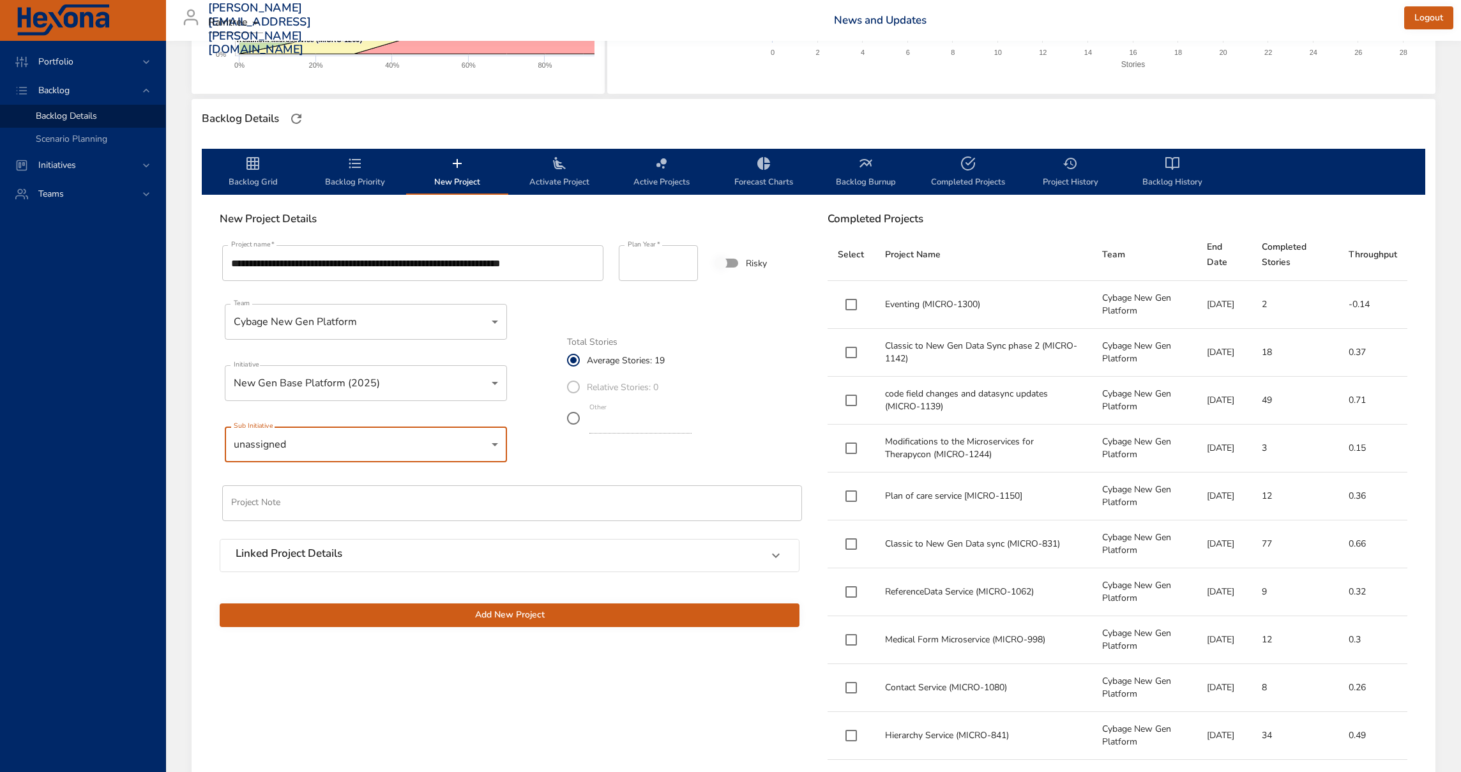
click at [316, 380] on body "Portfolio Backlog Backlog Details Scenario Planning Initiatives Teams darren.mc…" at bounding box center [730, 93] width 1461 height 772
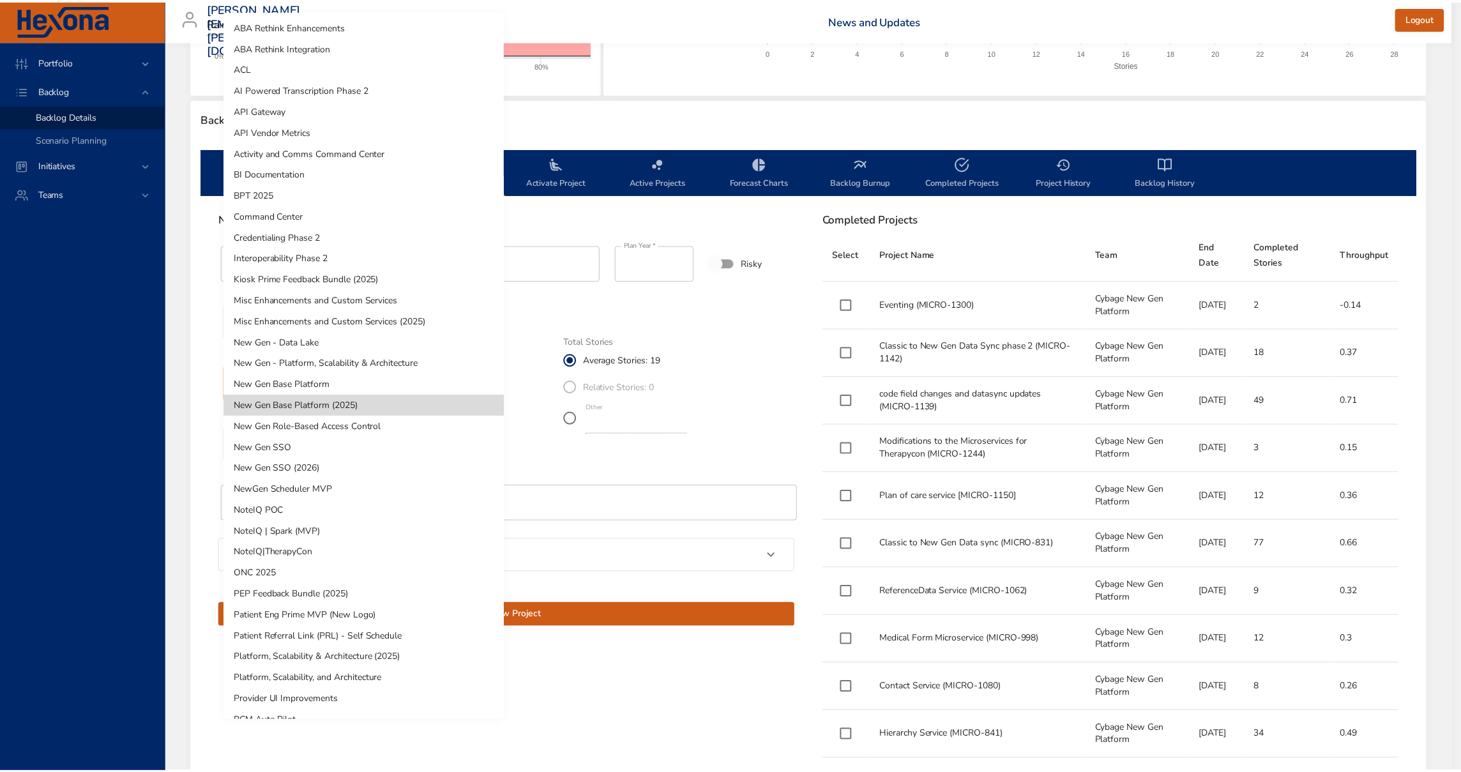
scroll to position [311, 0]
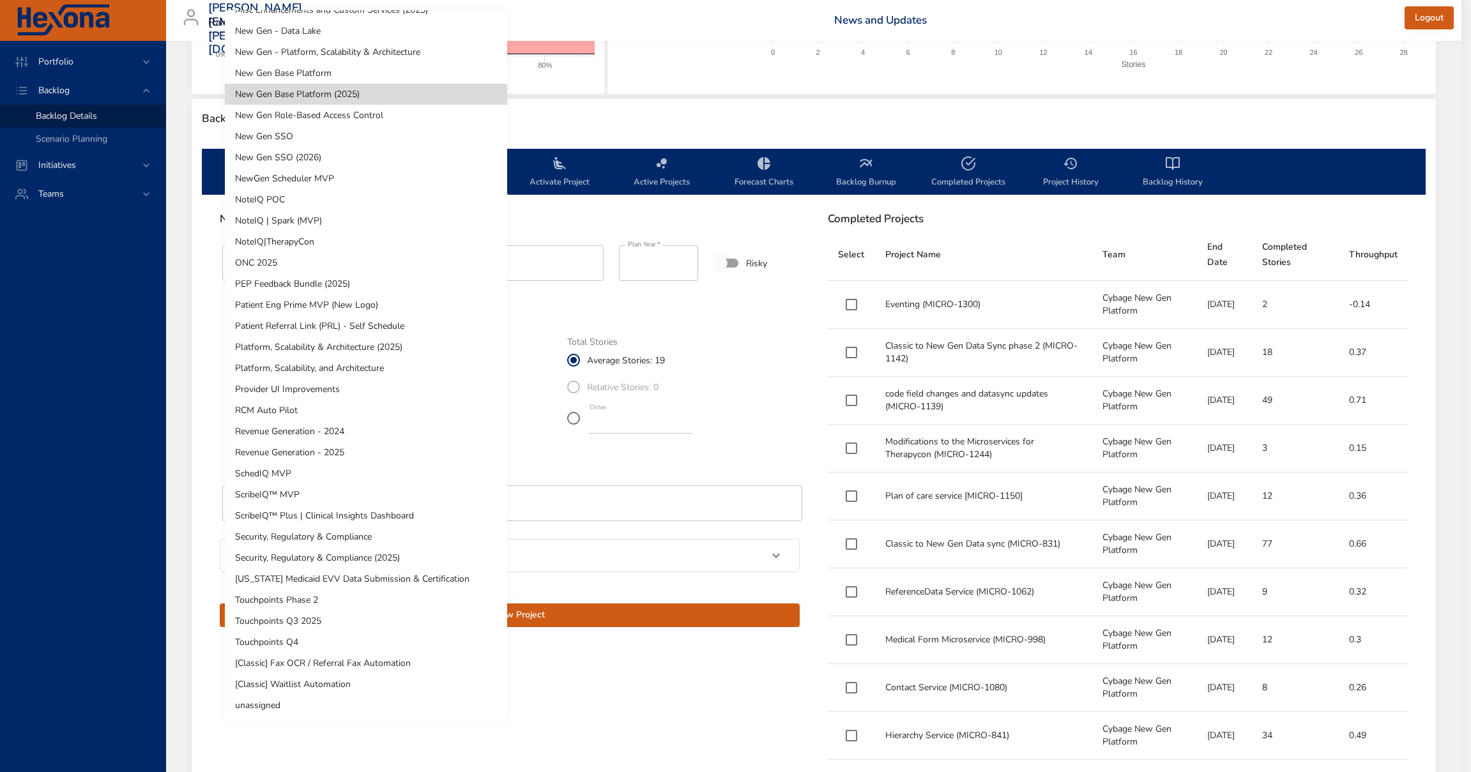
click at [324, 691] on li "[Classic] Waitlist Automation" at bounding box center [366, 684] width 282 height 21
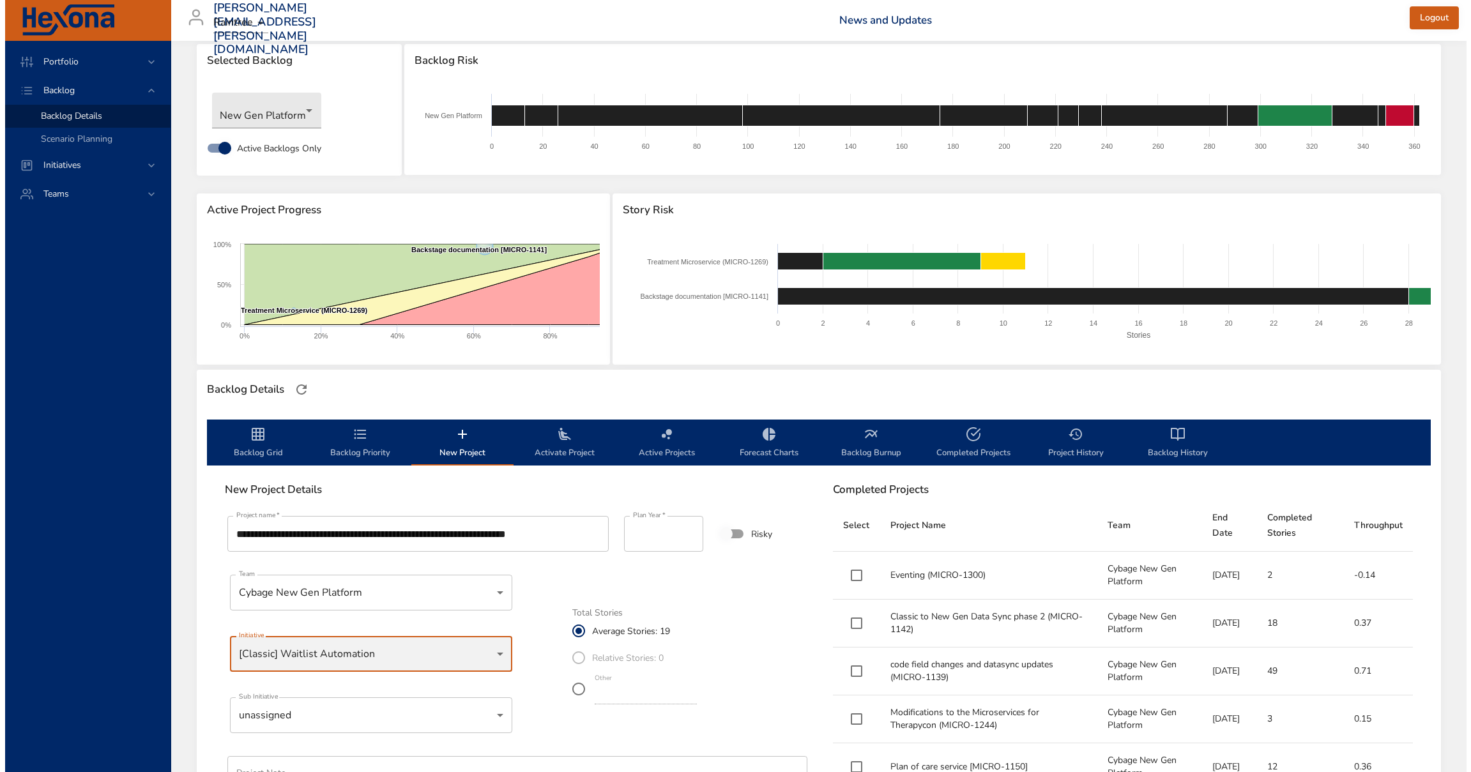
scroll to position [0, 0]
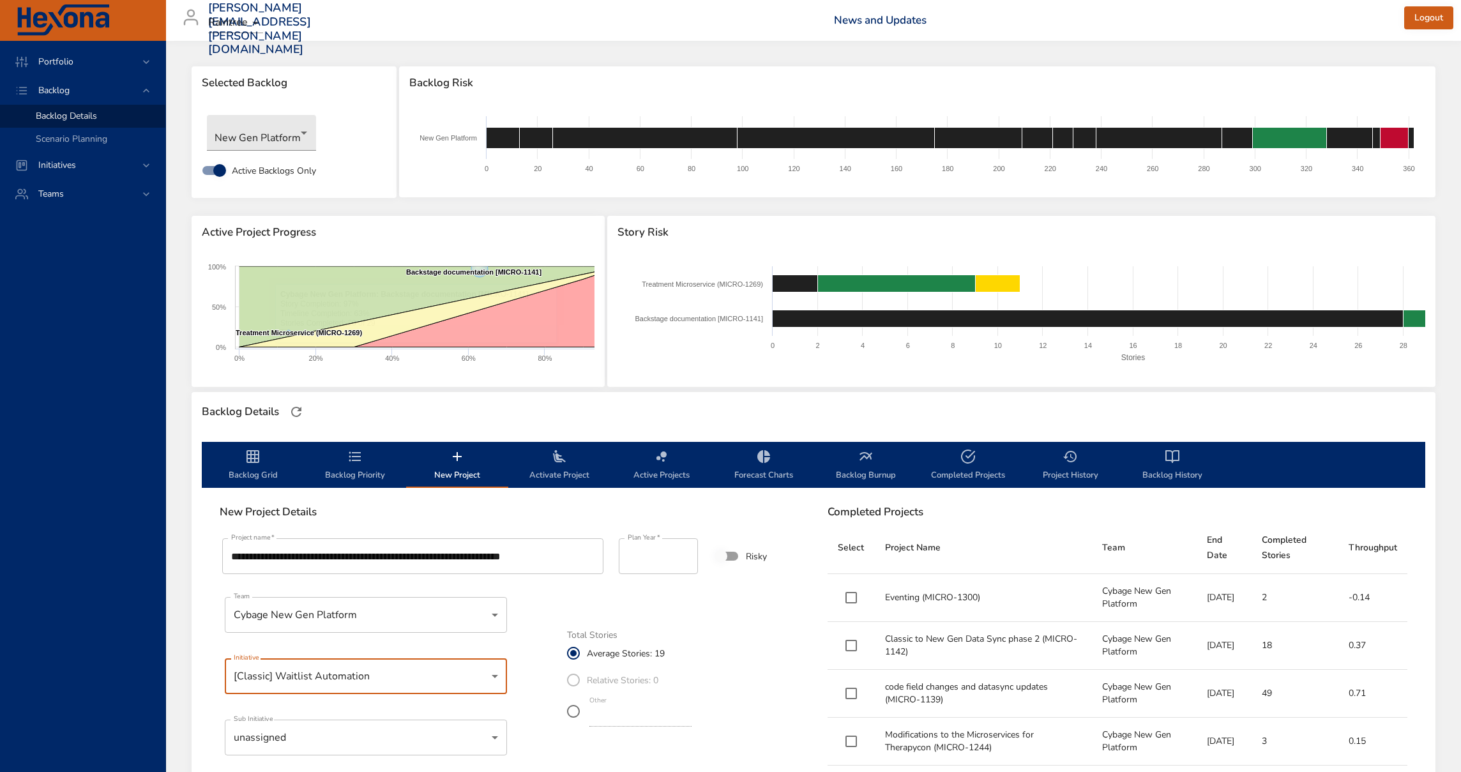
click at [384, 667] on body "Portfolio Backlog Backlog Details Scenario Planning Initiatives Teams darren.mc…" at bounding box center [730, 386] width 1461 height 772
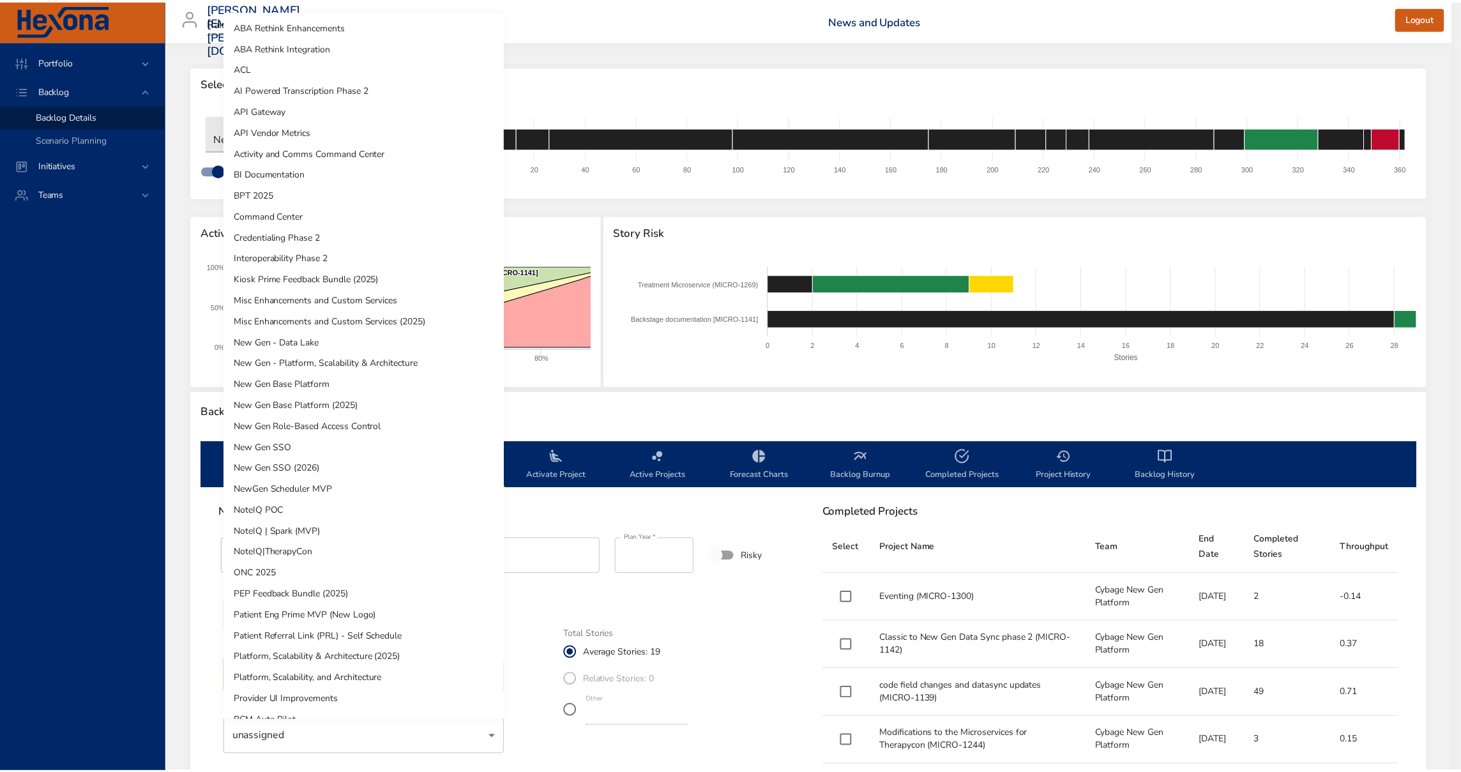
scroll to position [311, 0]
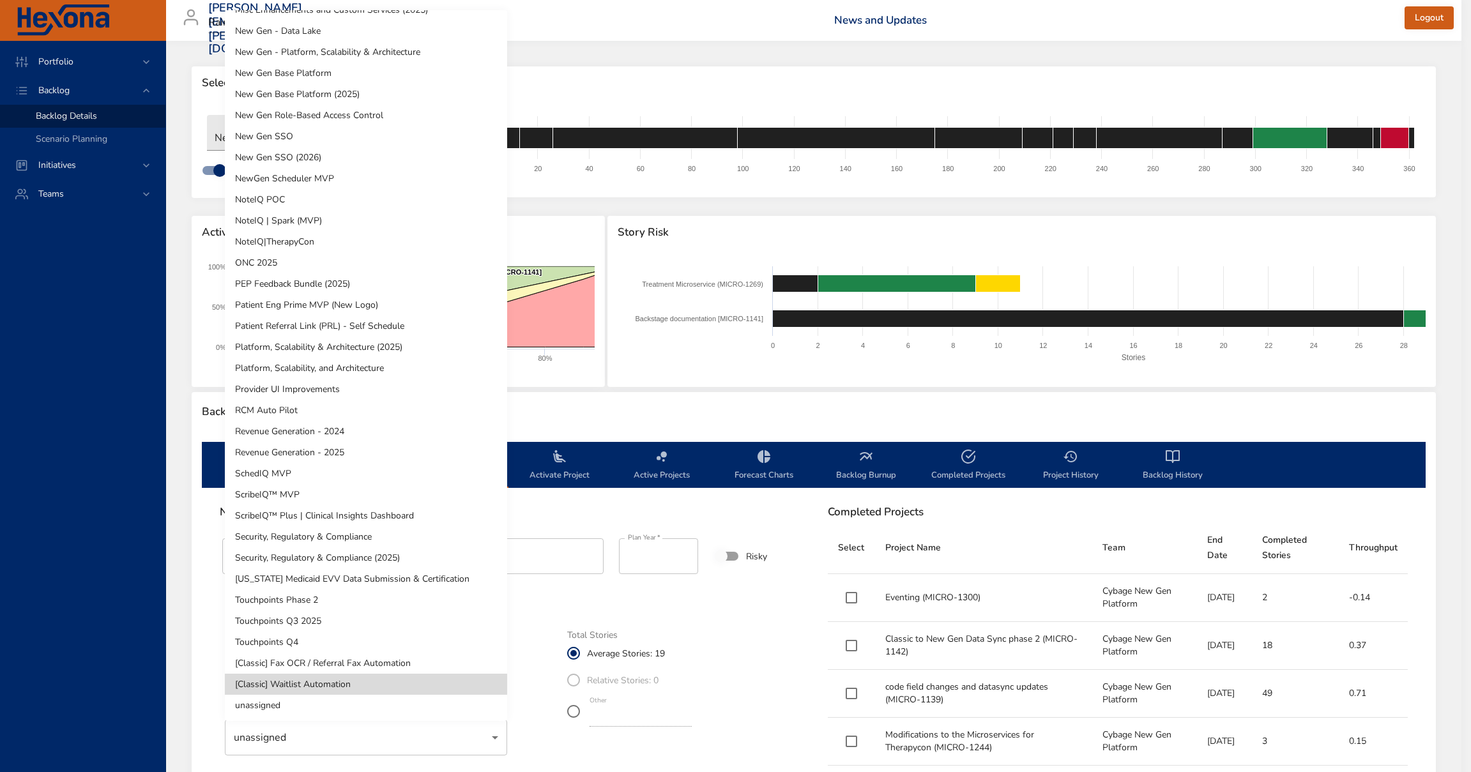
click at [277, 708] on li "unassigned" at bounding box center [366, 705] width 282 height 21
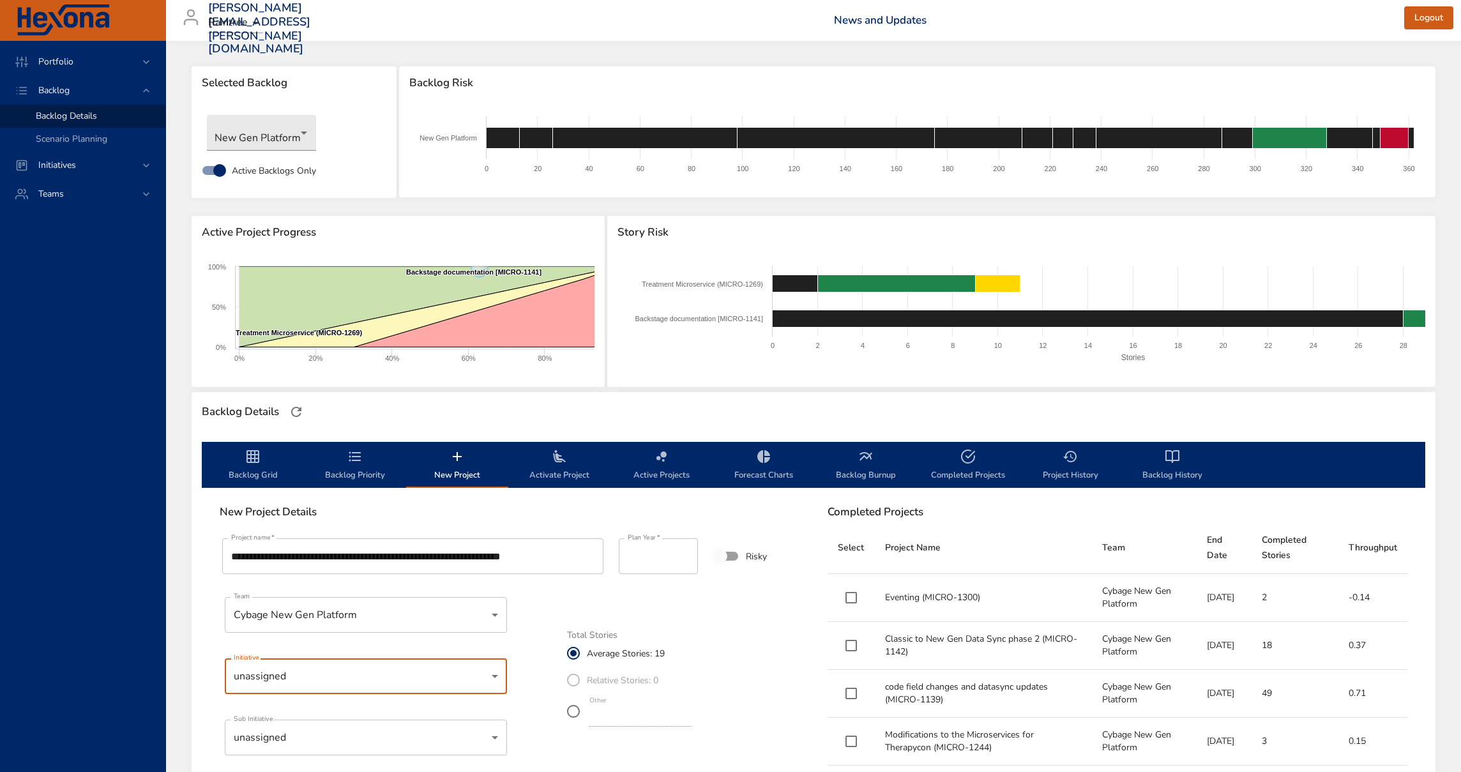
click at [605, 617] on div "Total Stories Average Stories: 19 Relative Stories: 0 Other **" at bounding box center [683, 676] width 248 height 121
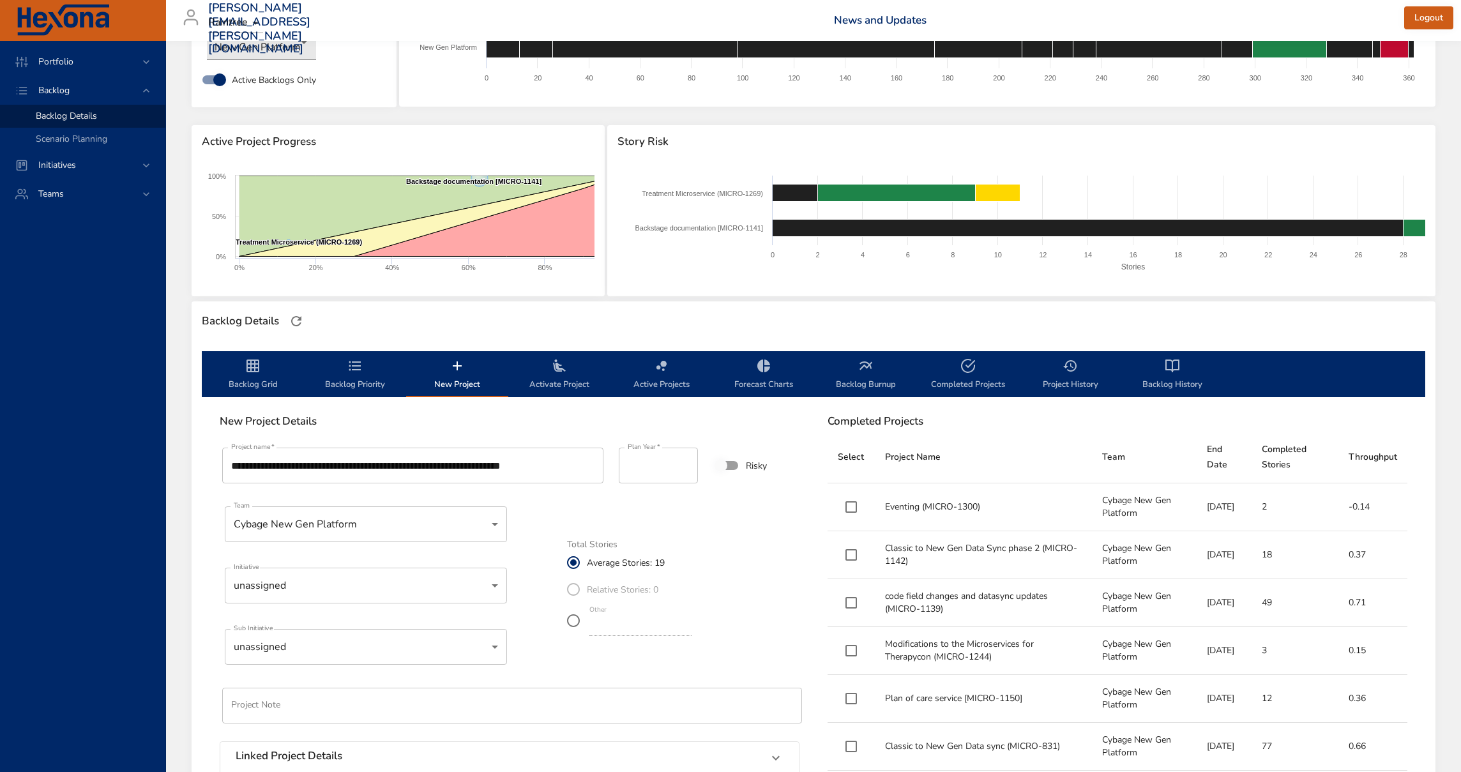
scroll to position [203, 0]
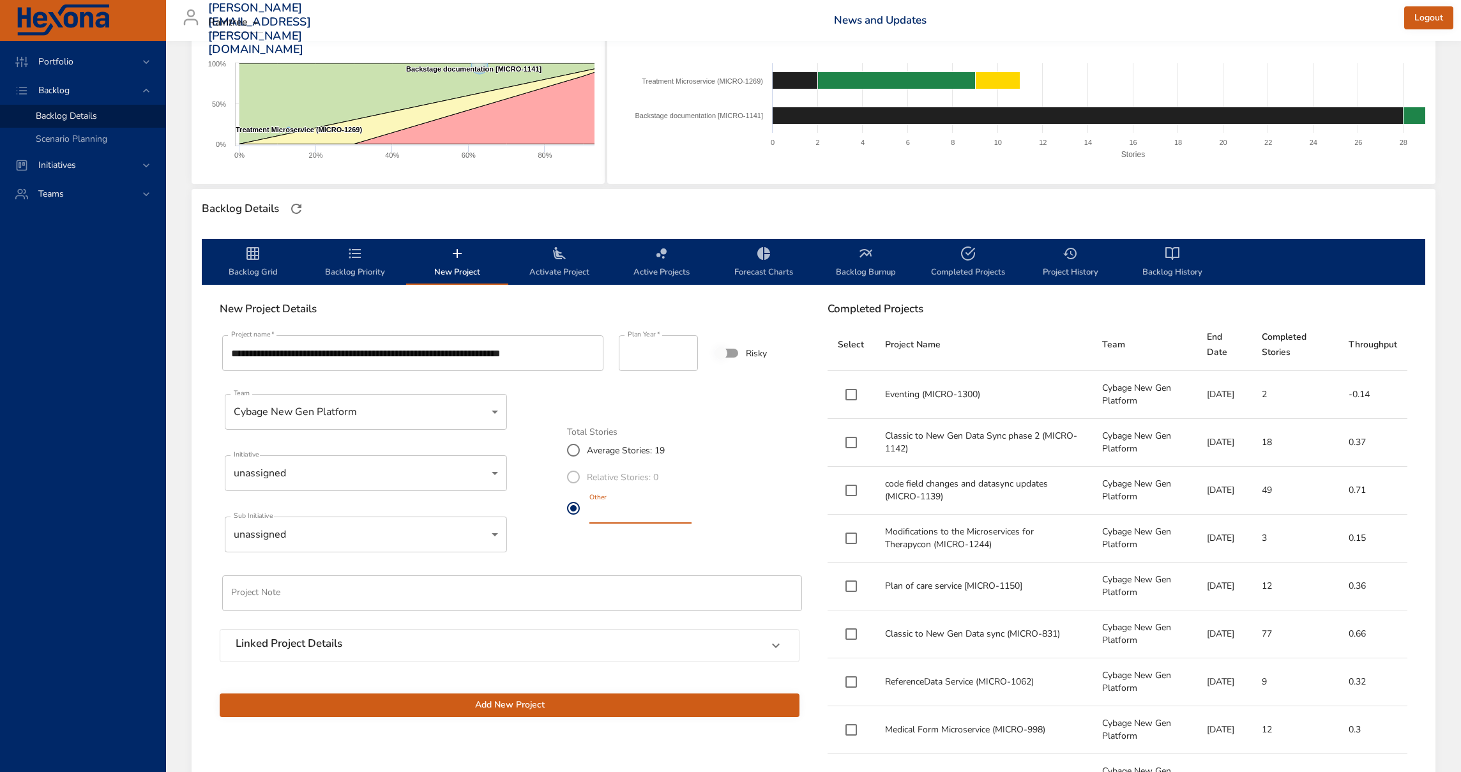
click at [583, 512] on label "Other **" at bounding box center [627, 508] width 134 height 36
type input "*"
click at [781, 533] on div "Total Stories Average Stories: 19 Relative Stories: 0 Other *" at bounding box center [683, 473] width 248 height 121
click at [488, 705] on span "Add New Project" at bounding box center [509, 705] width 559 height 16
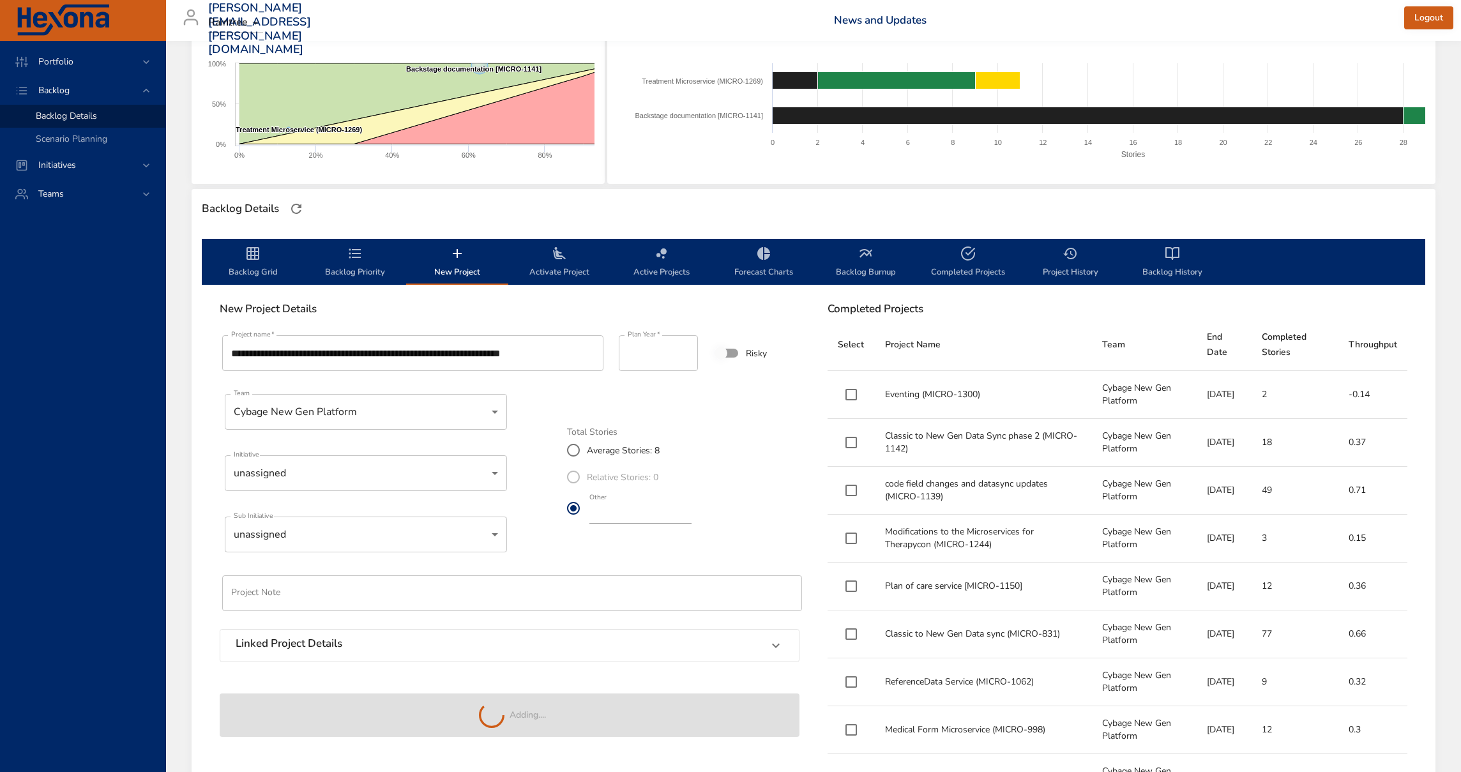
type input "**"
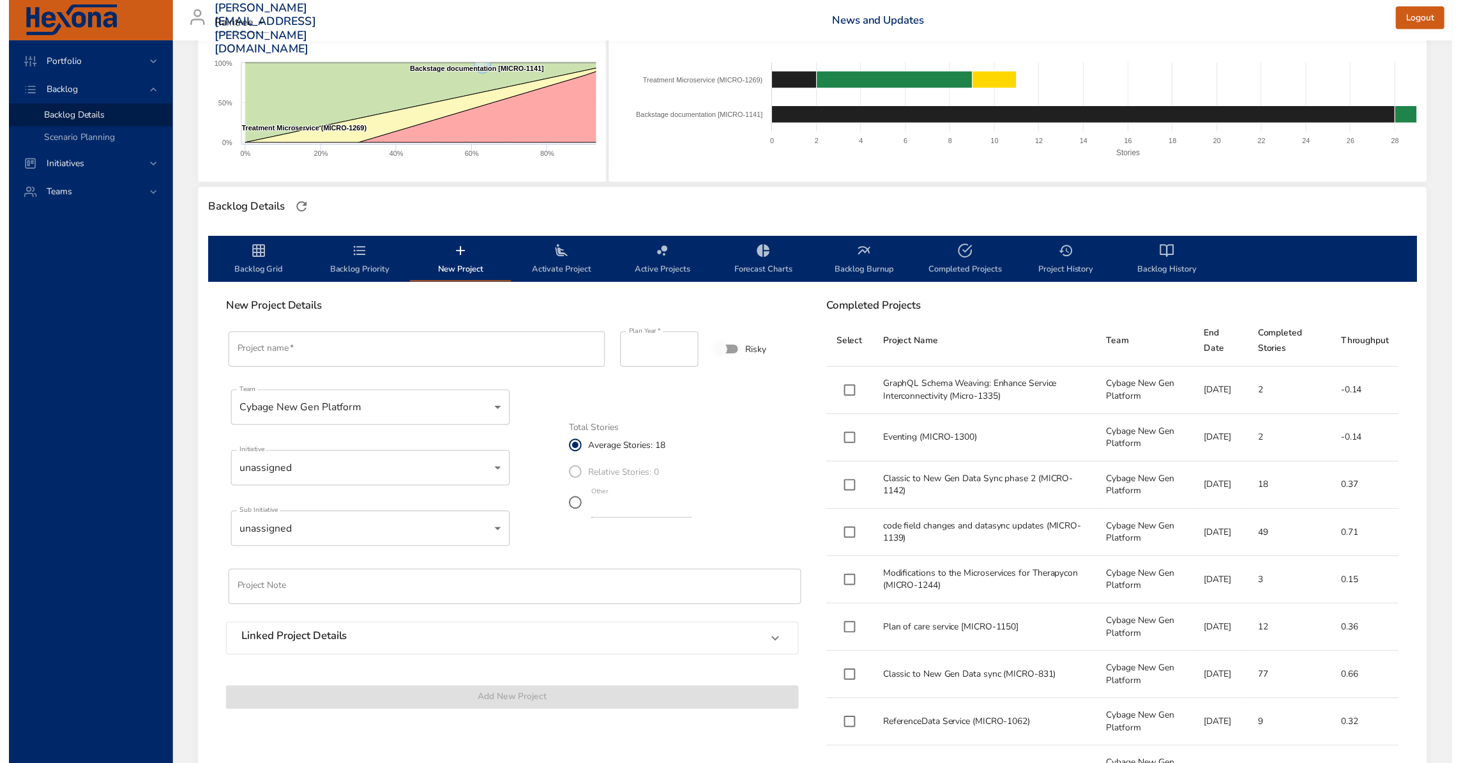
scroll to position [0, 0]
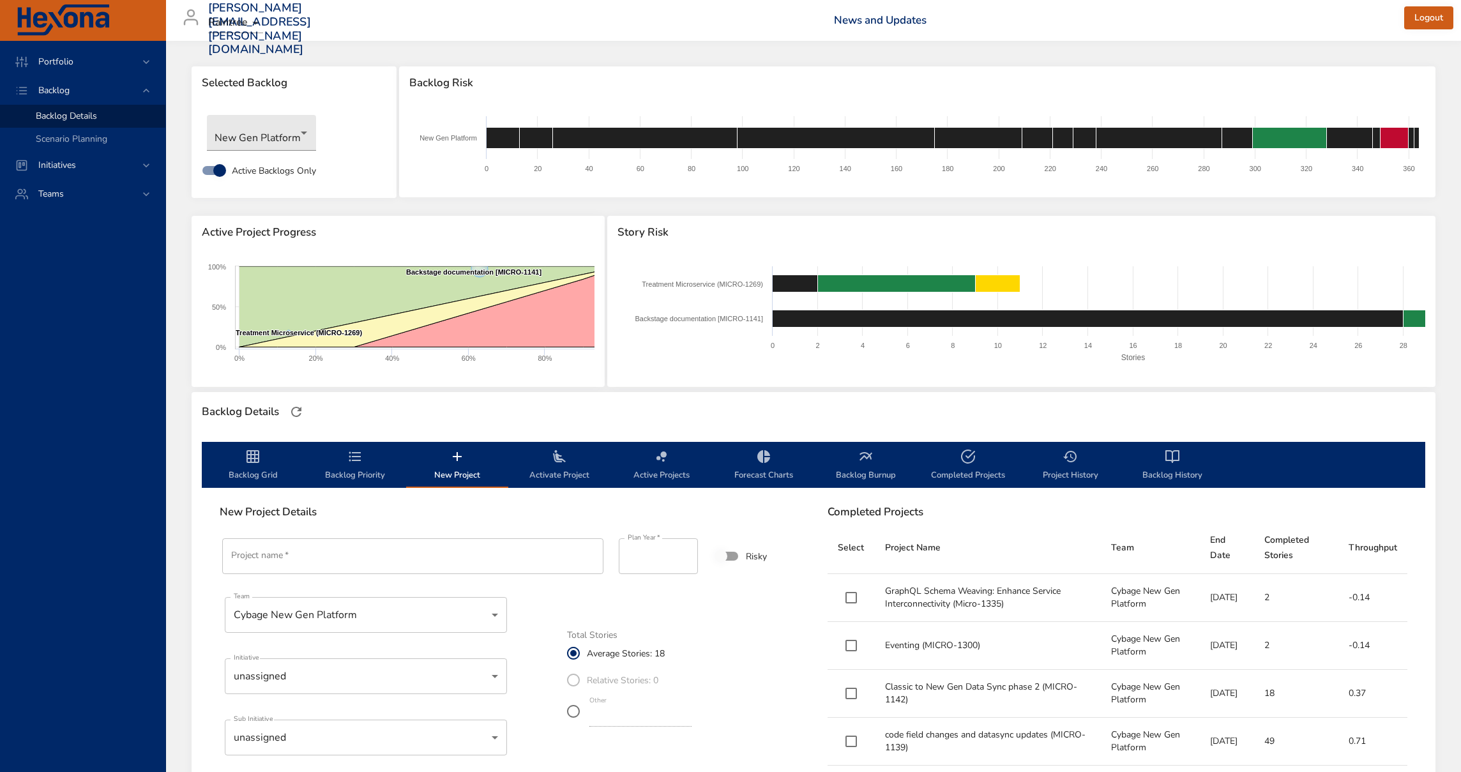
click at [339, 447] on button "Backlog Priority" at bounding box center [355, 465] width 102 height 46
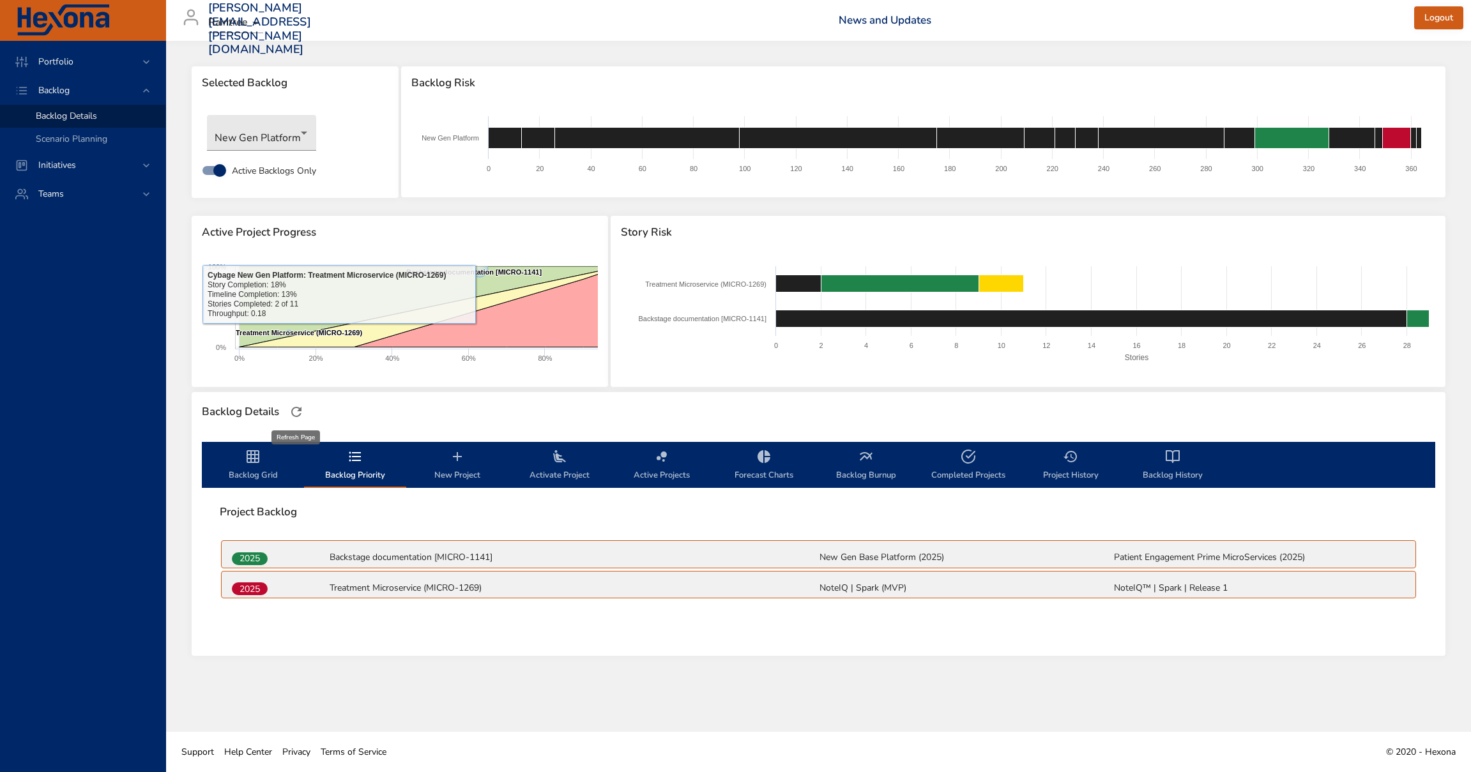
click at [304, 414] on icon "button" at bounding box center [296, 411] width 15 height 15
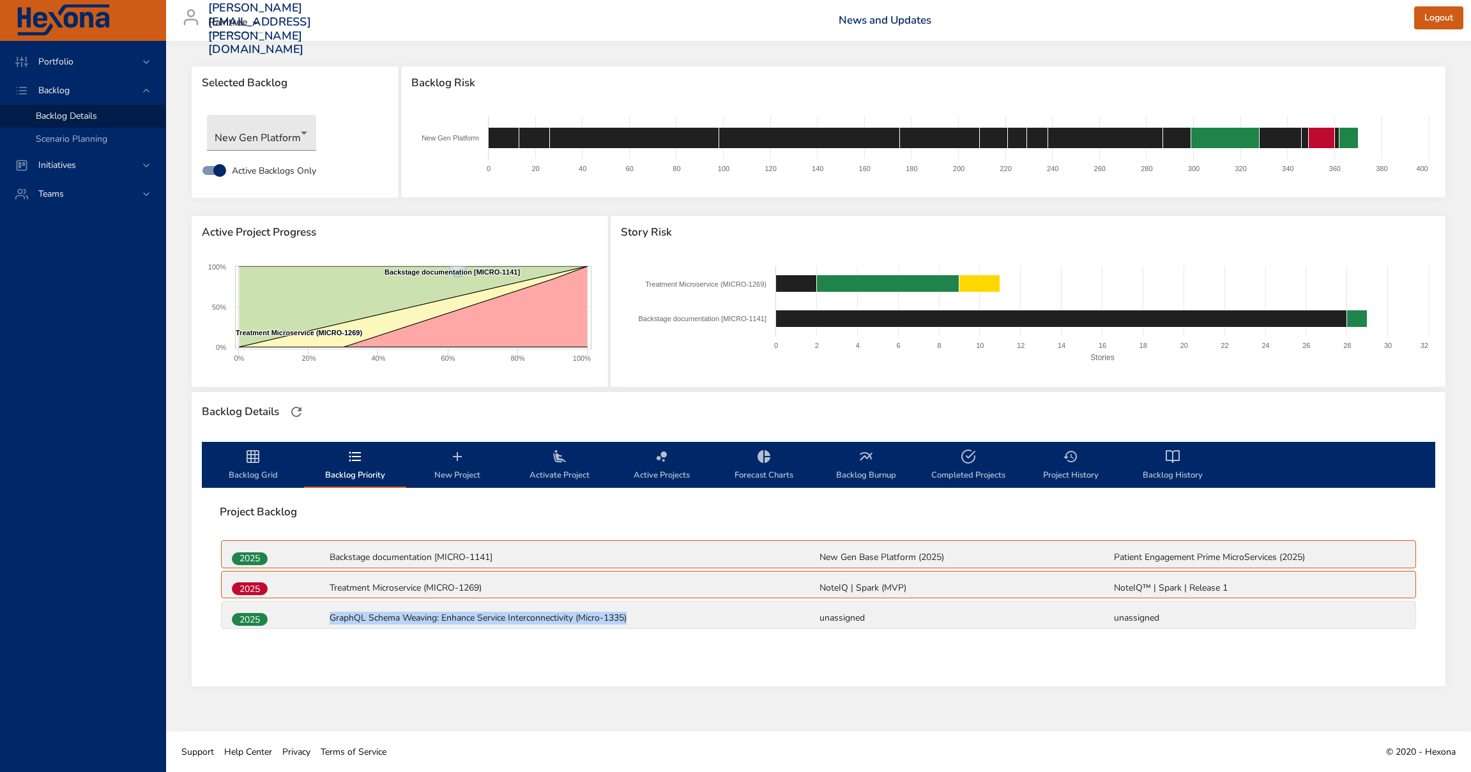
drag, startPoint x: 323, startPoint y: 618, endPoint x: 678, endPoint y: 612, distance: 355.1
click at [678, 612] on div "2025 GraphQL Schema Weaving: Enhance Service Interconnectivity (Micro-1335) una…" at bounding box center [819, 619] width 1176 height 17
drag, startPoint x: 648, startPoint y: 658, endPoint x: 639, endPoint y: 658, distance: 8.3
click at [646, 658] on div "Project Backlog 2025 Backstage documentation [MICRO-1141] New Gen Base Platform…" at bounding box center [818, 579] width 1233 height 183
drag, startPoint x: 410, startPoint y: 625, endPoint x: 386, endPoint y: 625, distance: 23.6
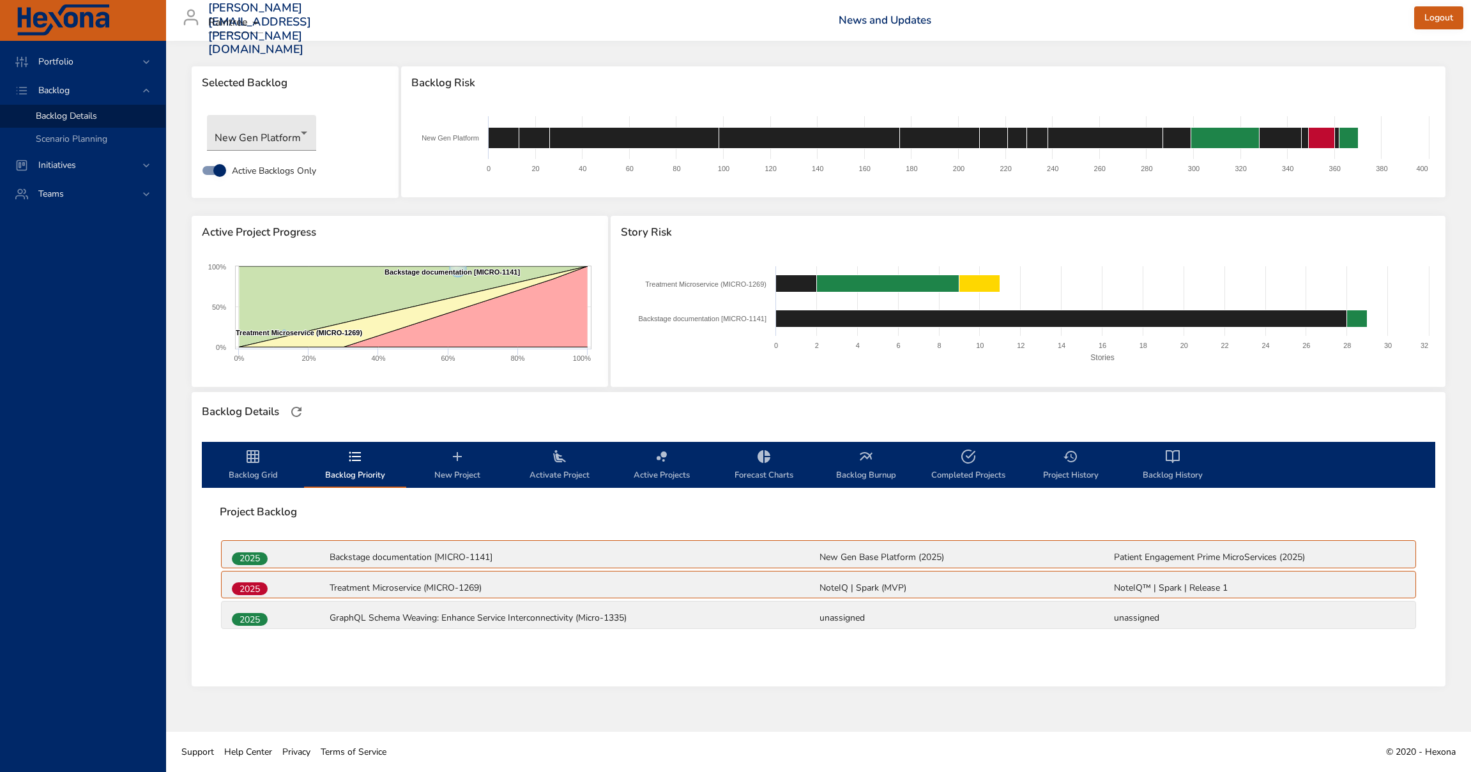
click at [409, 625] on div "GraphQL Schema Weaving: Enhance Service Interconnectivity (Micro-1335)" at bounding box center [573, 619] width 490 height 17
click at [254, 465] on span "Backlog Grid" at bounding box center [252, 466] width 87 height 34
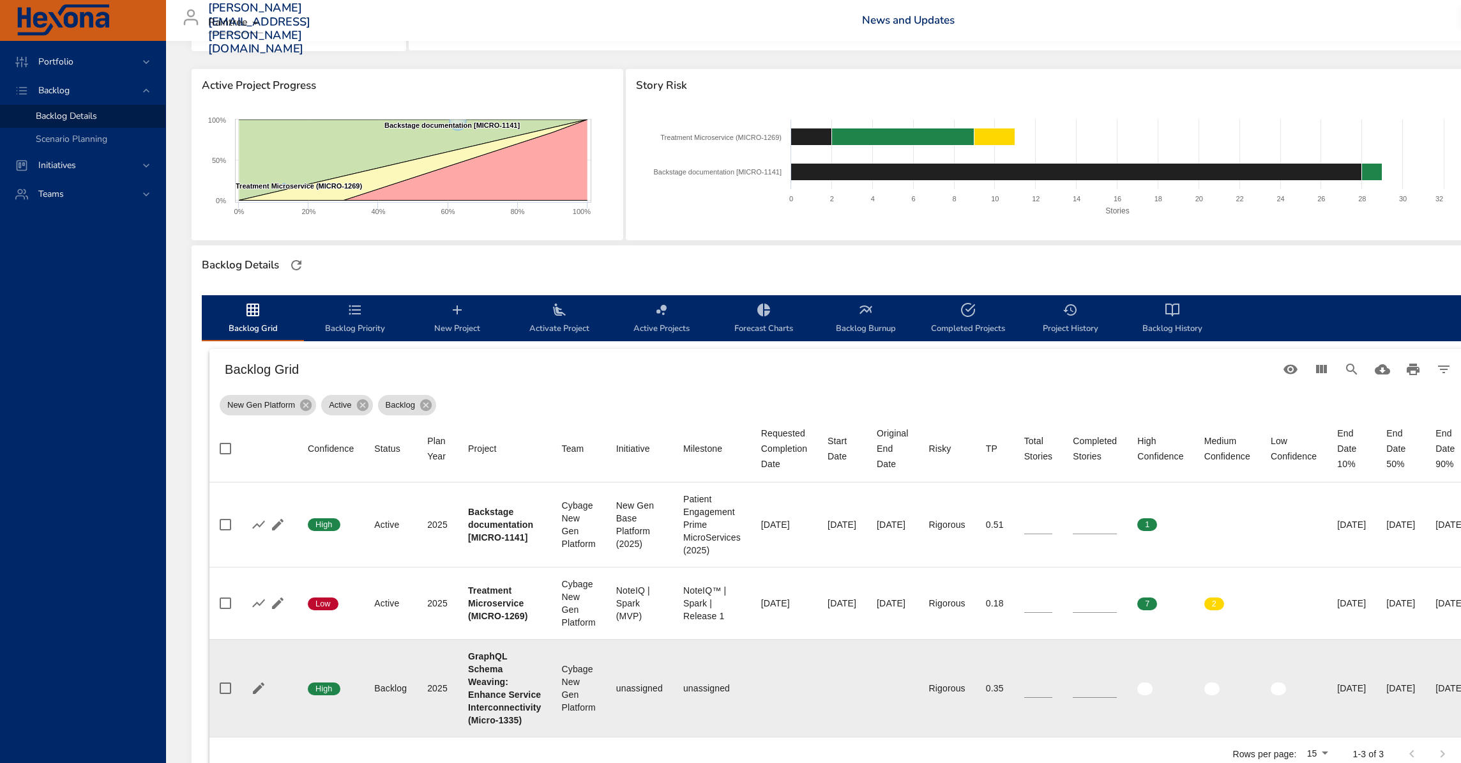
scroll to position [244, 0]
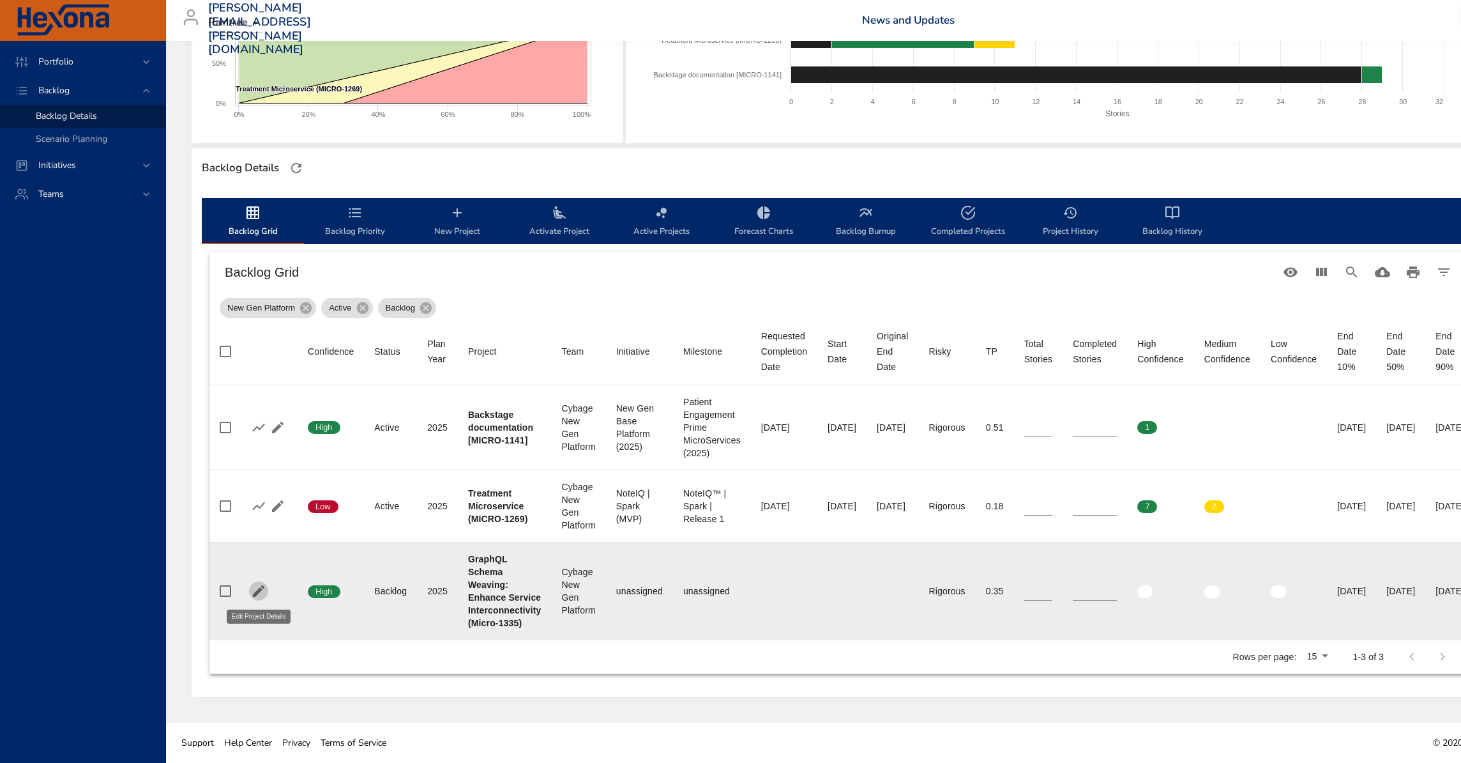
click at [263, 596] on icon "button" at bounding box center [258, 590] width 15 height 15
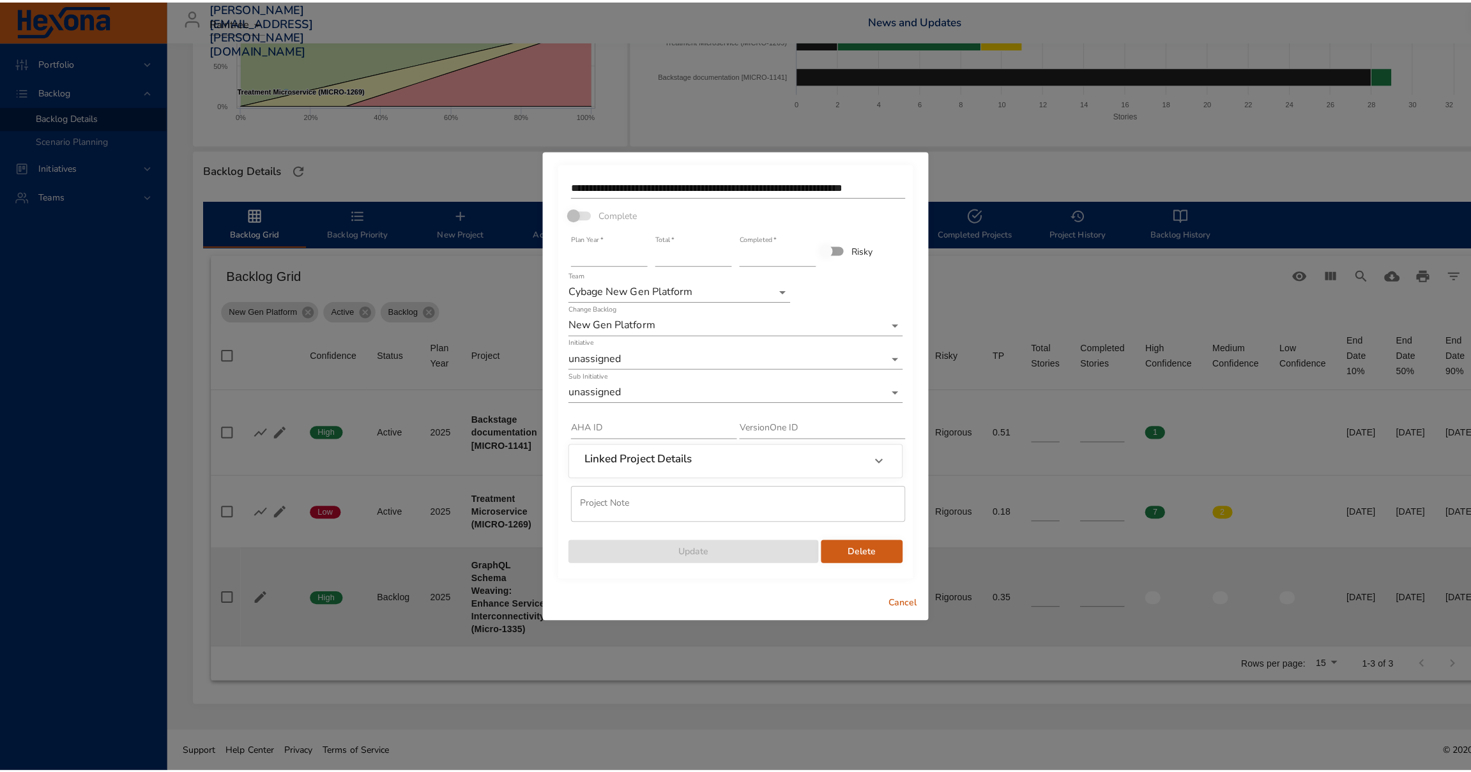
scroll to position [234, 0]
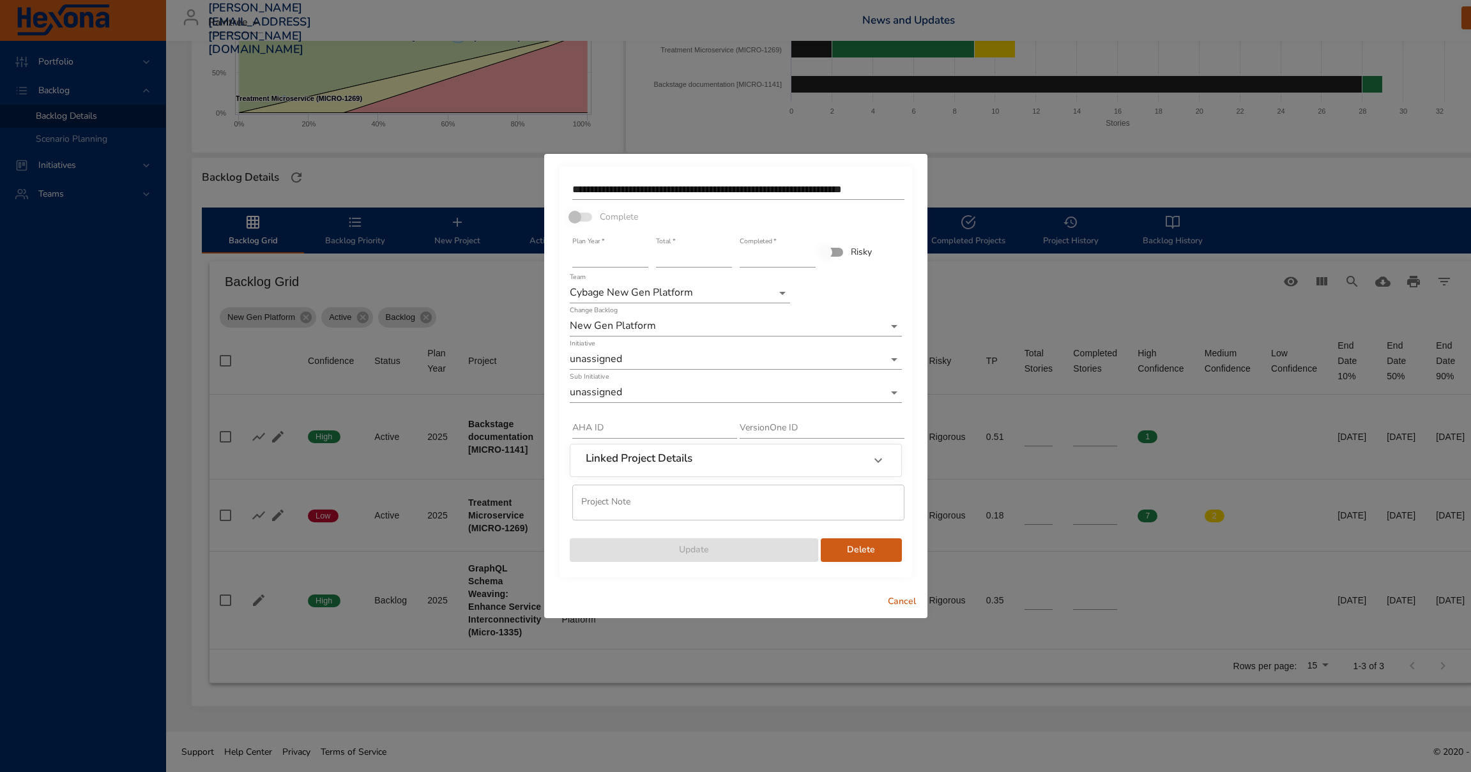
click at [587, 188] on input "**********" at bounding box center [738, 189] width 332 height 20
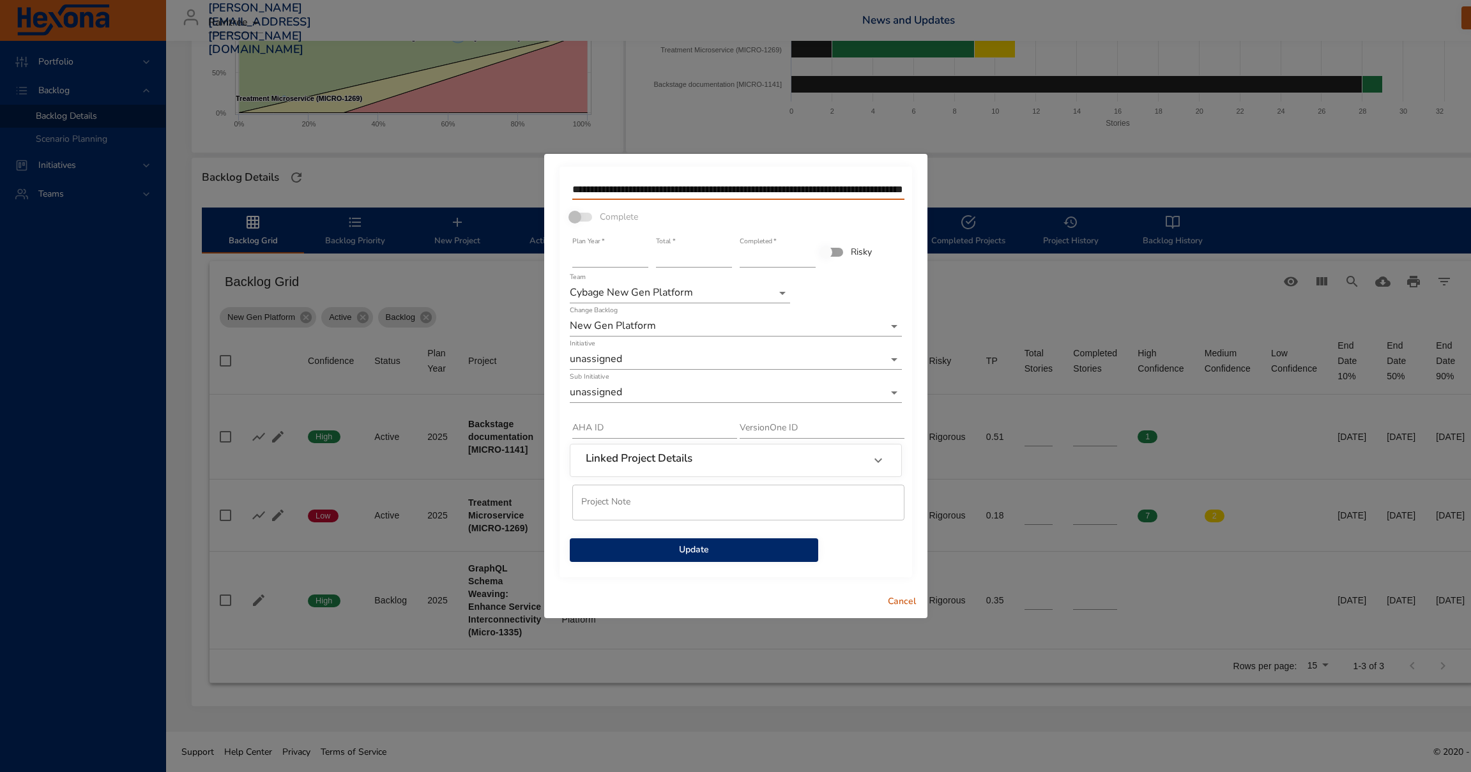
type input "**********"
click at [740, 547] on span "Update" at bounding box center [694, 550] width 228 height 16
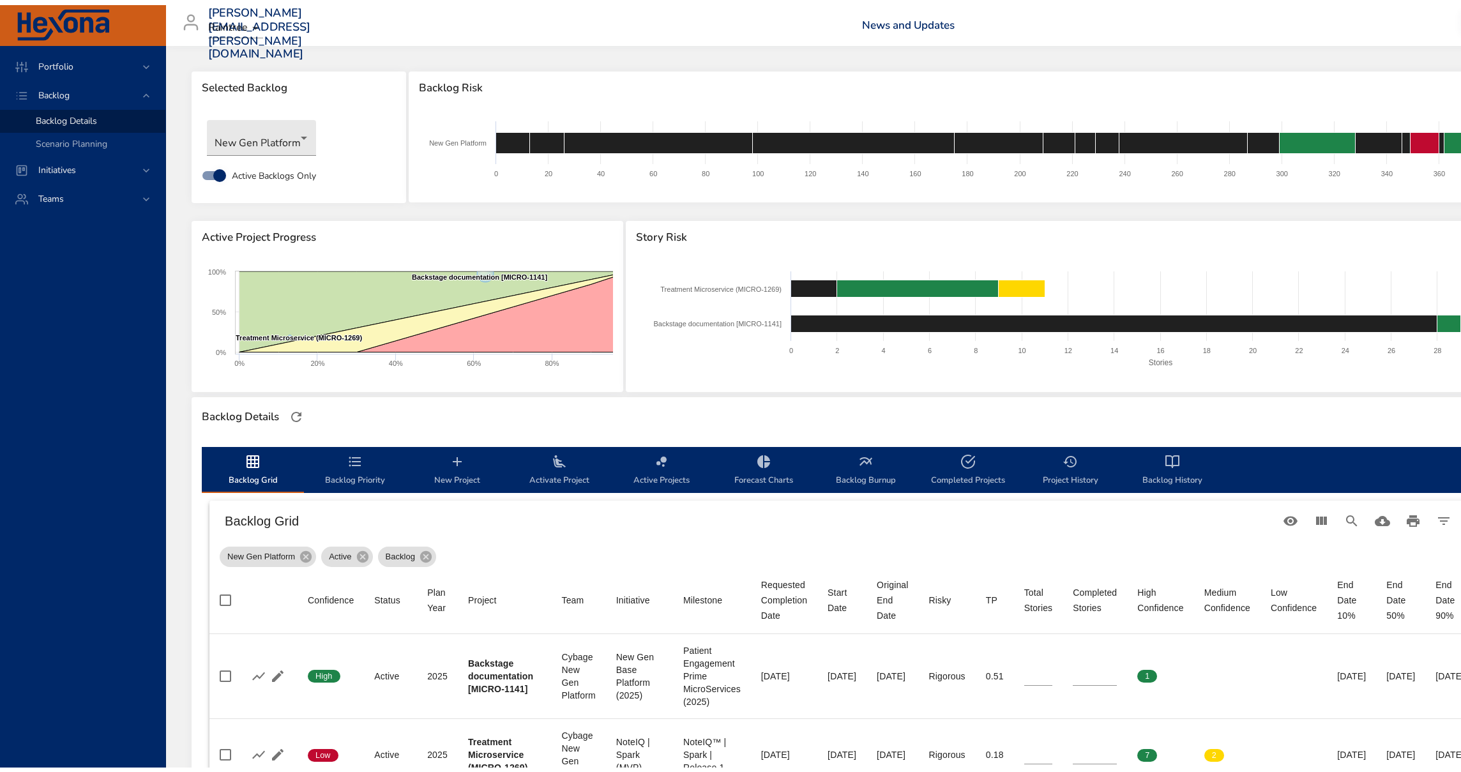
scroll to position [257, 0]
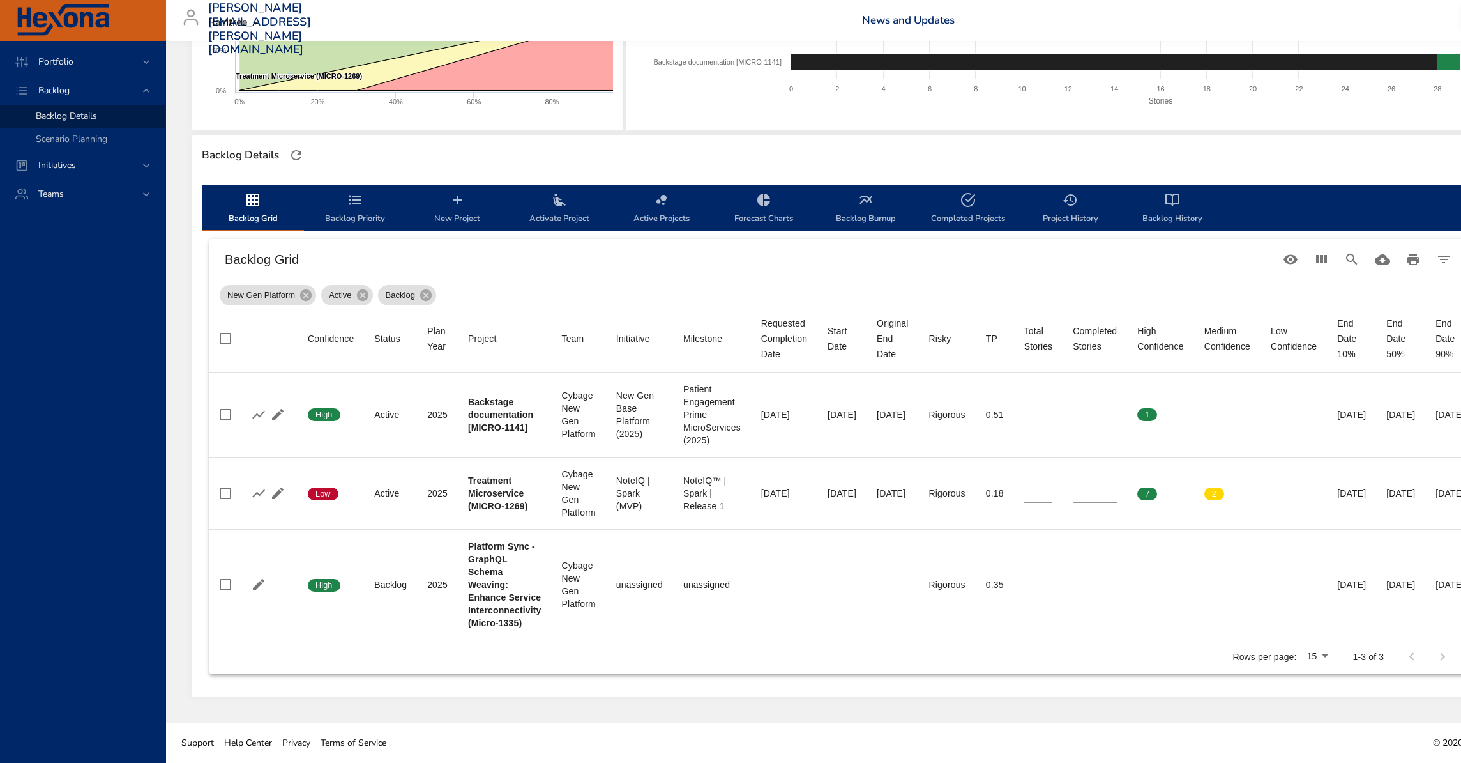
click at [452, 207] on icon "backlog-tab" at bounding box center [457, 199] width 15 height 15
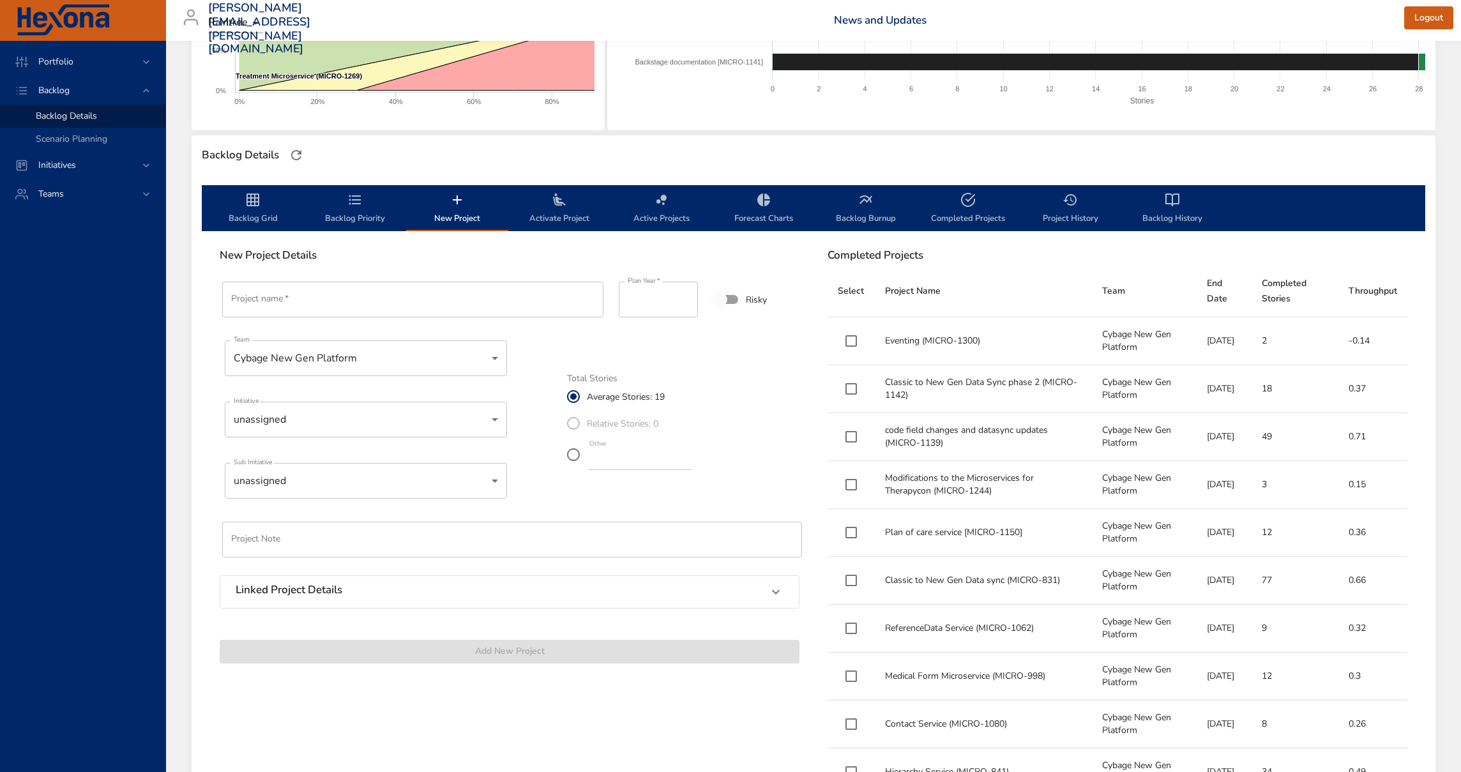
click at [256, 291] on input "Project name   *" at bounding box center [412, 300] width 381 height 36
paste input "**********"
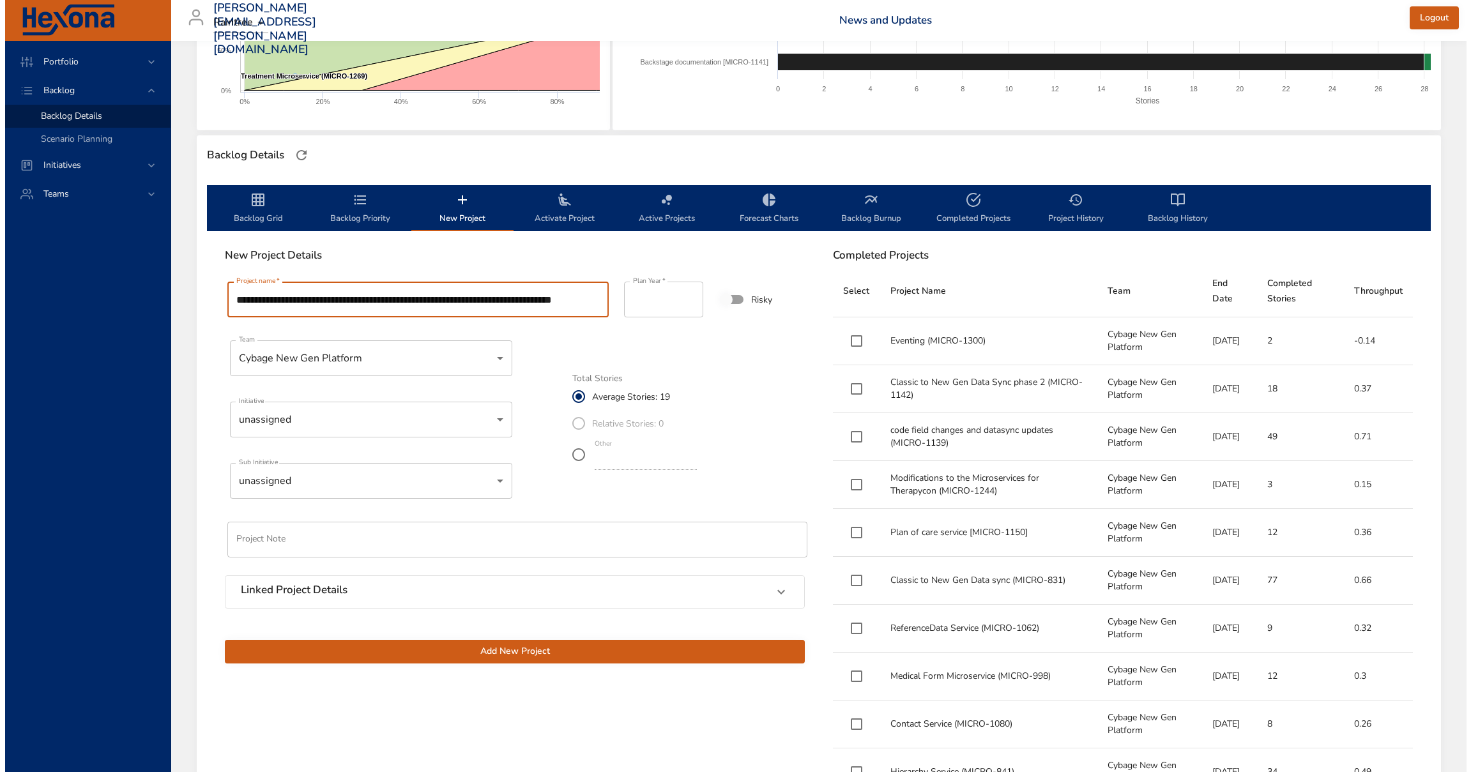
scroll to position [1, 0]
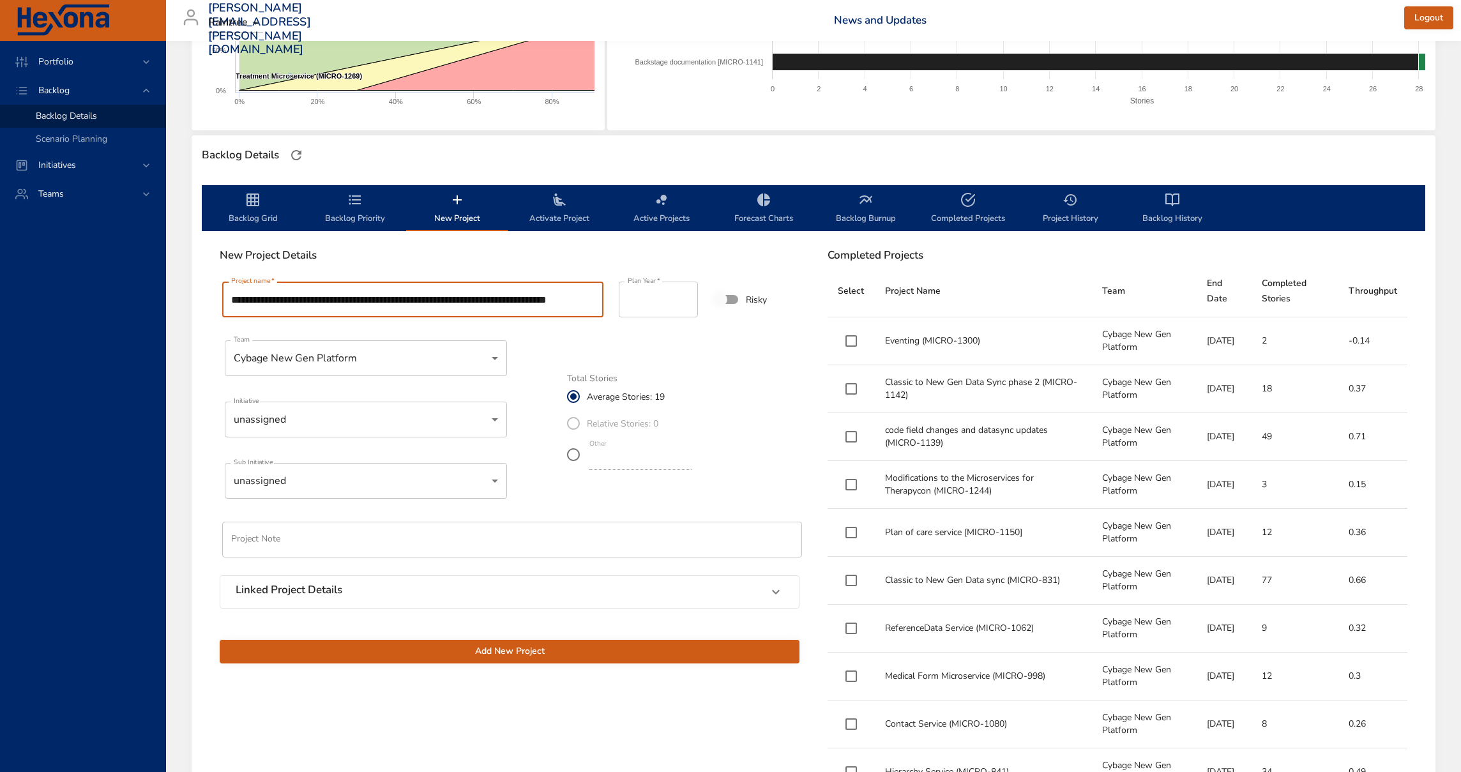
drag, startPoint x: 309, startPoint y: 293, endPoint x: 151, endPoint y: 308, distance: 158.5
type input "**********"
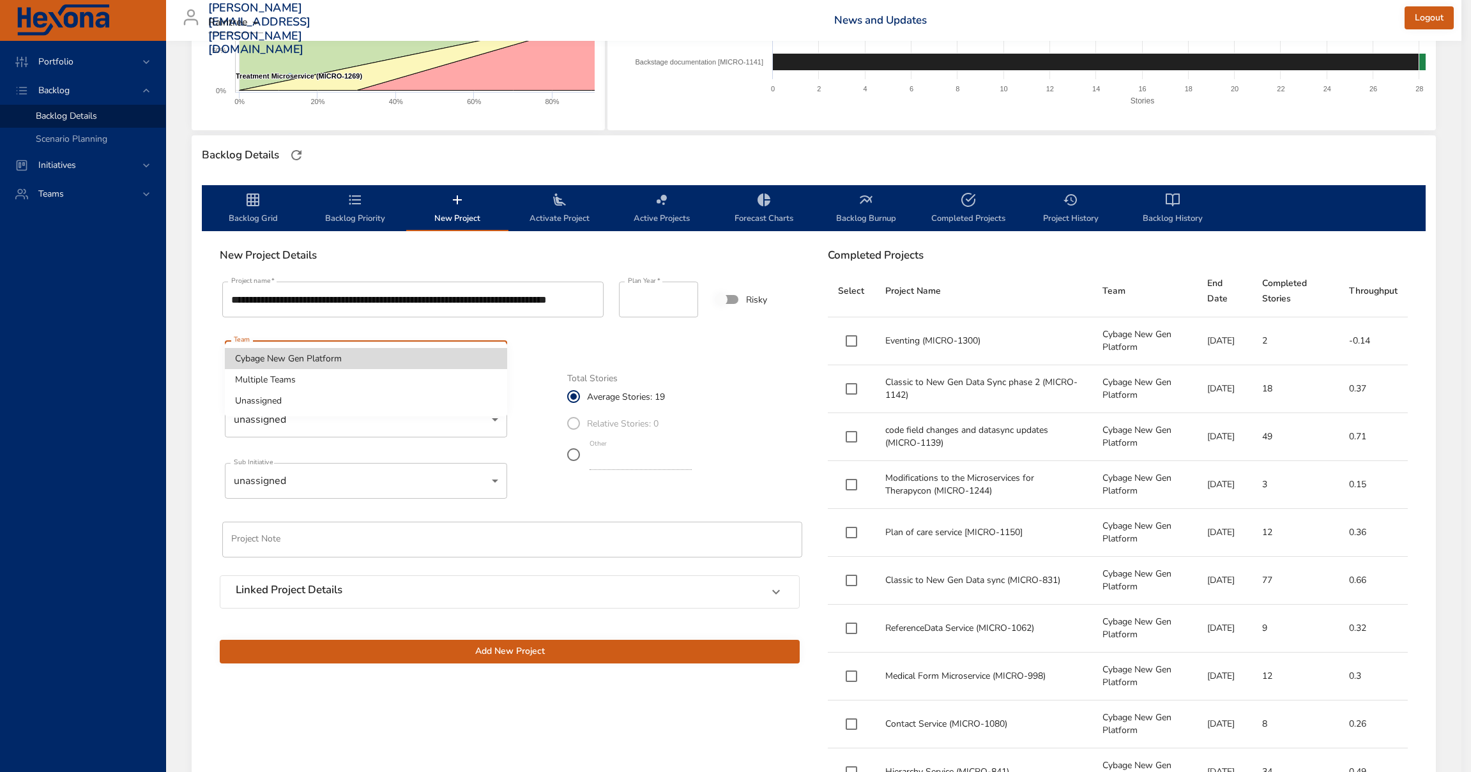
click at [387, 361] on body "Portfolio Backlog Backlog Details Scenario Planning Initiatives Teams darren.mc…" at bounding box center [735, 129] width 1471 height 772
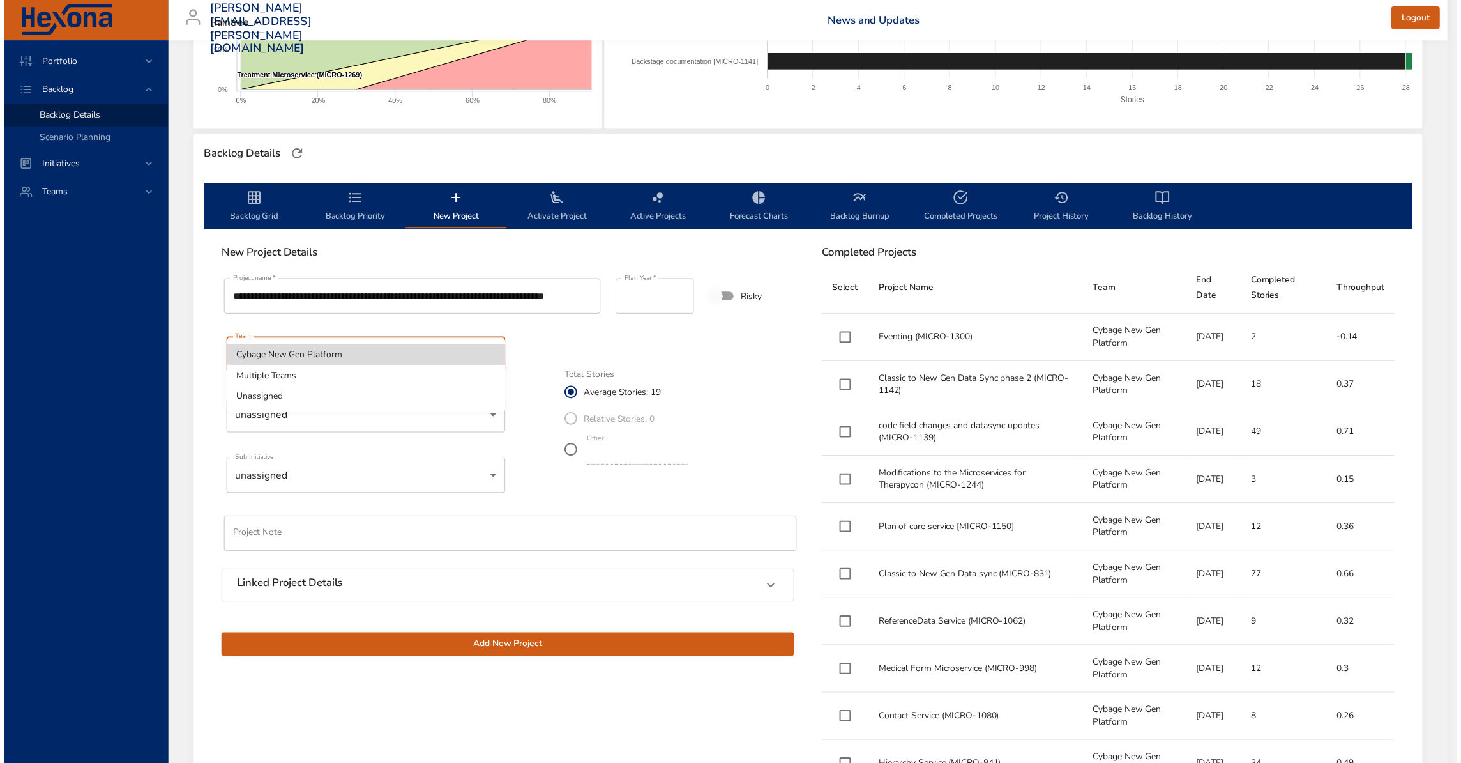
scroll to position [0, 0]
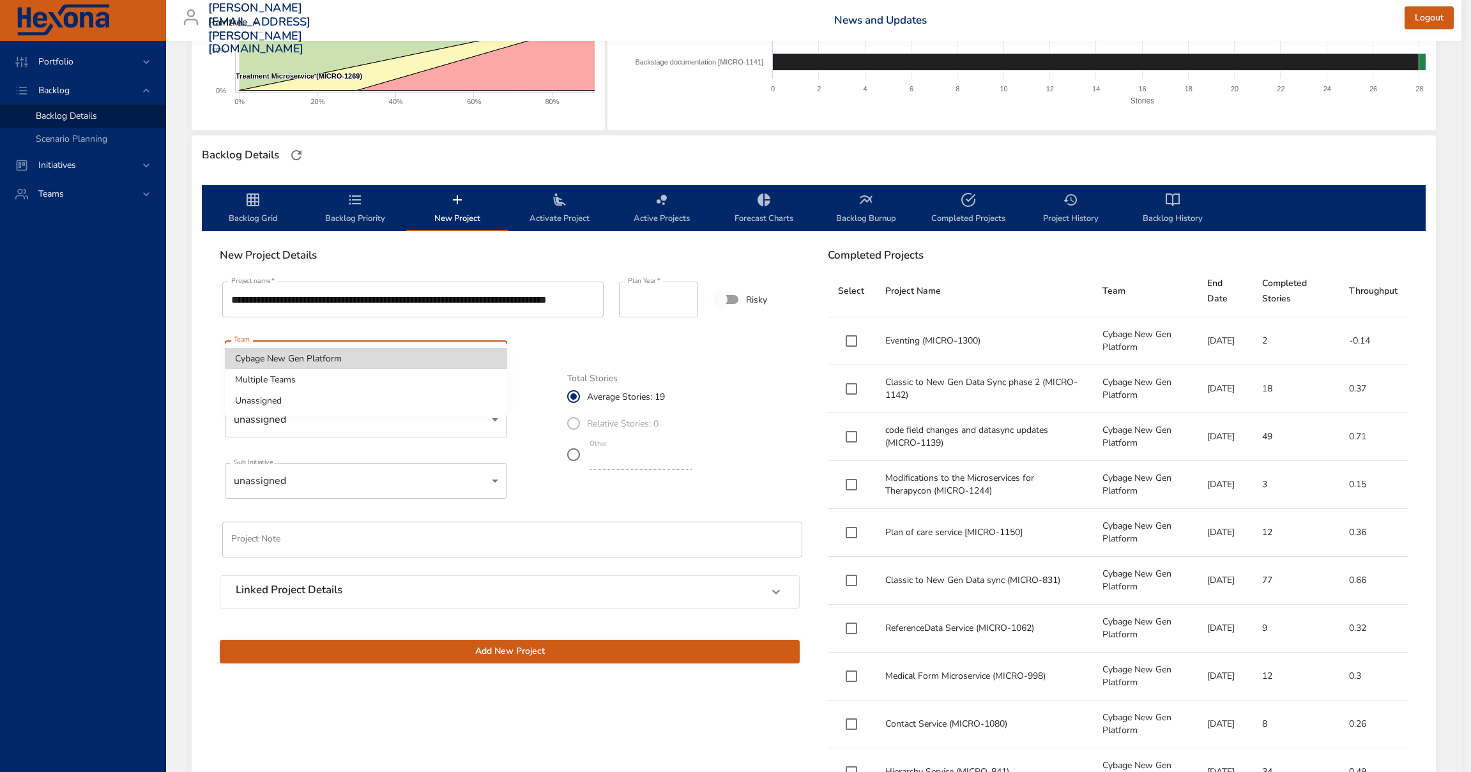
click at [388, 356] on li "Cybage New Gen Platform" at bounding box center [366, 358] width 282 height 21
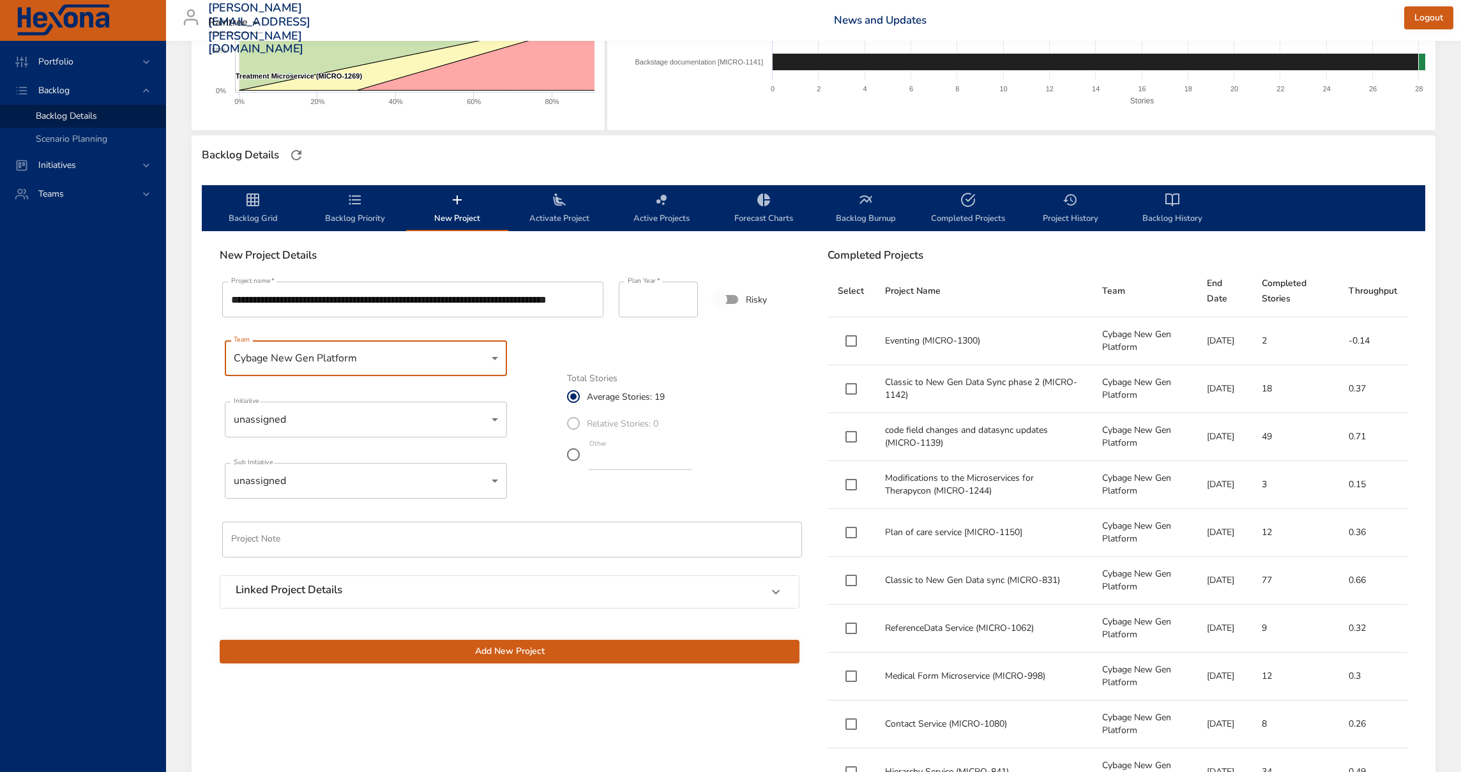
click at [538, 350] on div "**********" at bounding box center [509, 471] width 595 height 400
click at [622, 463] on input "**" at bounding box center [640, 460] width 102 height 20
drag, startPoint x: 598, startPoint y: 460, endPoint x: 551, endPoint y: 459, distance: 47.9
click at [551, 459] on div "**********" at bounding box center [509, 471] width 595 height 400
type input "*"
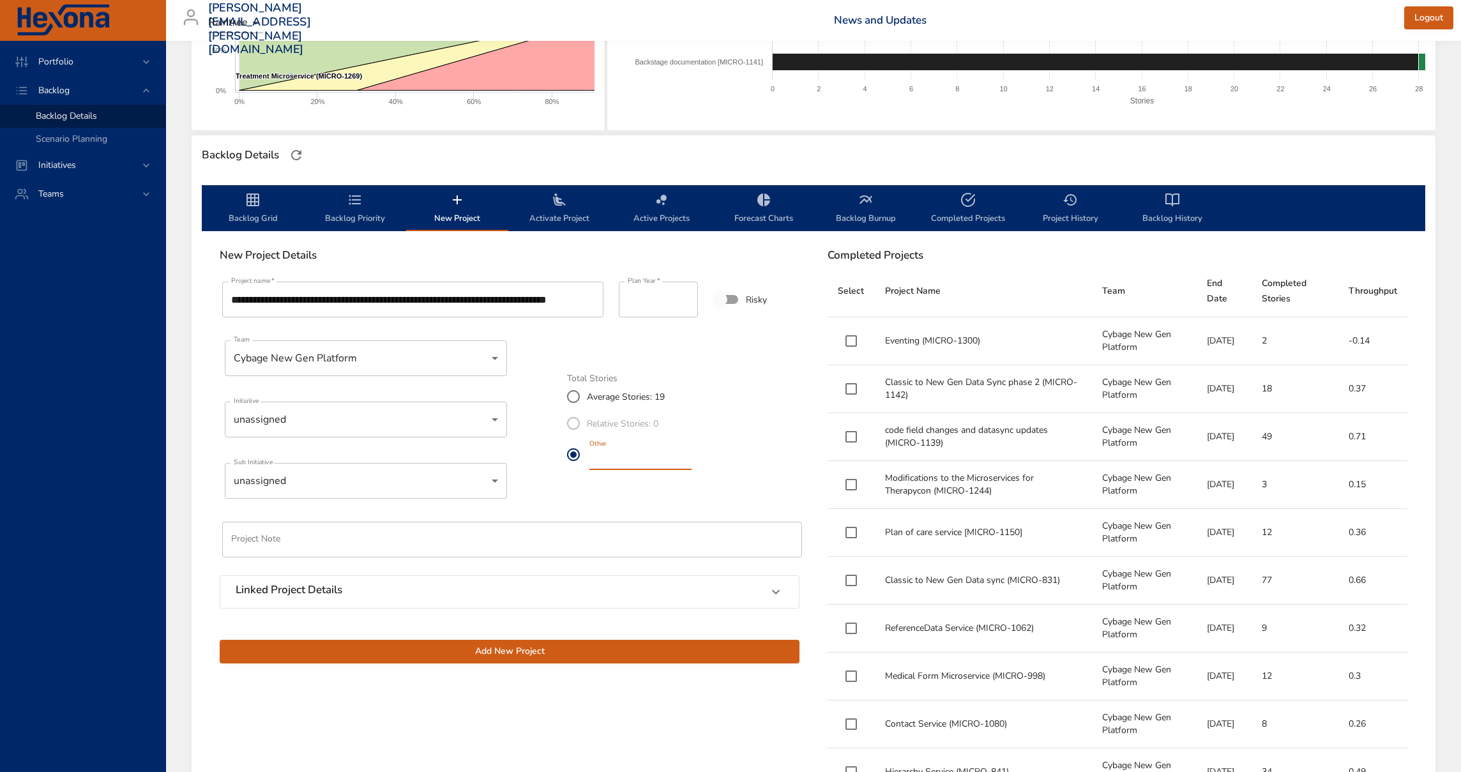
click at [506, 673] on div "**********" at bounding box center [509, 459] width 600 height 440
click at [493, 650] on span "Add New Project" at bounding box center [509, 652] width 559 height 16
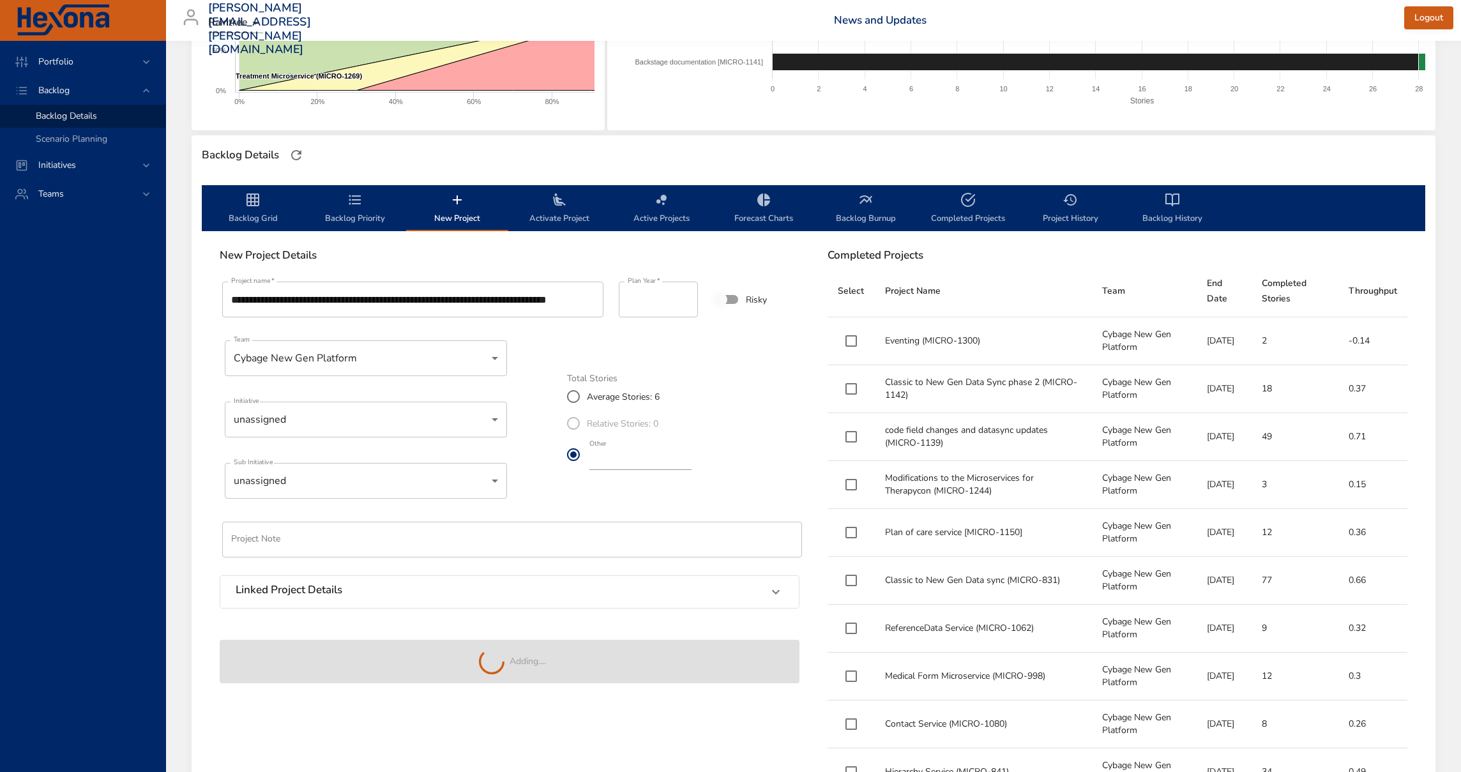
type input "**"
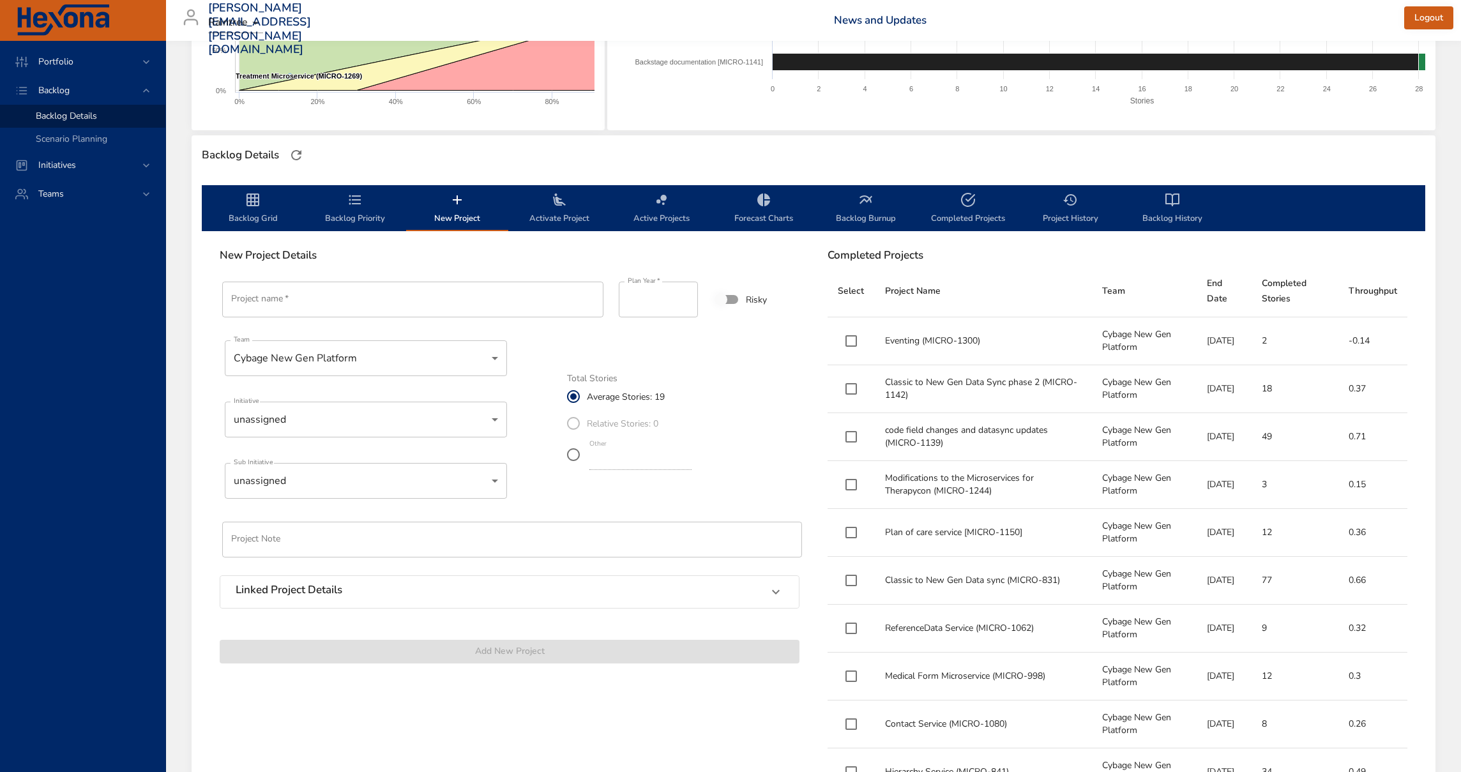
click at [251, 204] on icon "backlog-tab" at bounding box center [253, 200] width 13 height 13
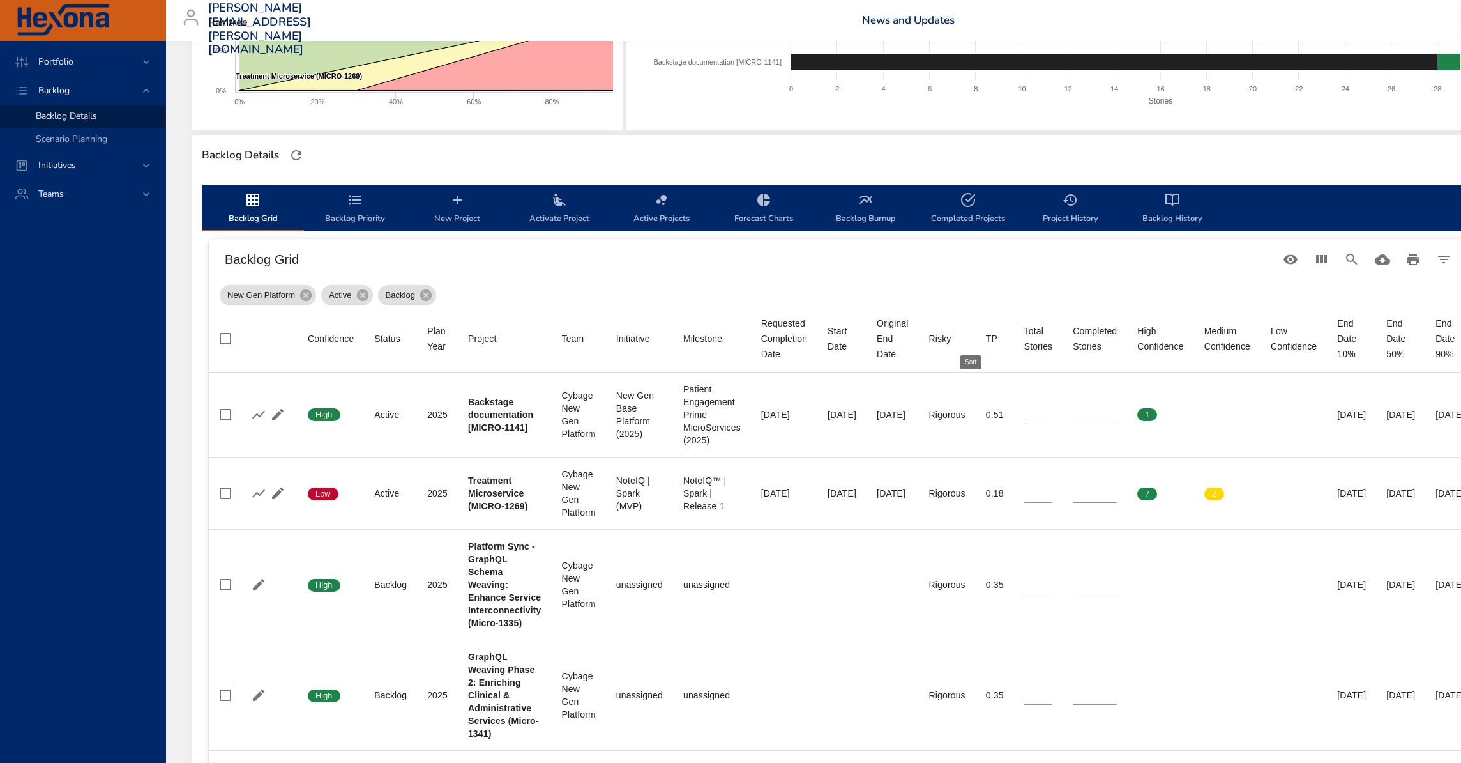
scroll to position [367, 0]
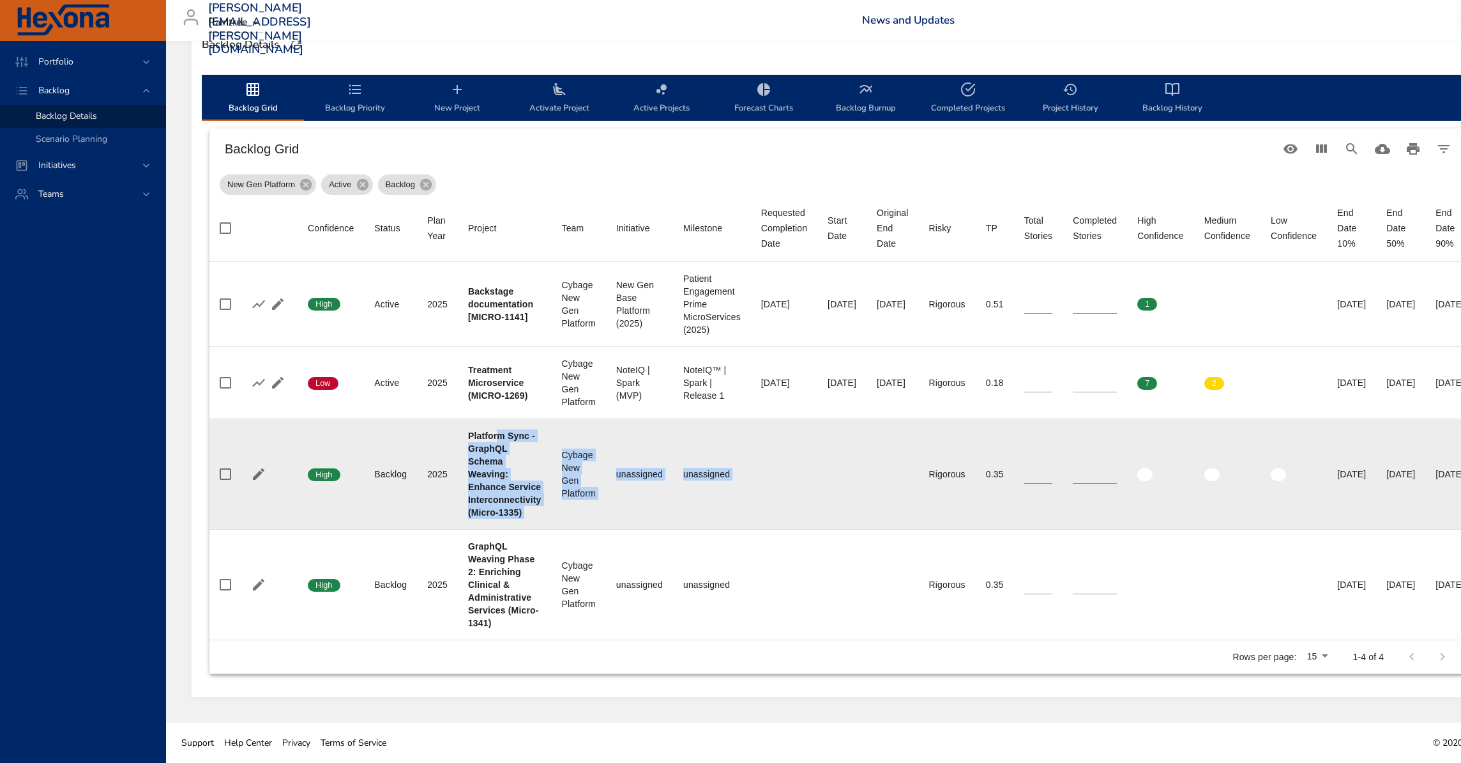
drag, startPoint x: 496, startPoint y: 431, endPoint x: 921, endPoint y: 501, distance: 431.0
click at [921, 501] on tr "Confidence High Status Backlog Plan Year 2025 Project Platform Sync - GraphQL S…" at bounding box center [841, 473] width 1265 height 110
